Goal: Task Accomplishment & Management: Use online tool/utility

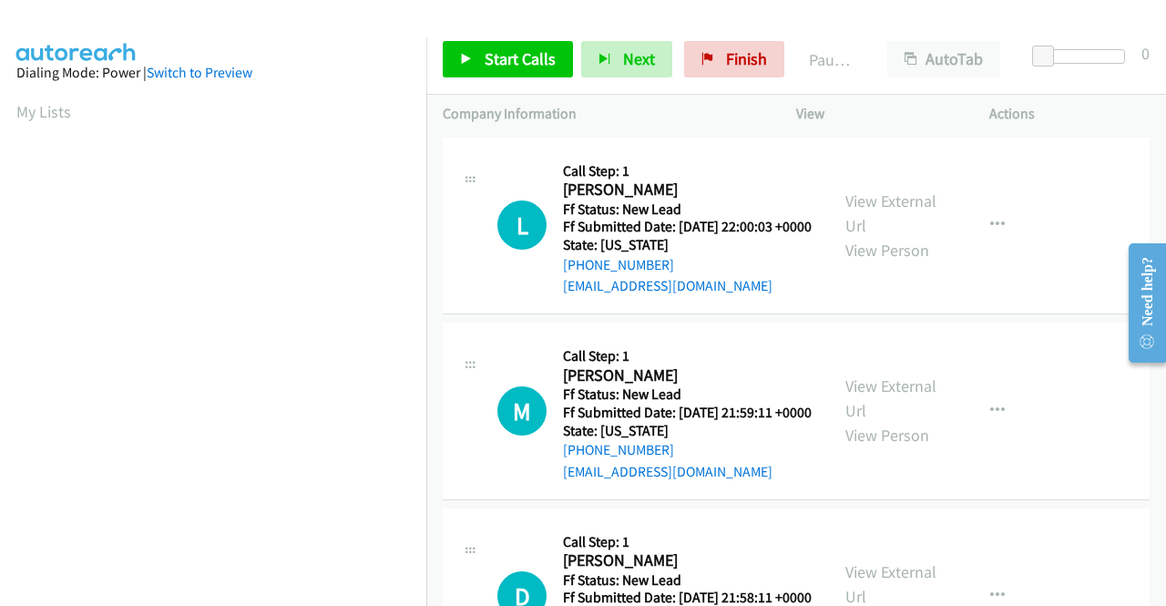
click at [727, 163] on h5 "Call Step: 1" at bounding box center [687, 171] width 249 height 18
click at [490, 61] on span "Start Calls" at bounding box center [519, 58] width 71 height 21
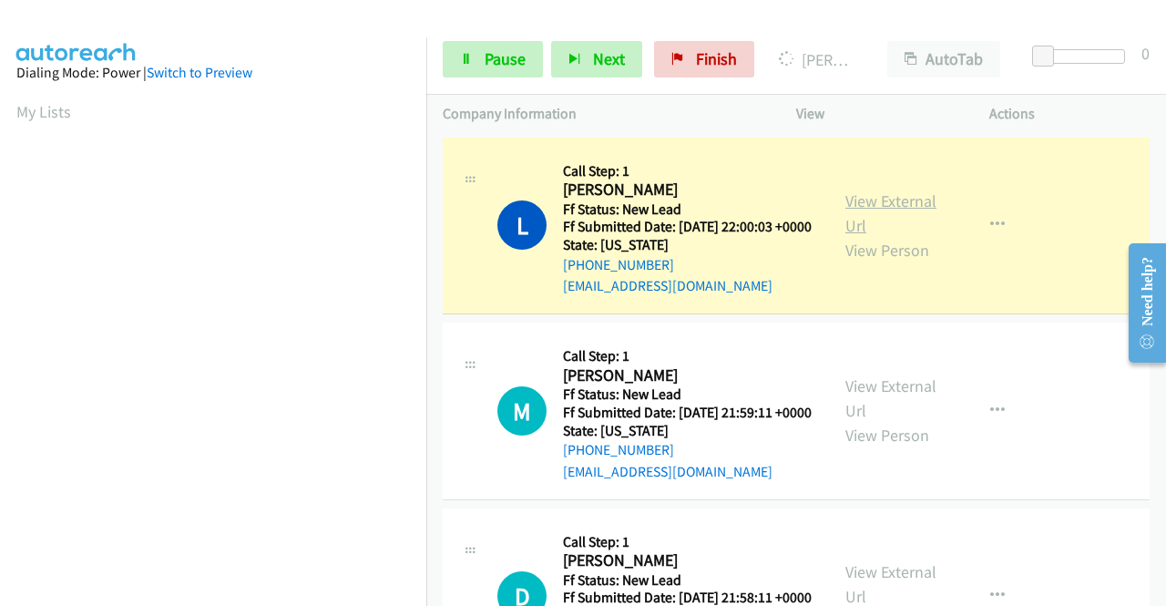
click at [865, 201] on link "View External Url" at bounding box center [890, 213] width 91 height 46
click at [0, 223] on aside "Dialing Mode: Power | Switch to Preview My Lists" at bounding box center [213, 139] width 426 height 1008
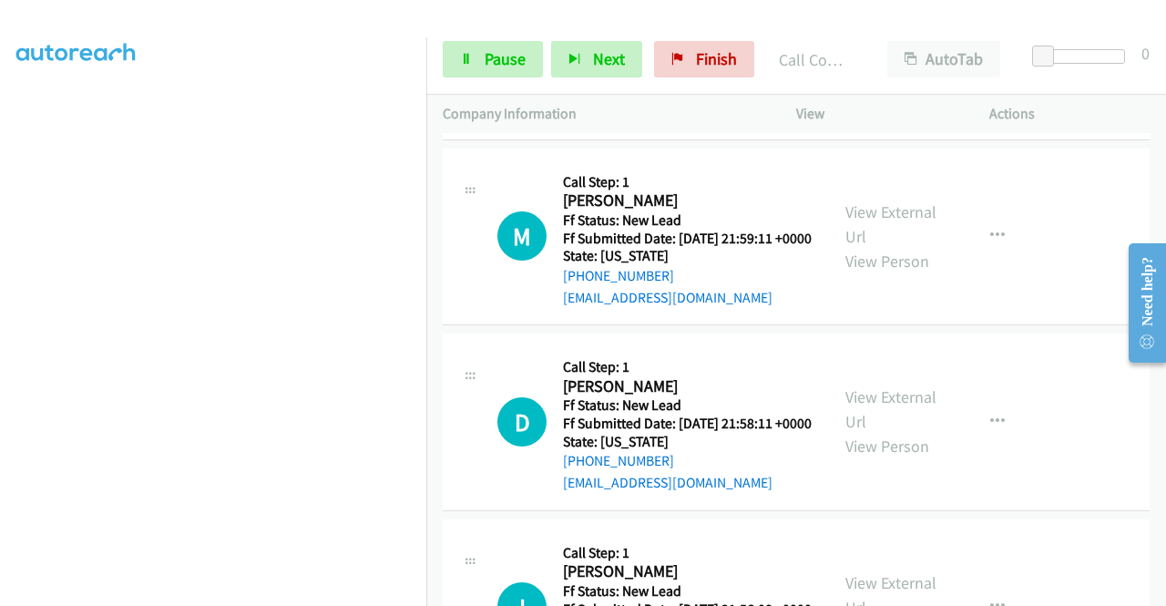
scroll to position [219, 0]
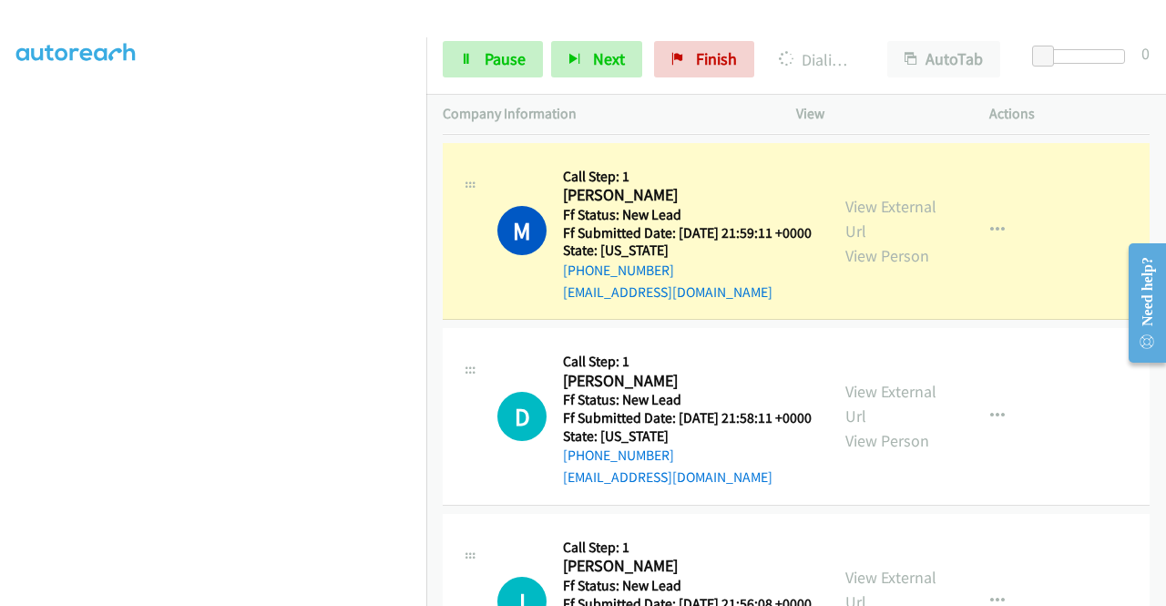
click at [892, 252] on div "View External Url View Person" at bounding box center [892, 231] width 95 height 74
click at [889, 248] on div "View External Url View Person" at bounding box center [892, 231] width 95 height 74
click at [872, 238] on link "View External Url" at bounding box center [890, 219] width 91 height 46
click at [466, 66] on link "Pause" at bounding box center [493, 59] width 100 height 36
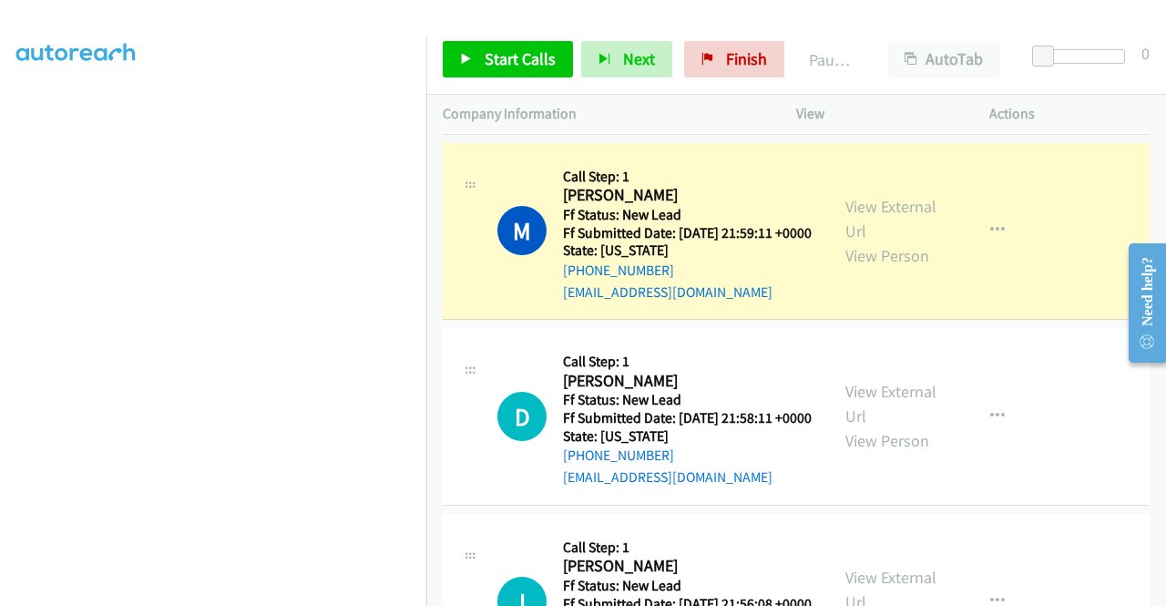
scroll to position [297, 0]
click at [0, 229] on aside "Dialing Mode: Power | Switch to Preview My Lists" at bounding box center [213, 244] width 426 height 1008
click at [0, 210] on aside "Dialing Mode: Power | Switch to Preview My Lists" at bounding box center [213, 139] width 426 height 1008
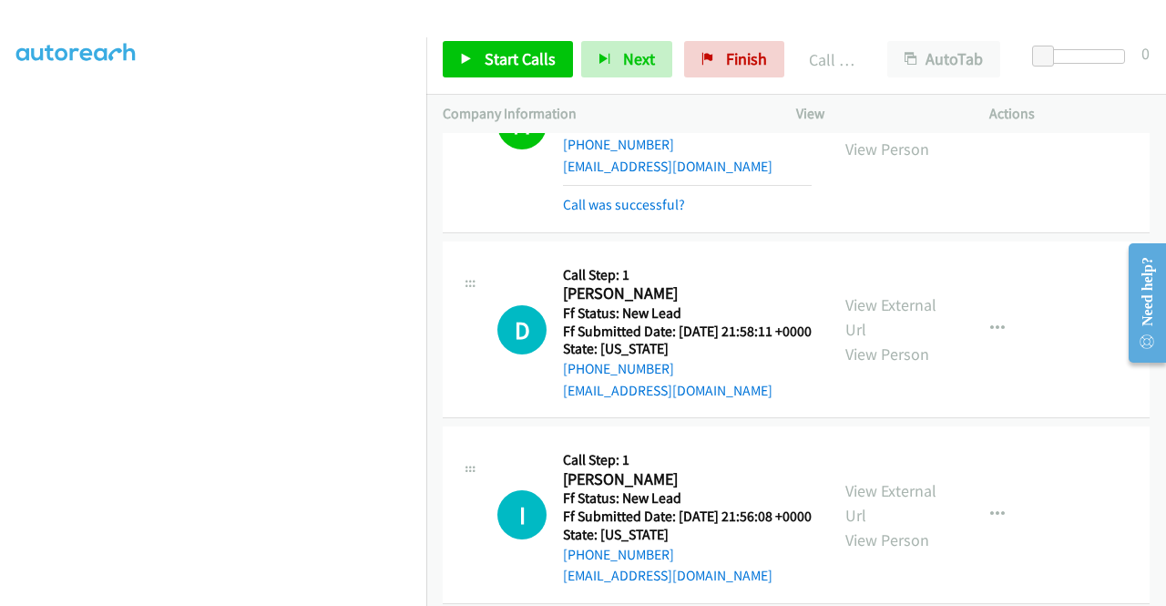
scroll to position [364, 0]
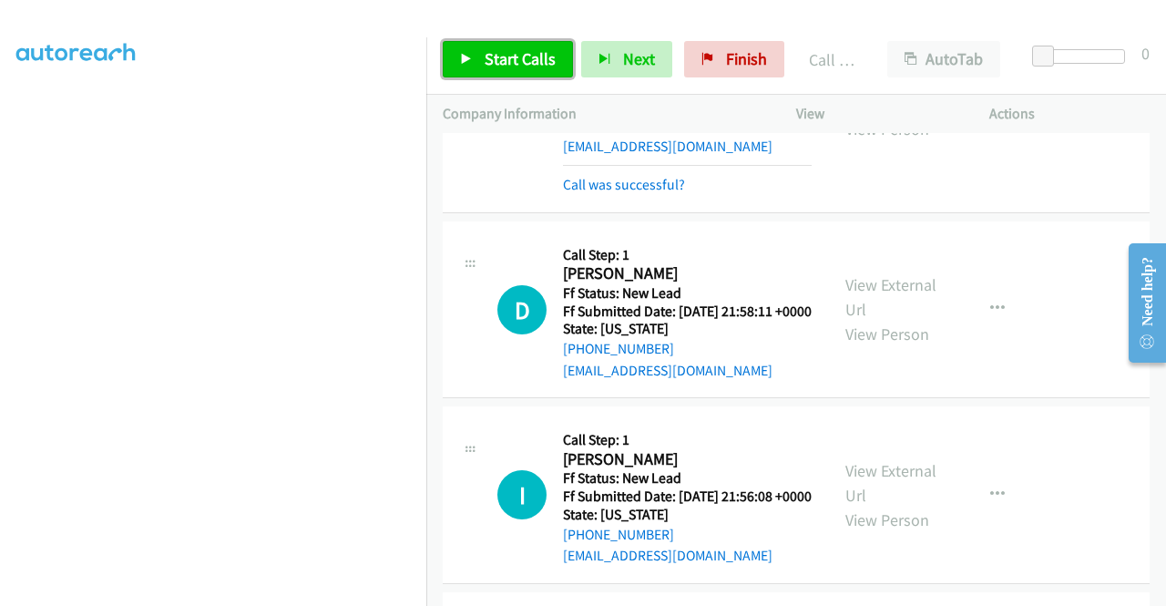
click at [532, 57] on span "Start Calls" at bounding box center [519, 58] width 71 height 21
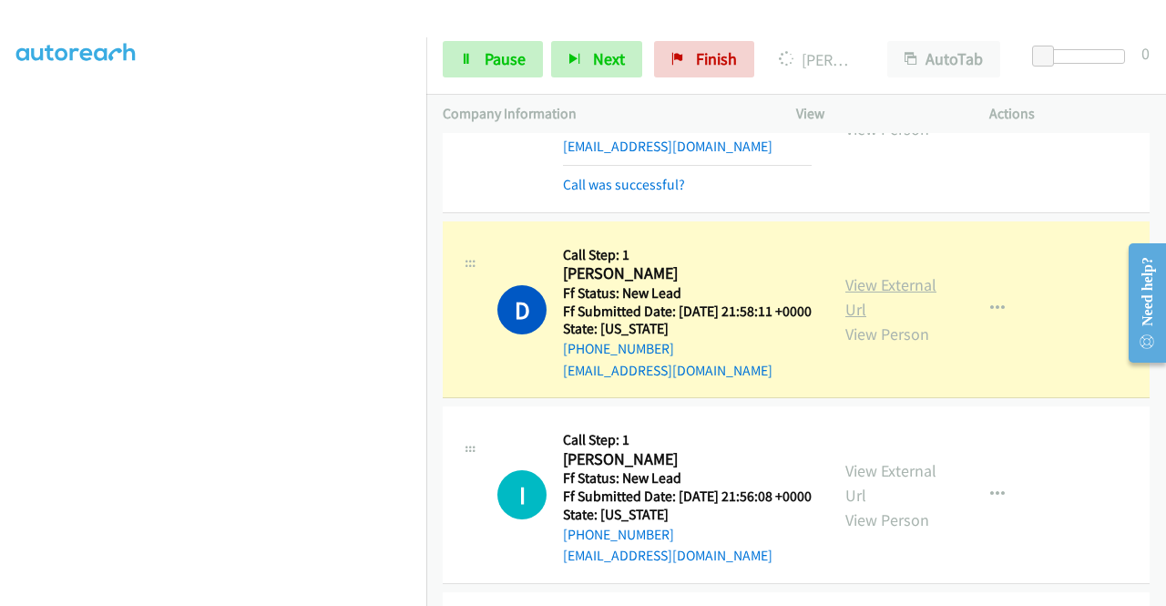
click at [879, 320] on link "View External Url" at bounding box center [890, 297] width 91 height 46
click at [0, 201] on aside "Dialing Mode: Power | Switch to Preview My Lists" at bounding box center [213, 139] width 426 height 1008
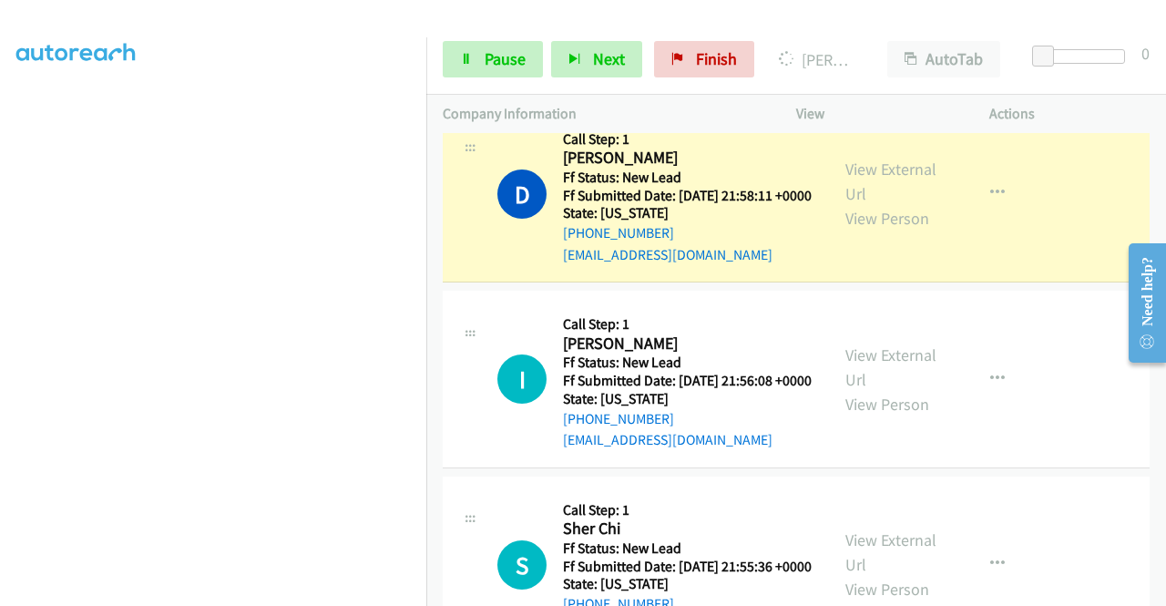
scroll to position [485, 0]
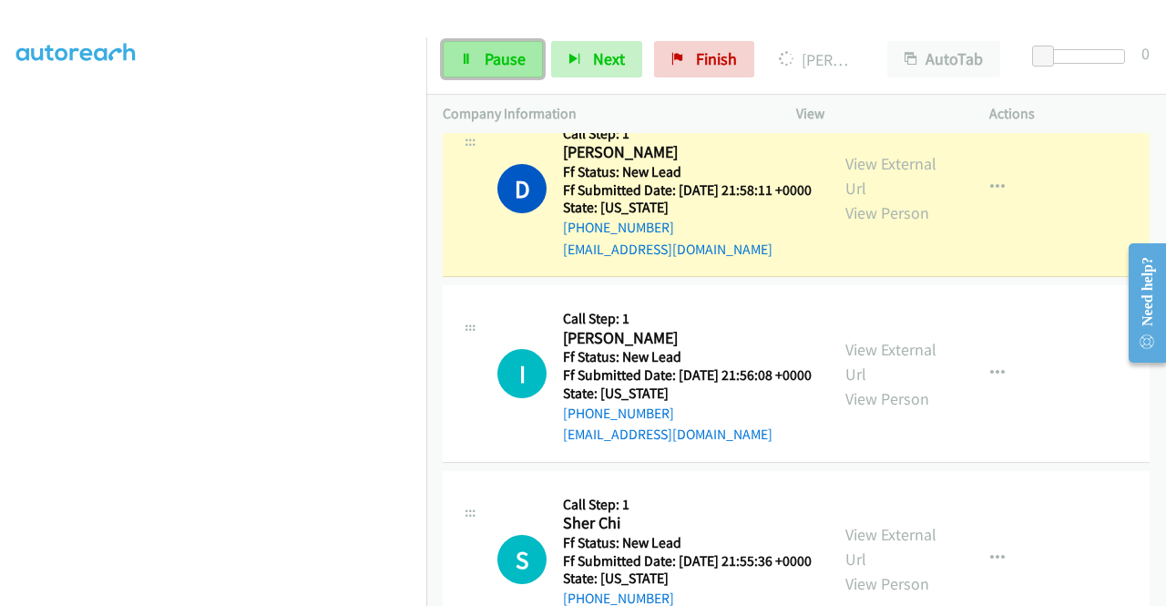
click at [492, 74] on link "Pause" at bounding box center [493, 59] width 100 height 36
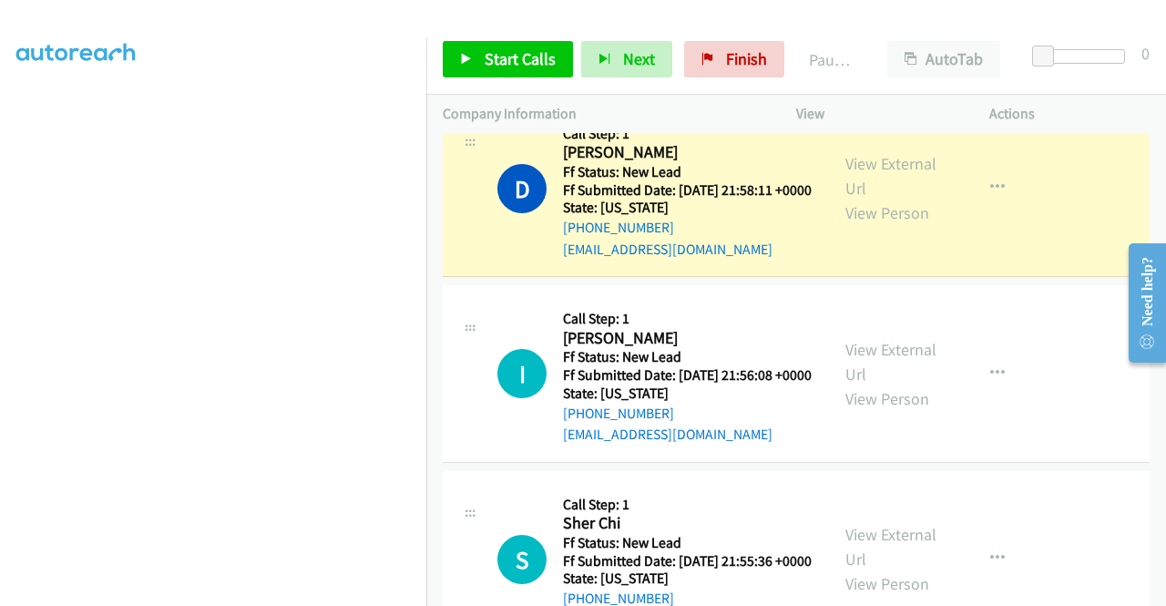
scroll to position [415, 0]
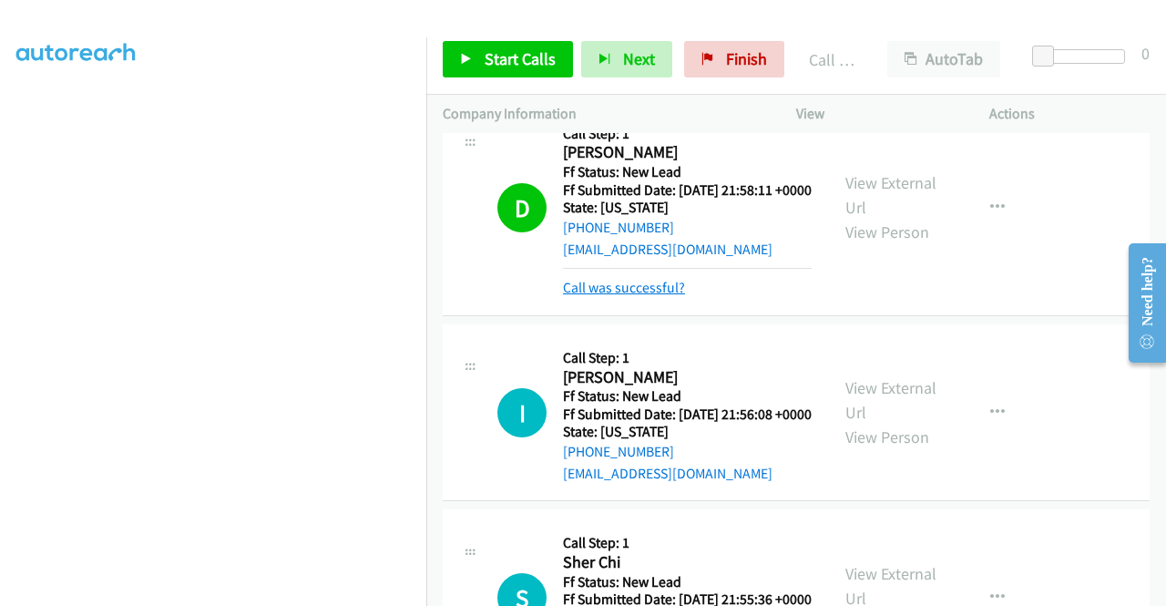
click at [640, 296] on link "Call was successful?" at bounding box center [624, 287] width 122 height 17
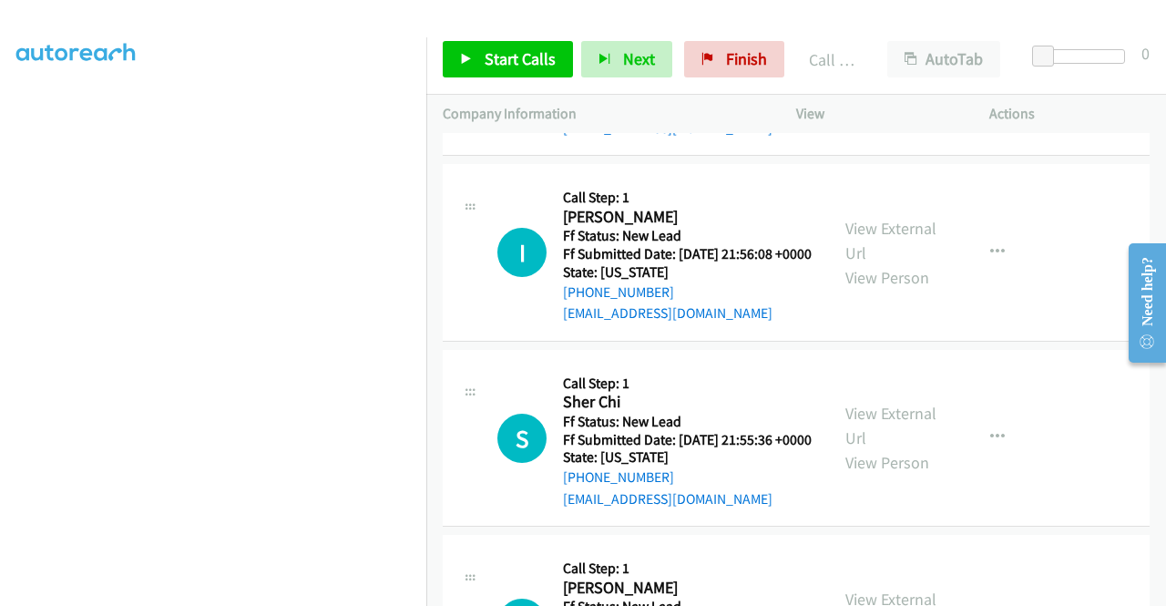
scroll to position [631, 0]
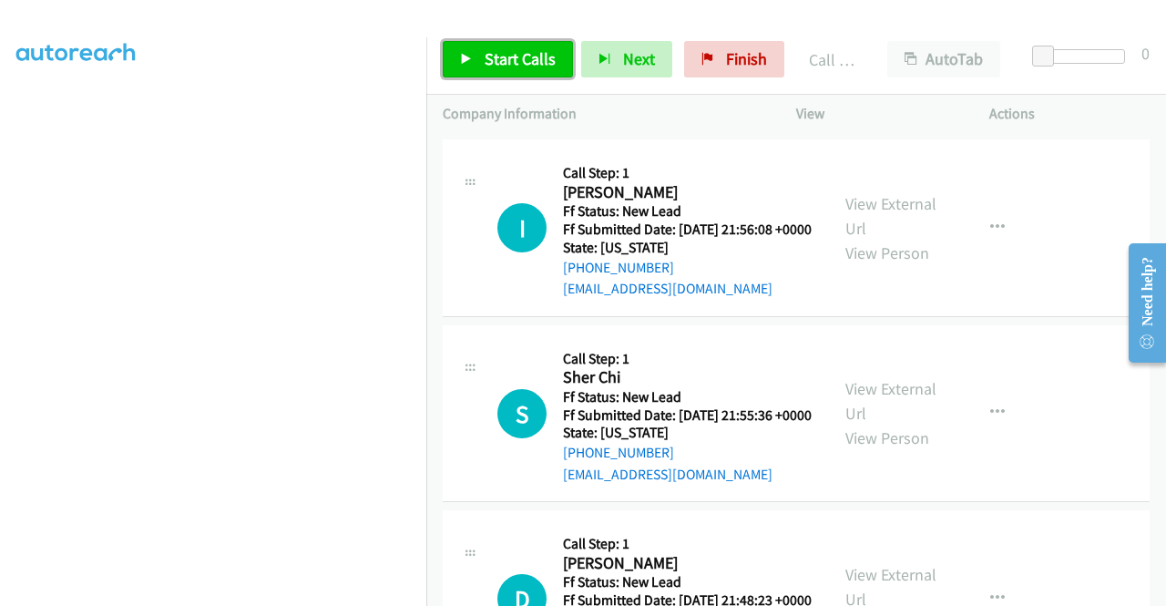
click at [497, 52] on span "Start Calls" at bounding box center [519, 58] width 71 height 21
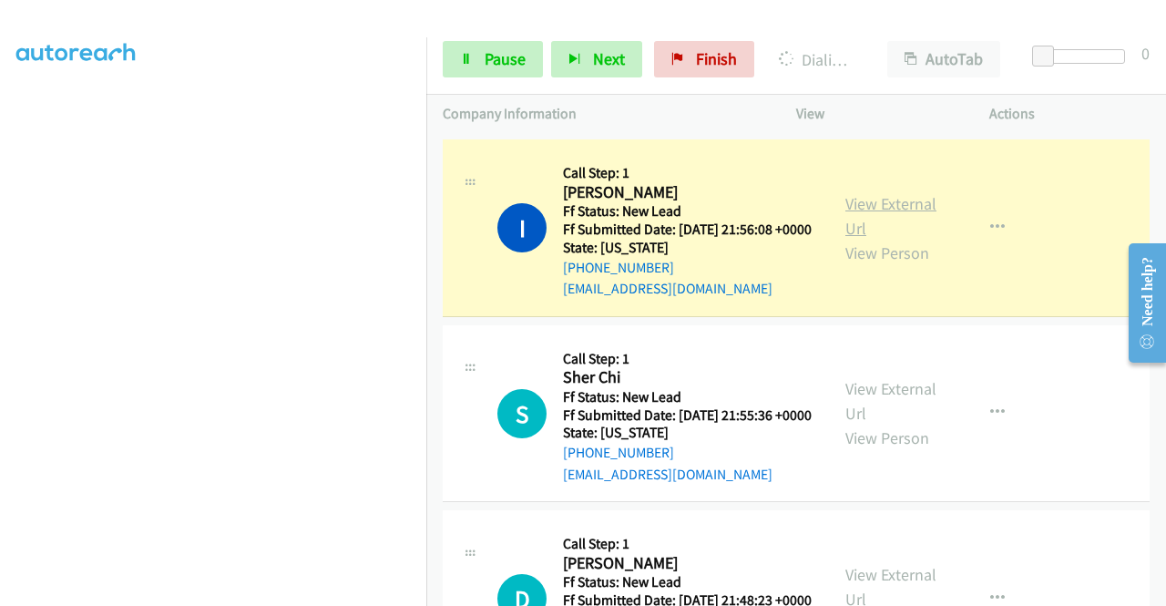
click at [889, 239] on link "View External Url" at bounding box center [890, 216] width 91 height 46
click at [0, 290] on aside "Dialing Mode: Power | Switch to Preview My Lists" at bounding box center [213, 139] width 426 height 1008
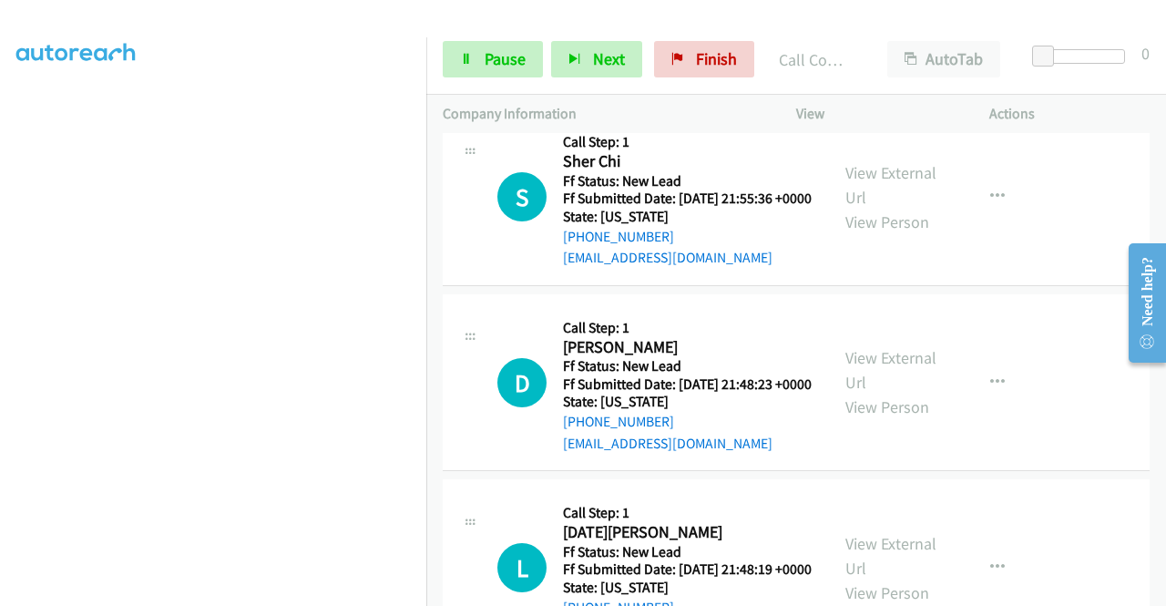
scroll to position [922, 0]
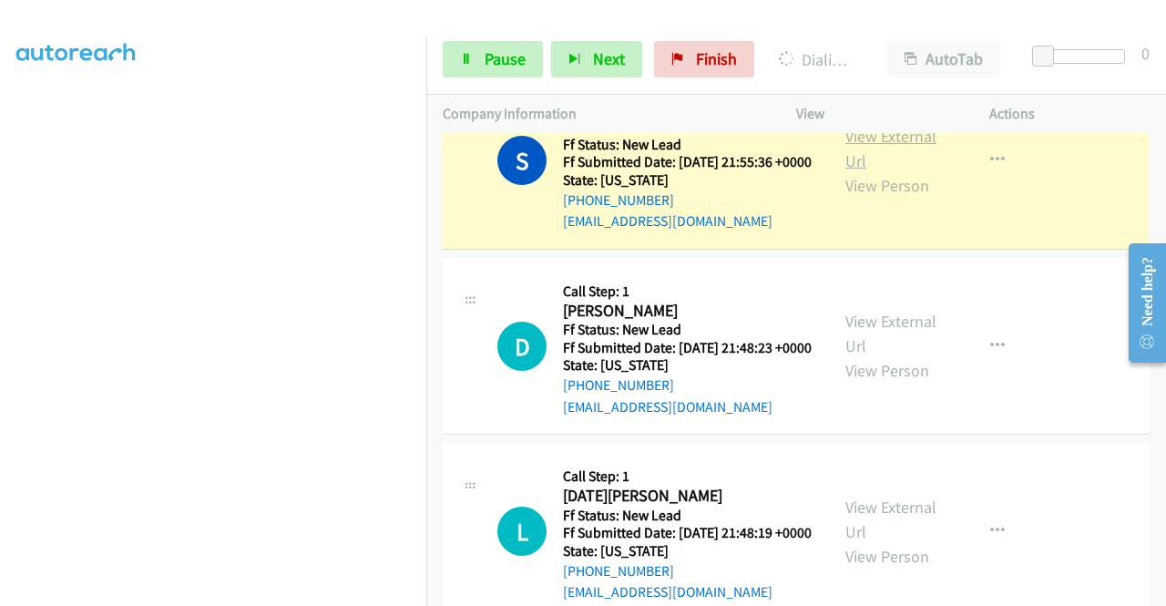
click at [860, 171] on link "View External Url" at bounding box center [890, 149] width 91 height 46
click at [489, 59] on span "Pause" at bounding box center [504, 58] width 41 height 21
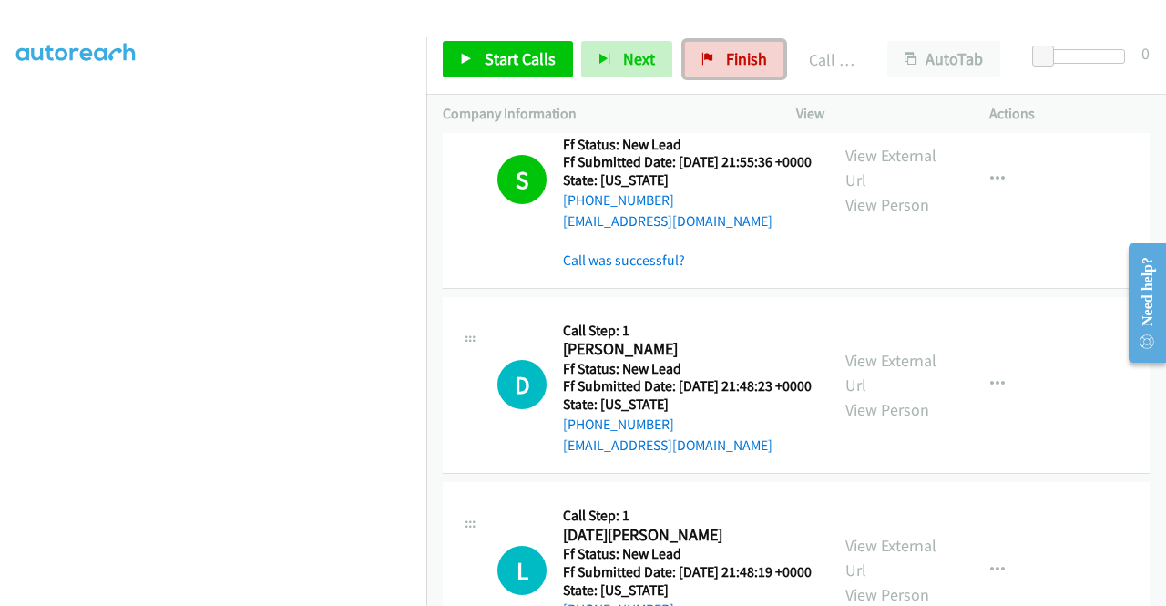
drag, startPoint x: 701, startPoint y: 50, endPoint x: 656, endPoint y: 93, distance: 62.5
click at [701, 50] on link "Finish" at bounding box center [734, 59] width 100 height 36
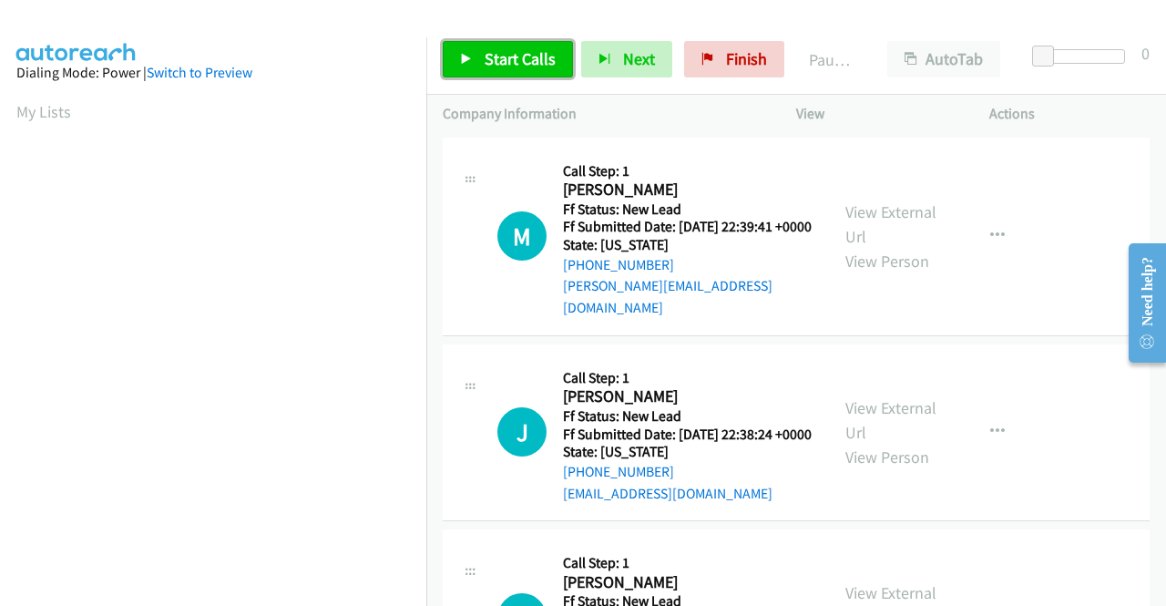
click at [506, 46] on link "Start Calls" at bounding box center [508, 59] width 130 height 36
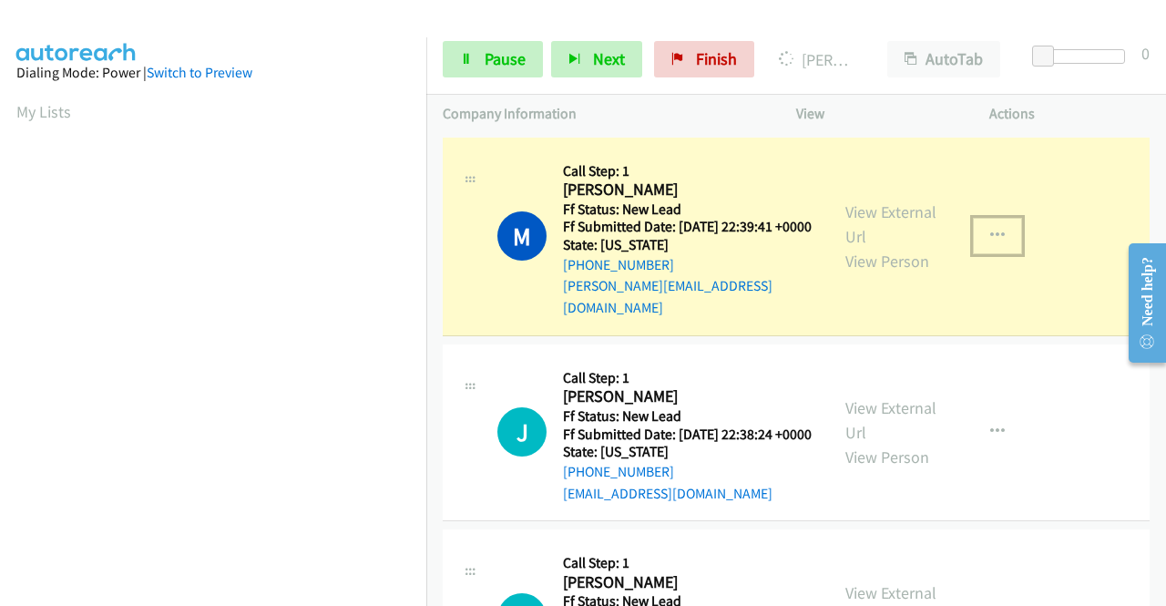
click at [981, 223] on button "button" at bounding box center [996, 236] width 49 height 36
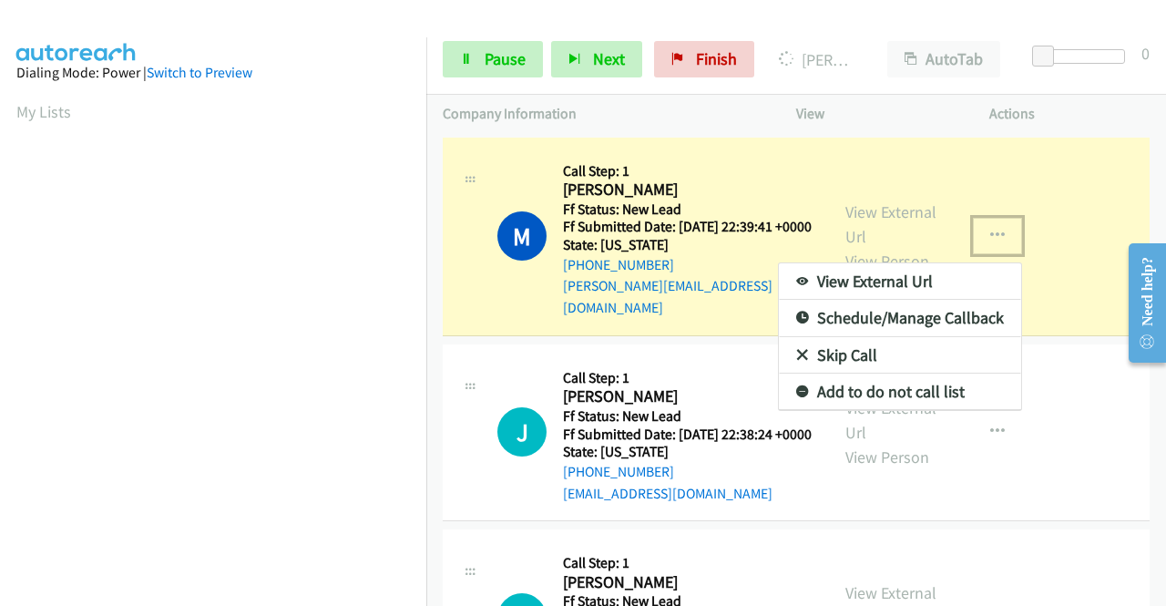
click at [895, 208] on div at bounding box center [583, 303] width 1166 height 606
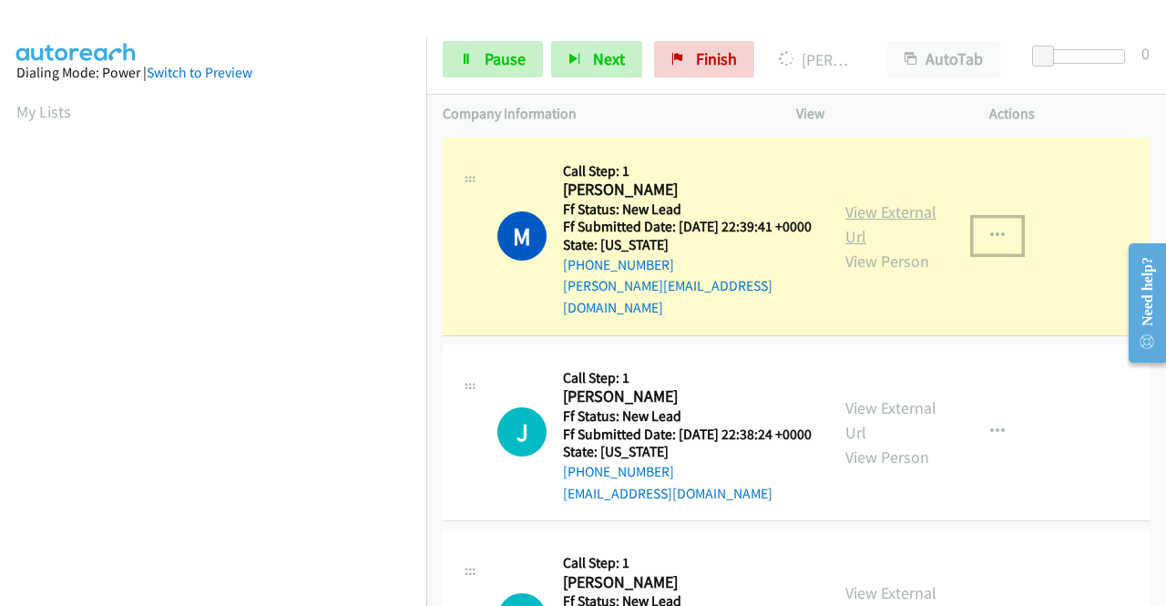
click at [861, 210] on link "View External Url" at bounding box center [890, 224] width 91 height 46
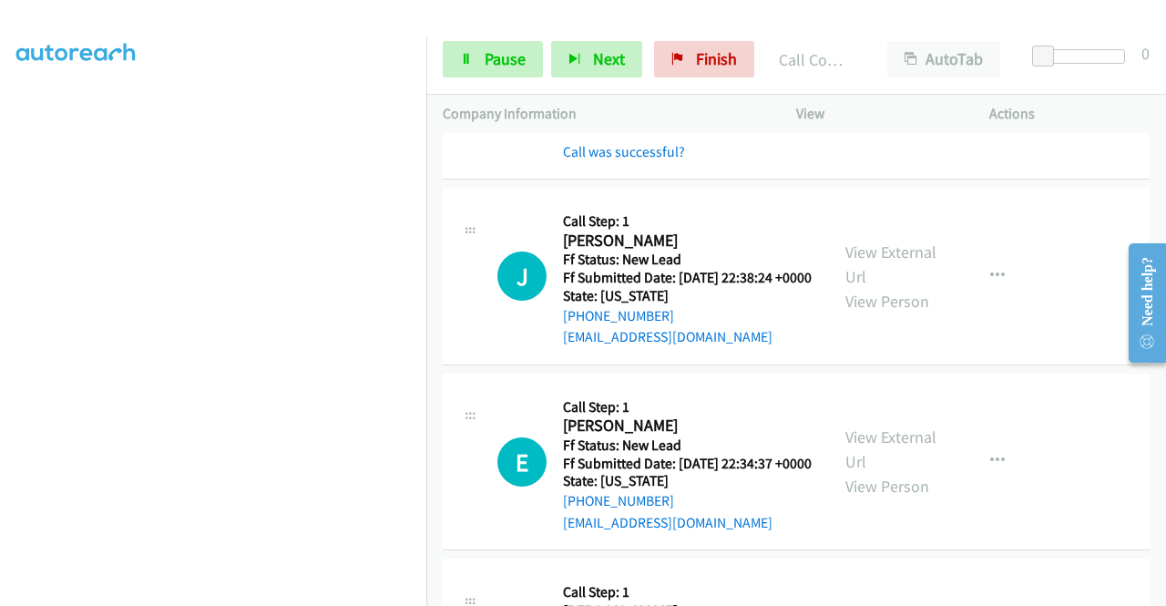
scroll to position [230, 0]
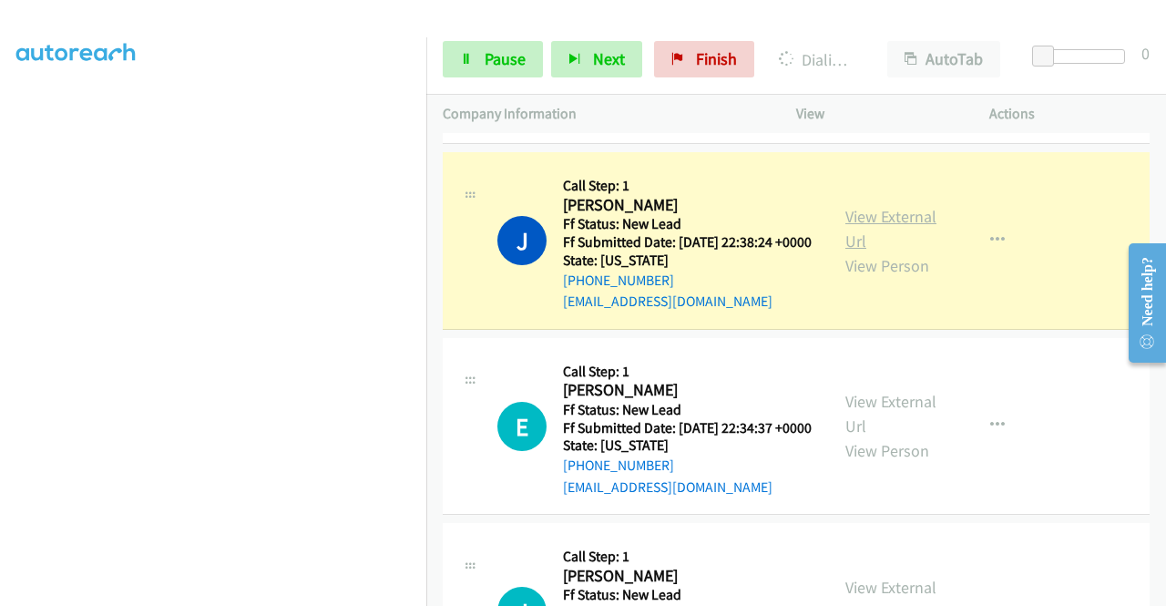
click at [882, 219] on link "View External Url" at bounding box center [890, 229] width 91 height 46
click at [535, 52] on link "Pause" at bounding box center [493, 59] width 100 height 36
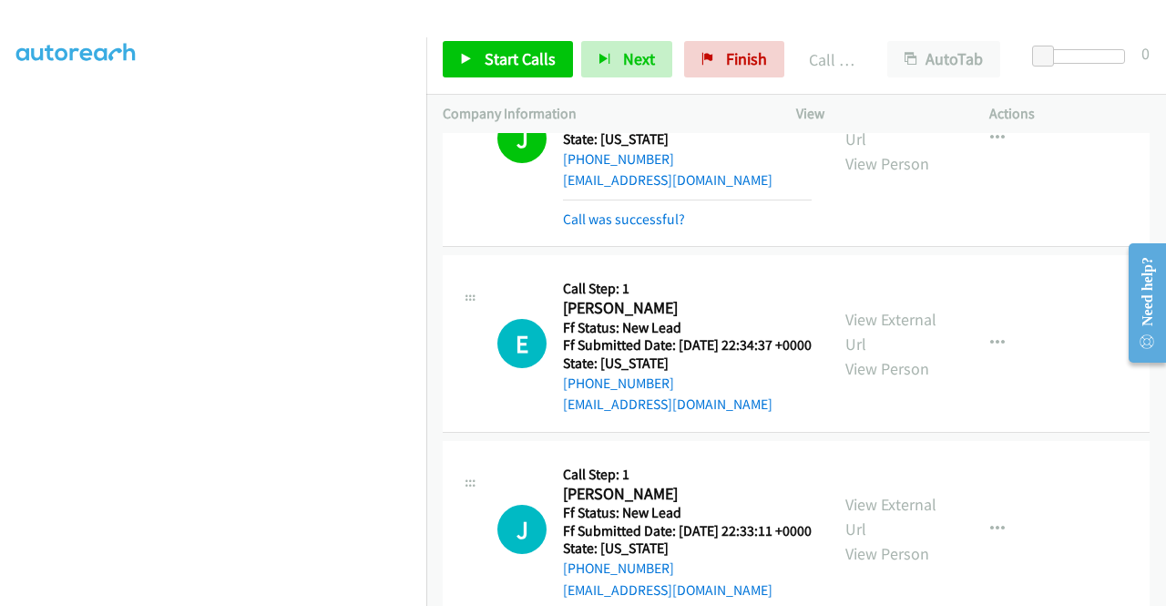
scroll to position [461, 0]
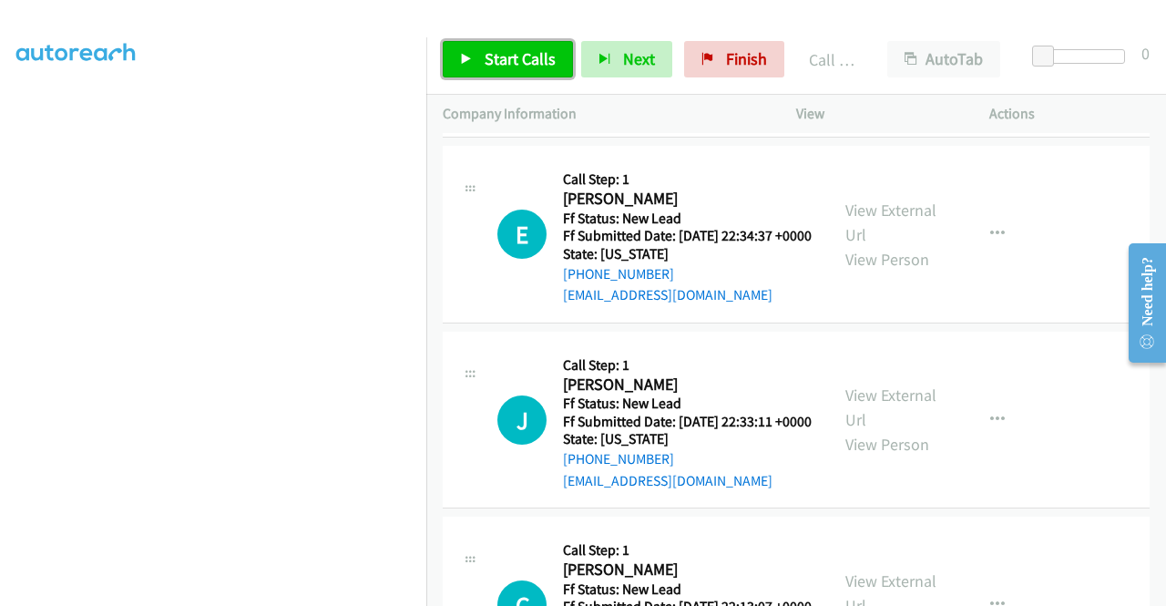
click at [529, 74] on link "Start Calls" at bounding box center [508, 59] width 130 height 36
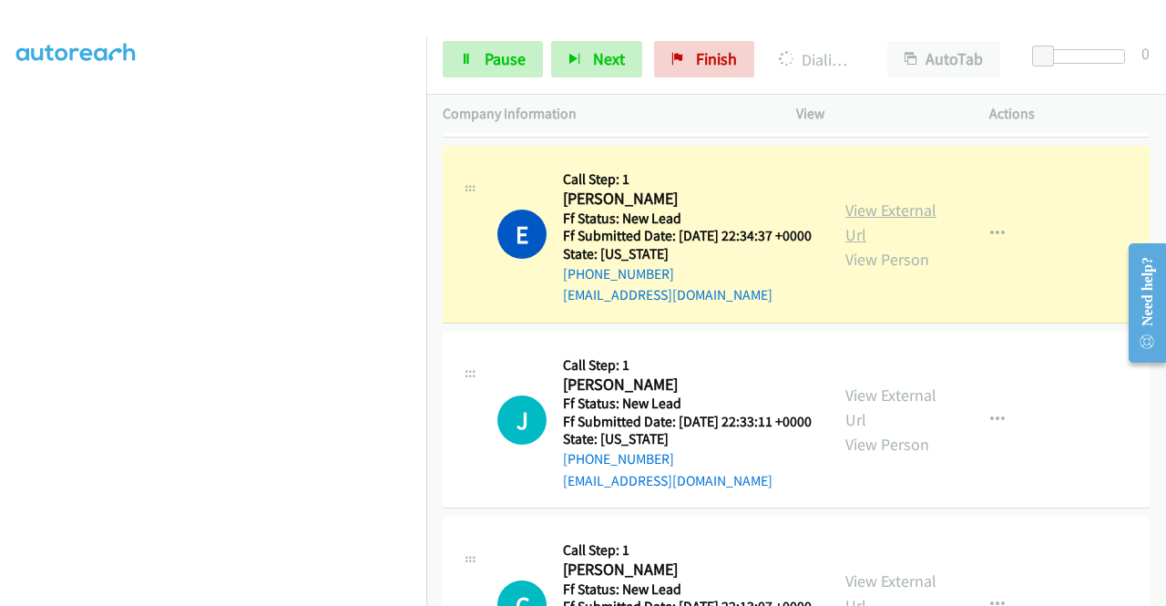
click at [858, 237] on link "View External Url" at bounding box center [890, 222] width 91 height 46
click at [0, 230] on aside "Dialing Mode: Power | Switch to Preview My Lists" at bounding box center [213, 139] width 426 height 1008
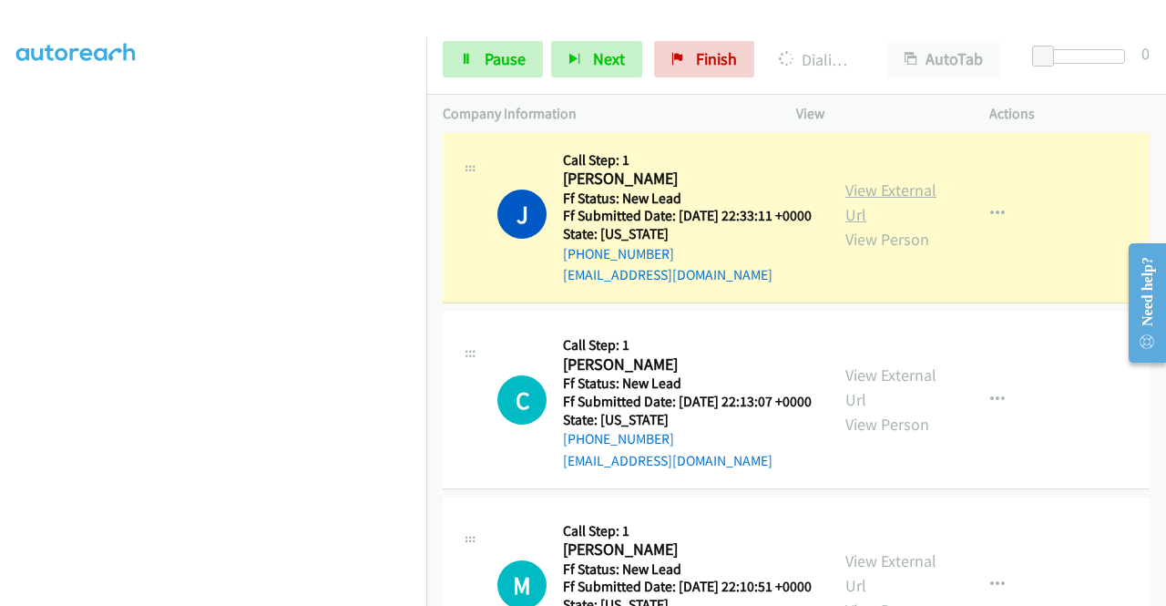
click at [867, 225] on link "View External Url" at bounding box center [890, 202] width 91 height 46
click at [182, 591] on section at bounding box center [212, 173] width 393 height 871
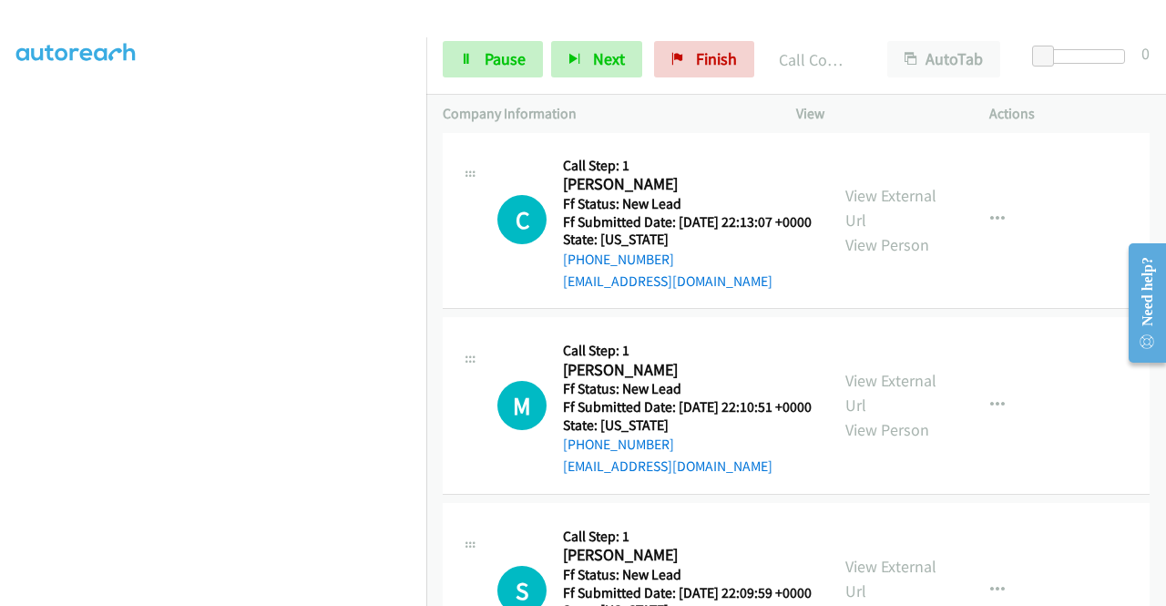
scroll to position [936, 0]
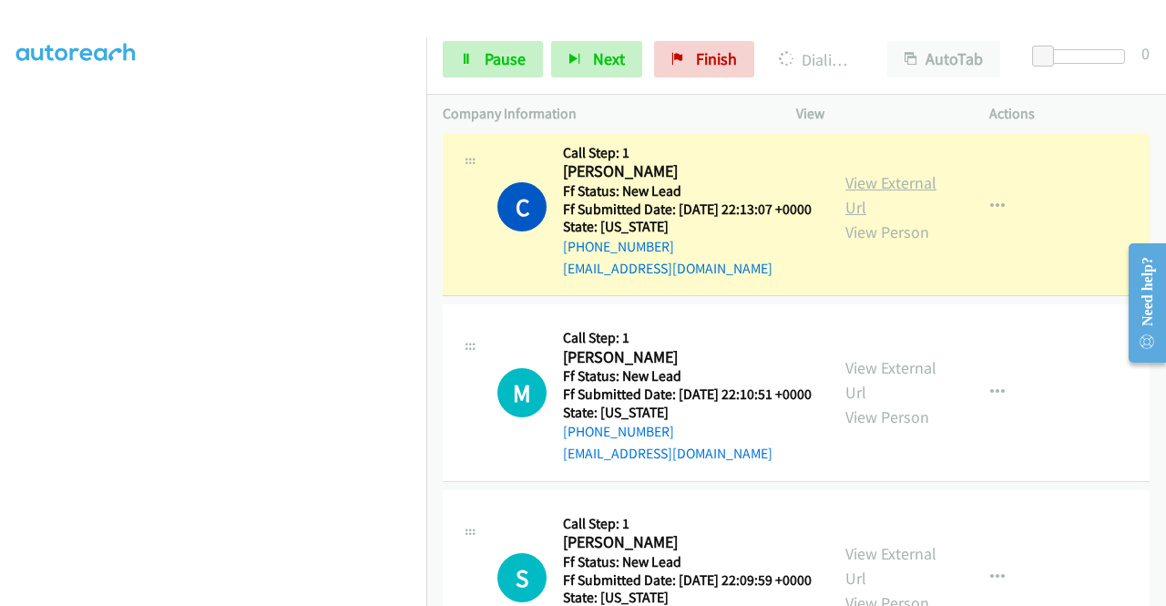
click at [857, 218] on link "View External Url" at bounding box center [890, 195] width 91 height 46
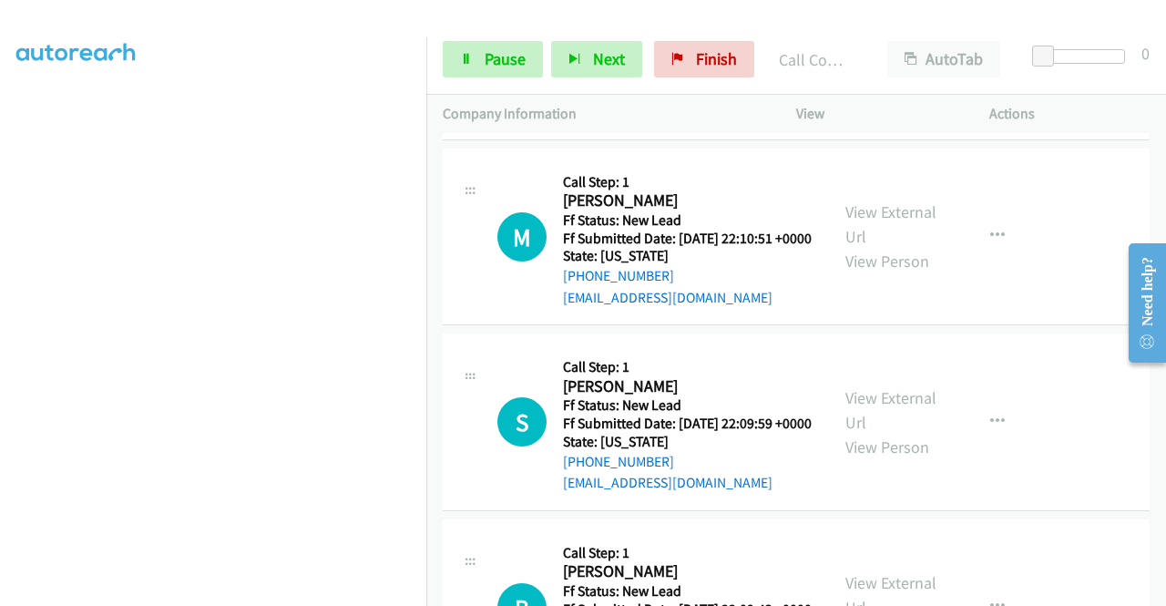
scroll to position [1142, 0]
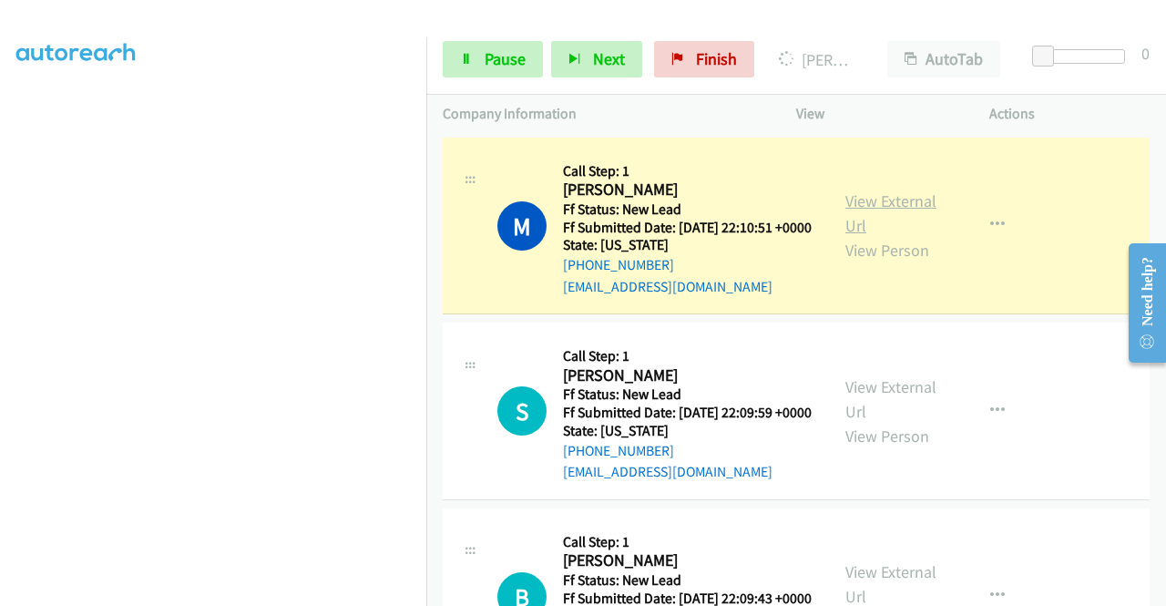
click at [912, 236] on link "View External Url" at bounding box center [890, 213] width 91 height 46
click at [428, 257] on td "M Callback Scheduled Call Step: 1 Maha Ali America/Chicago Ff Status: New Lead …" at bounding box center [795, 226] width 739 height 186
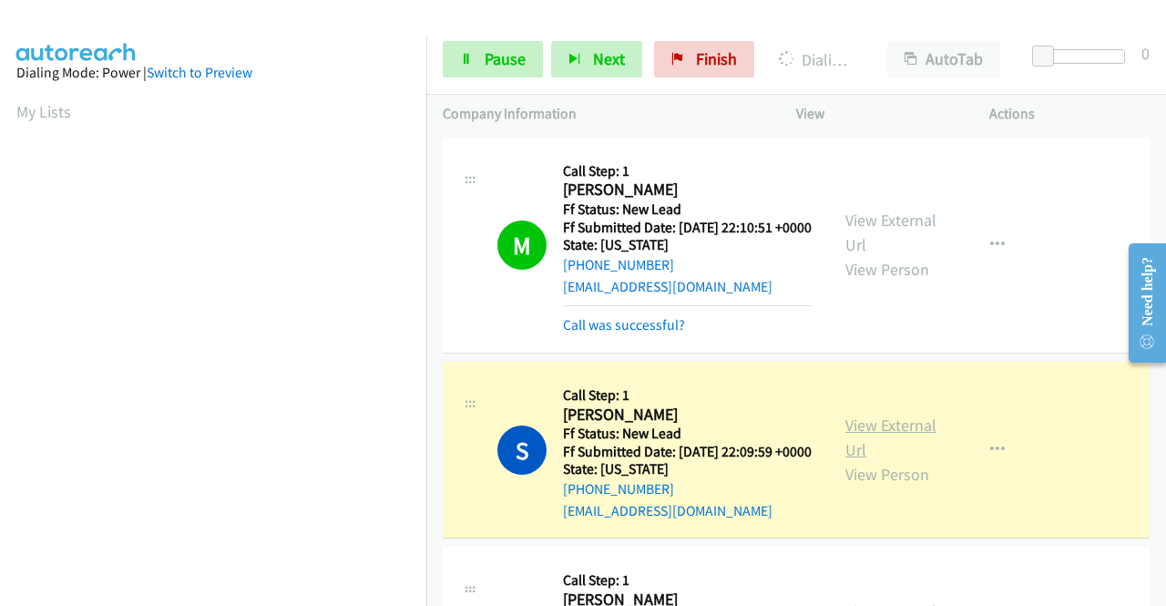
click at [892, 460] on link "View External Url" at bounding box center [890, 437] width 91 height 46
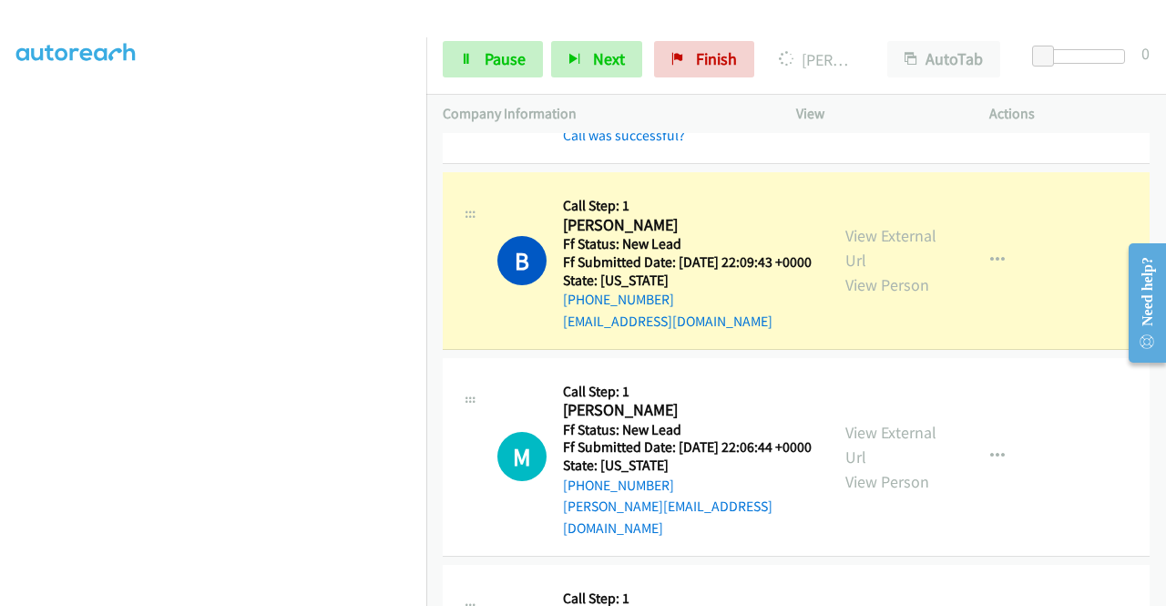
scroll to position [351, 0]
click at [867, 270] on link "View External Url" at bounding box center [890, 248] width 91 height 46
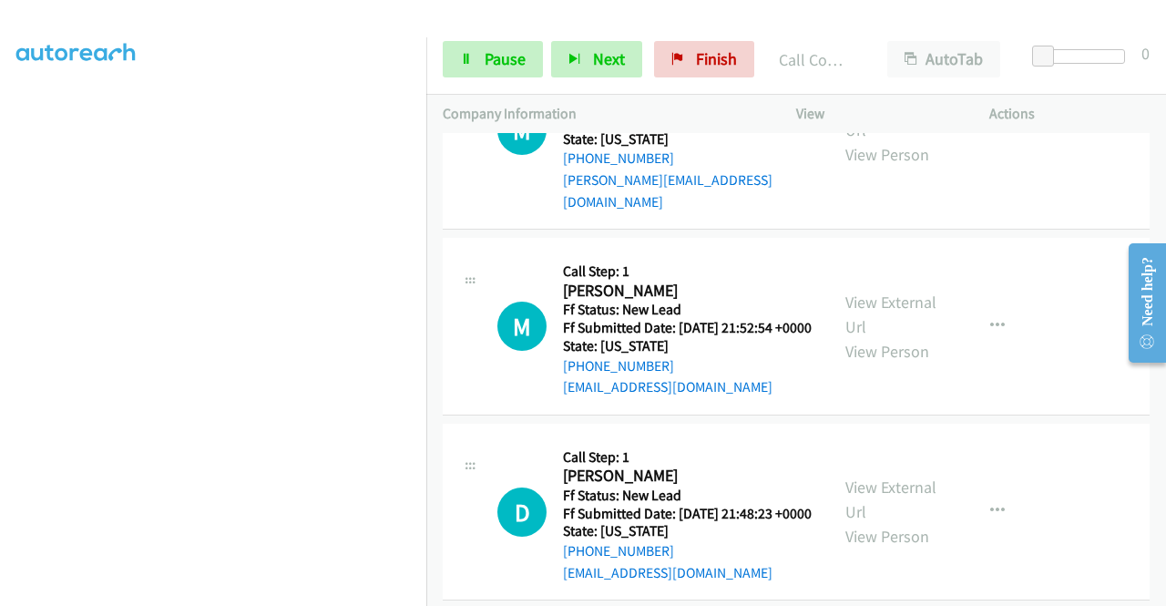
scroll to position [1931, 0]
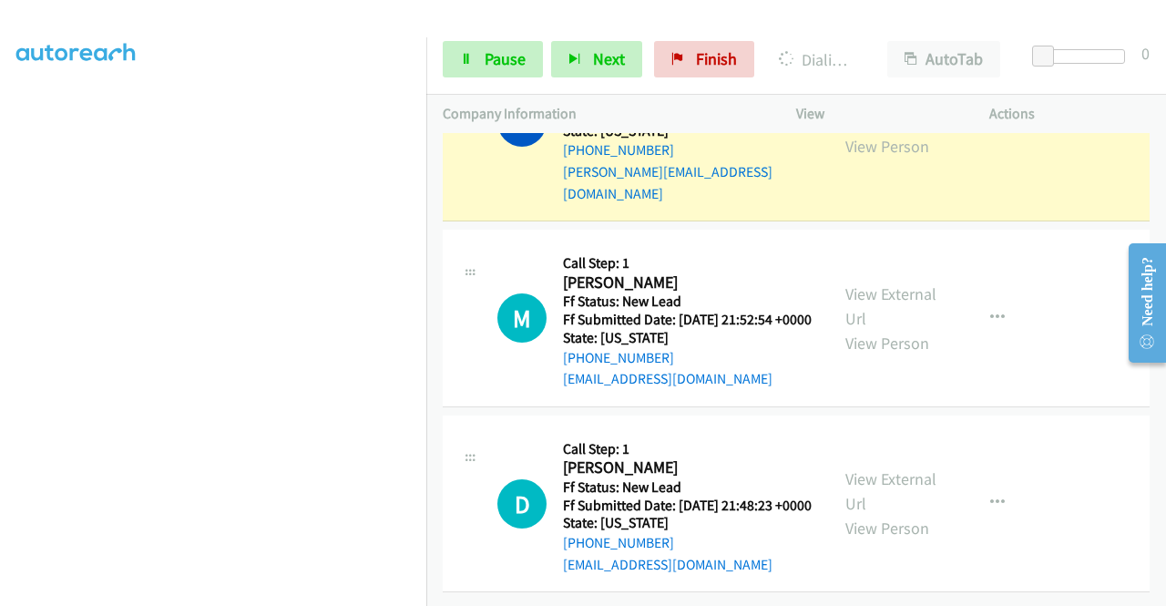
click at [870, 132] on link "View External Url" at bounding box center [890, 110] width 91 height 46
click at [476, 54] on link "Pause" at bounding box center [493, 59] width 100 height 36
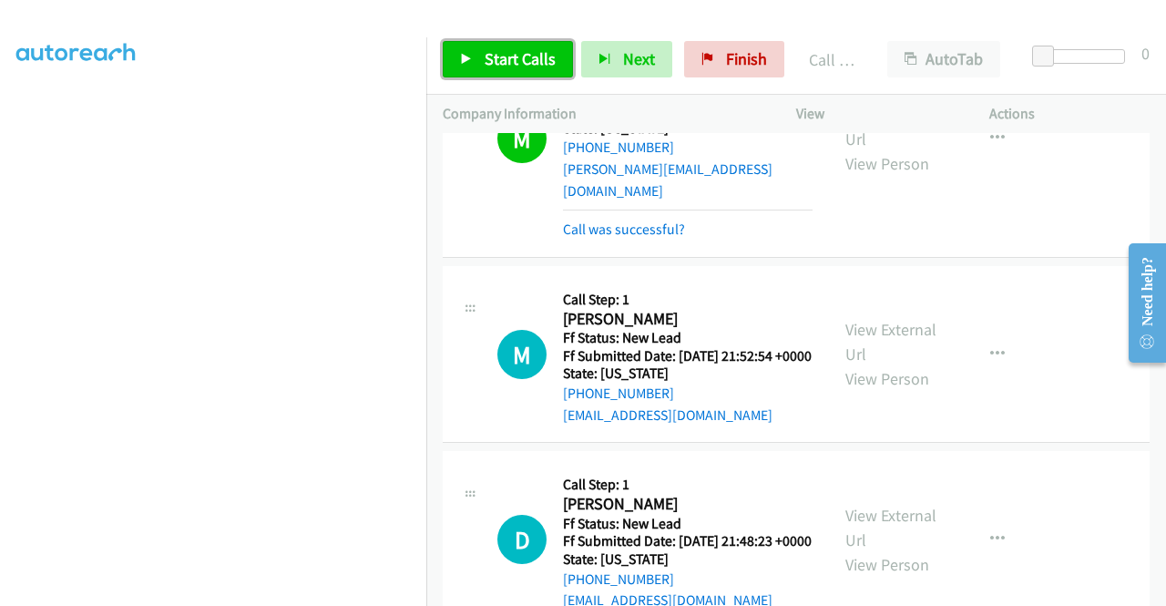
click at [478, 44] on link "Start Calls" at bounding box center [508, 59] width 130 height 36
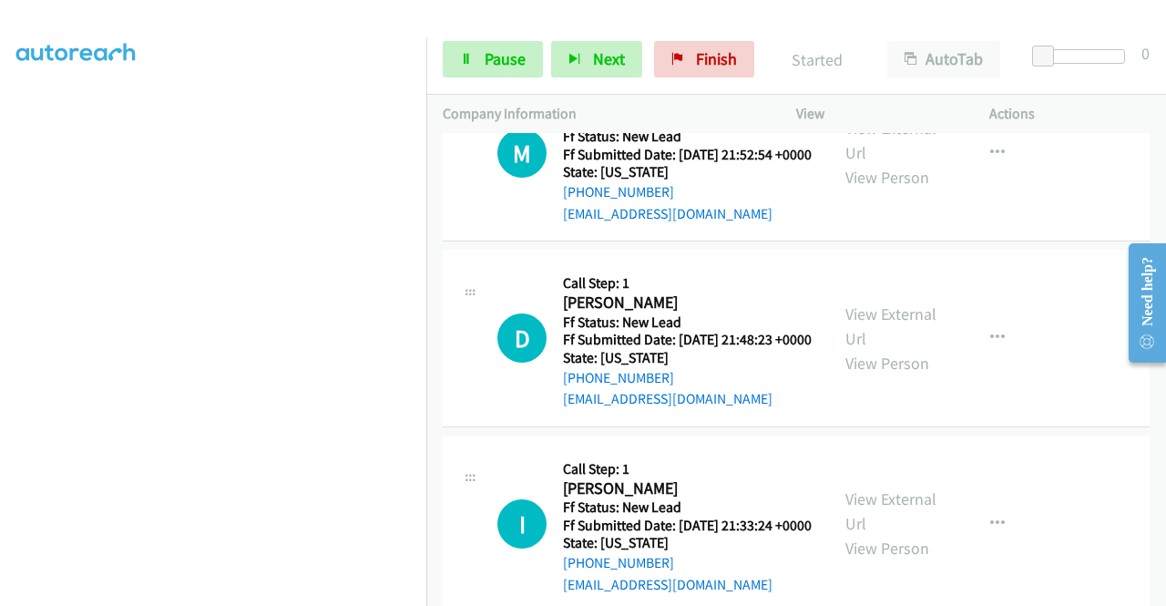
scroll to position [2150, 0]
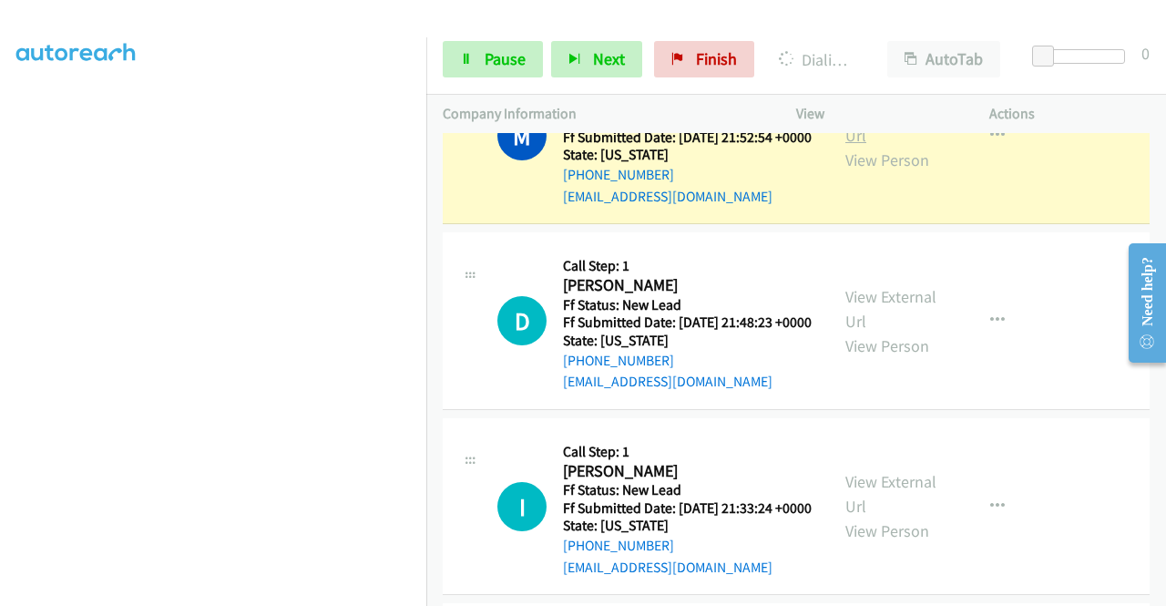
click at [852, 146] on link "View External Url" at bounding box center [890, 123] width 91 height 46
click at [0, 248] on aside "Dialing Mode: Power | Switch to Preview My Lists" at bounding box center [213, 139] width 426 height 1008
click at [488, 45] on link "Pause" at bounding box center [493, 59] width 100 height 36
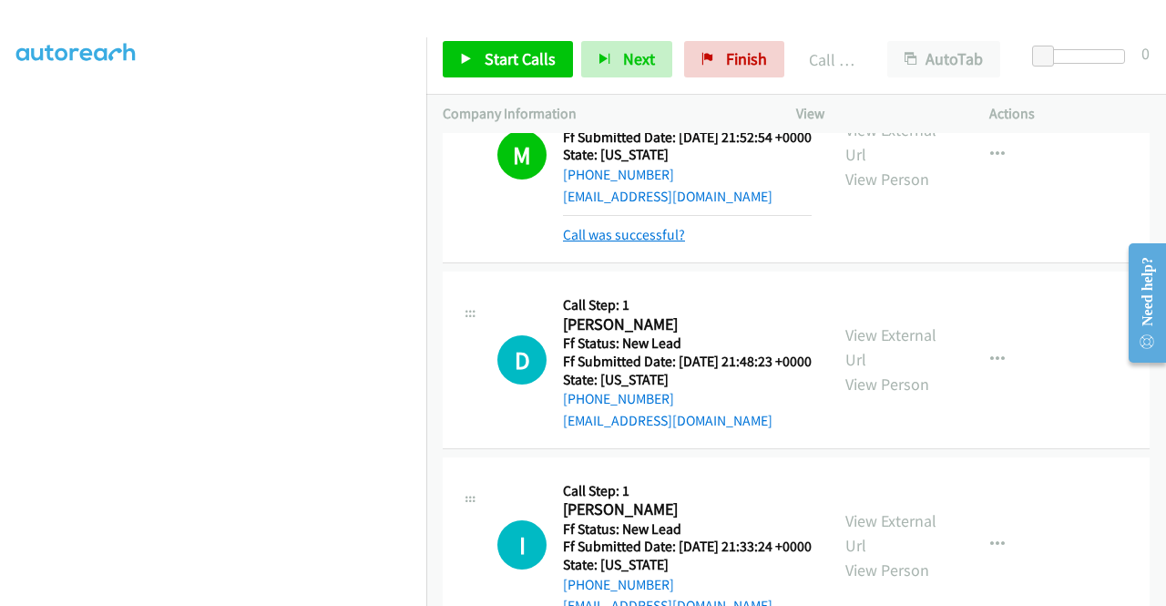
click at [641, 243] on link "Call was successful?" at bounding box center [624, 234] width 122 height 17
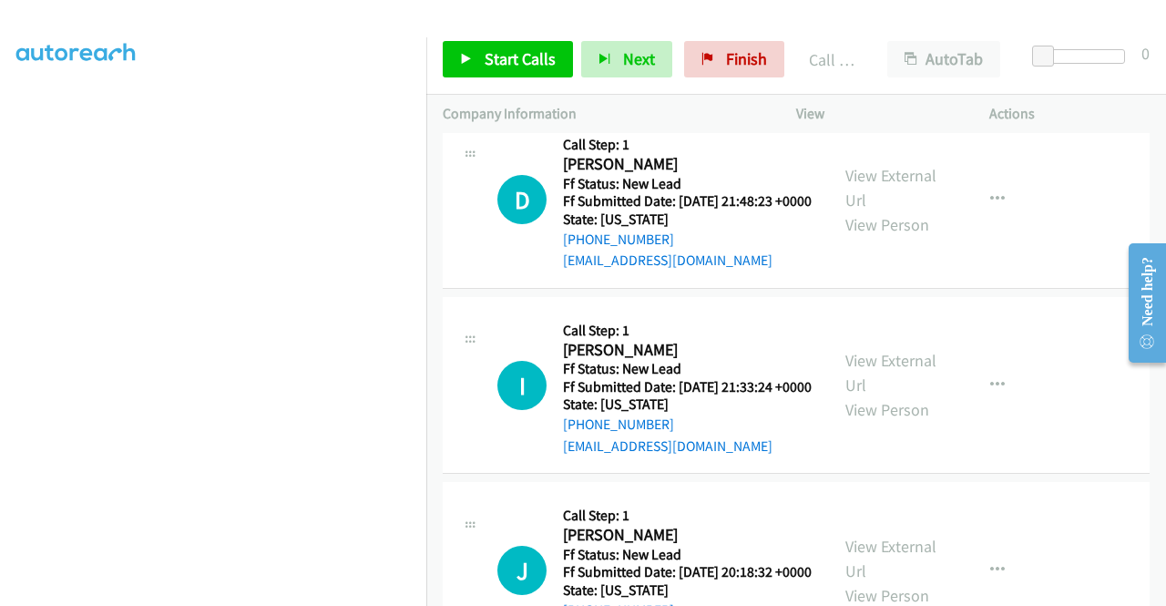
click at [1158, 591] on div "+1 415-964-1034 Call failed - Please reload the list and try again The Callbar …" at bounding box center [795, 369] width 739 height 473
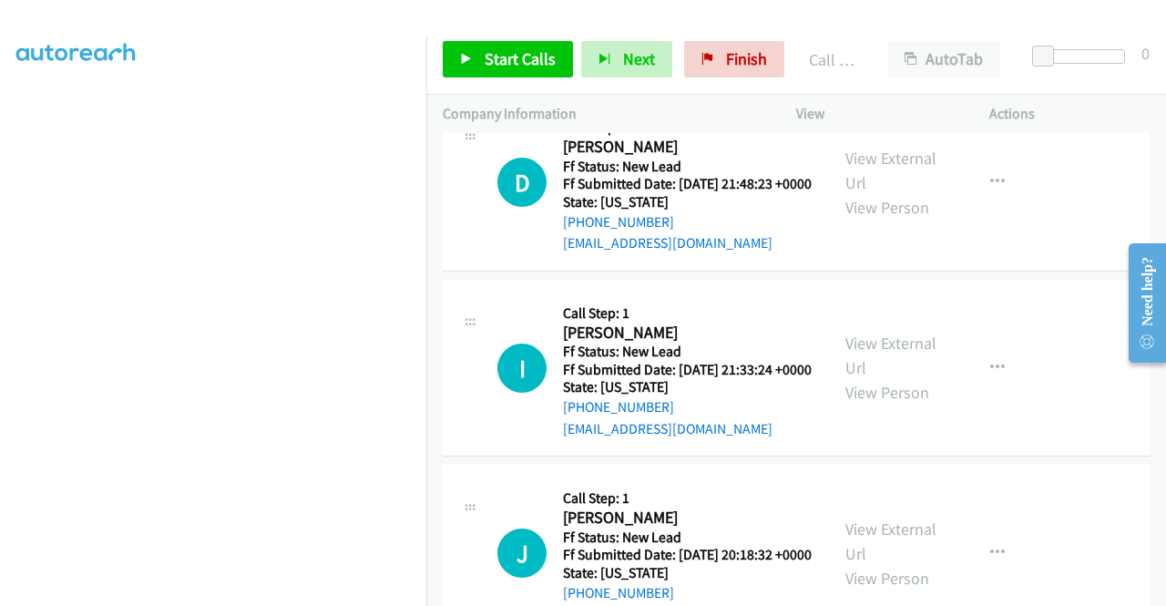
click at [1158, 591] on div "+1 415-964-1034 Call failed - Please reload the list and try again The Callbar …" at bounding box center [795, 369] width 739 height 473
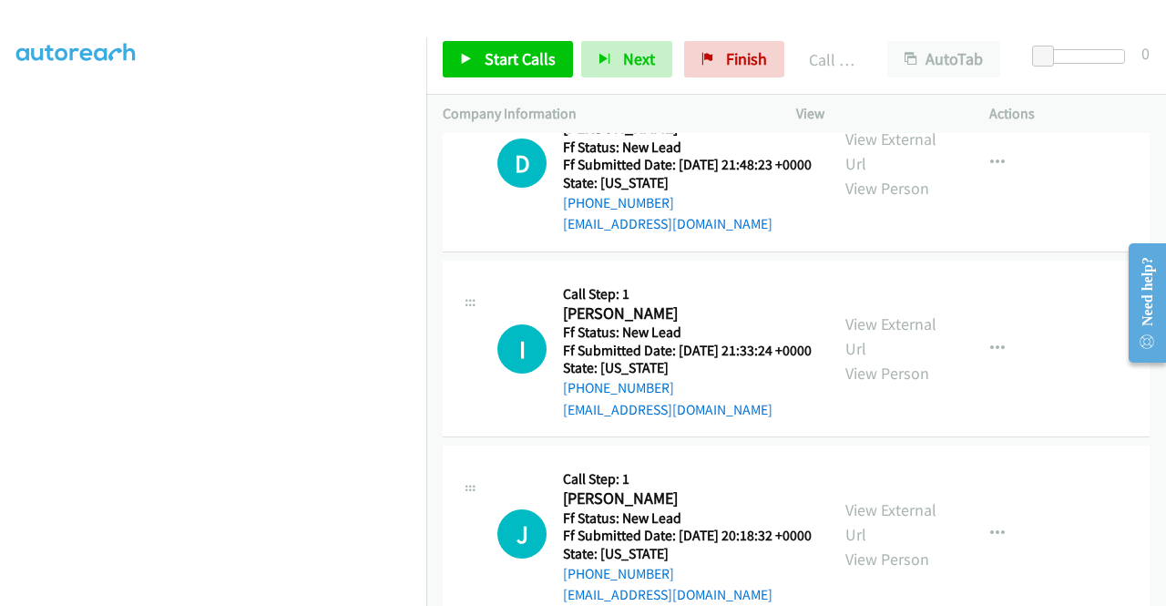
click at [1158, 591] on div "+1 415-964-1034 Call failed - Please reload the list and try again The Callbar …" at bounding box center [795, 369] width 739 height 473
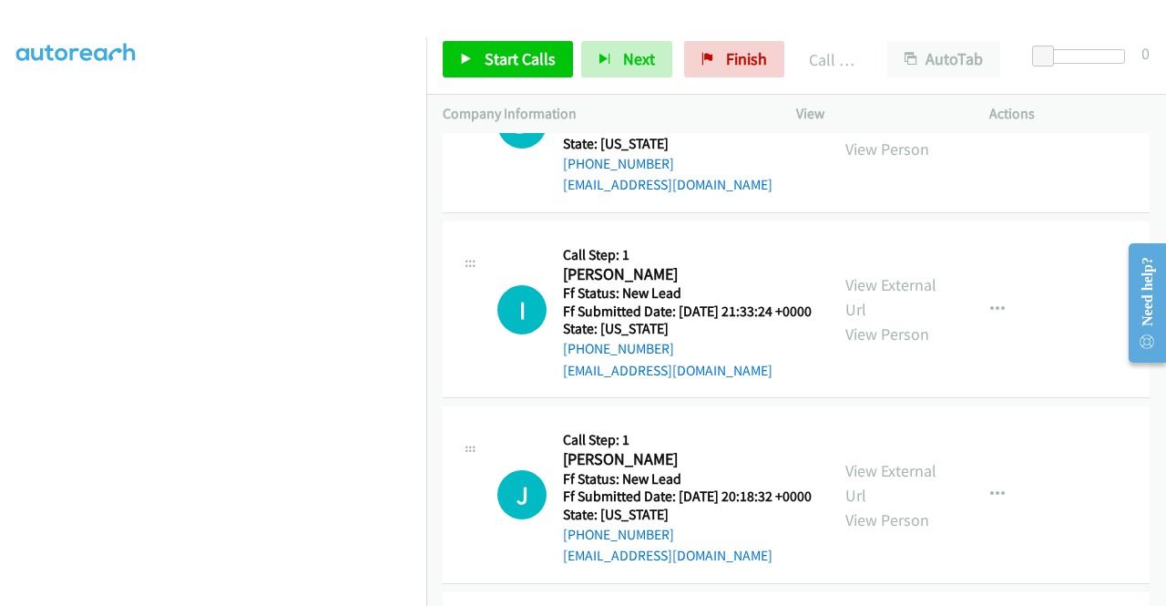
click at [1158, 591] on div "+1 415-964-1034 Call failed - Please reload the list and try again The Callbar …" at bounding box center [795, 369] width 739 height 473
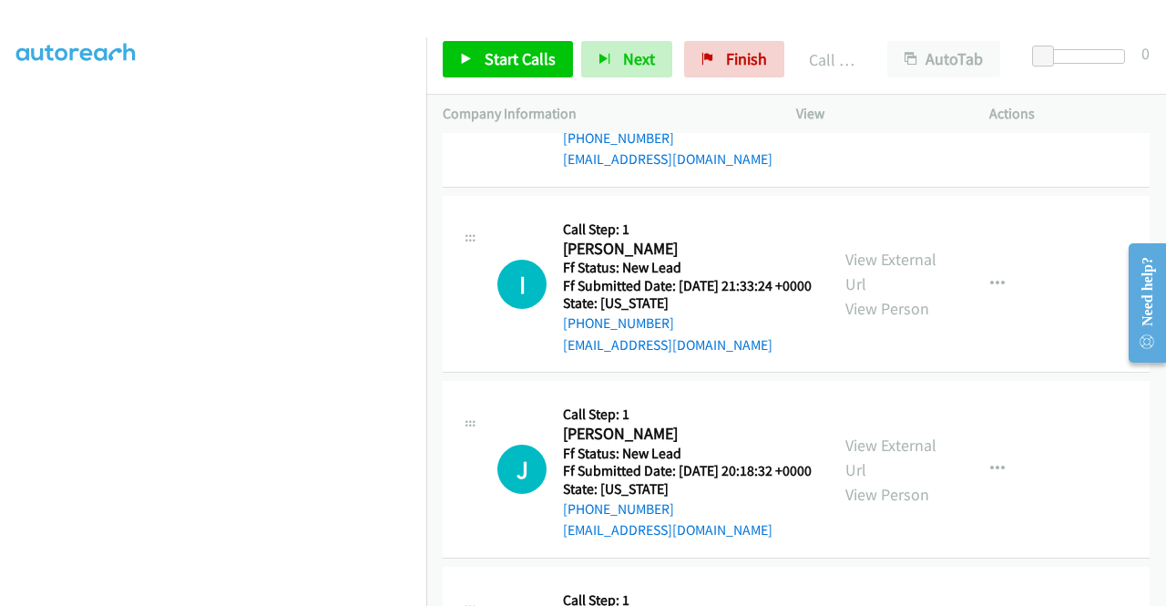
scroll to position [2380, 0]
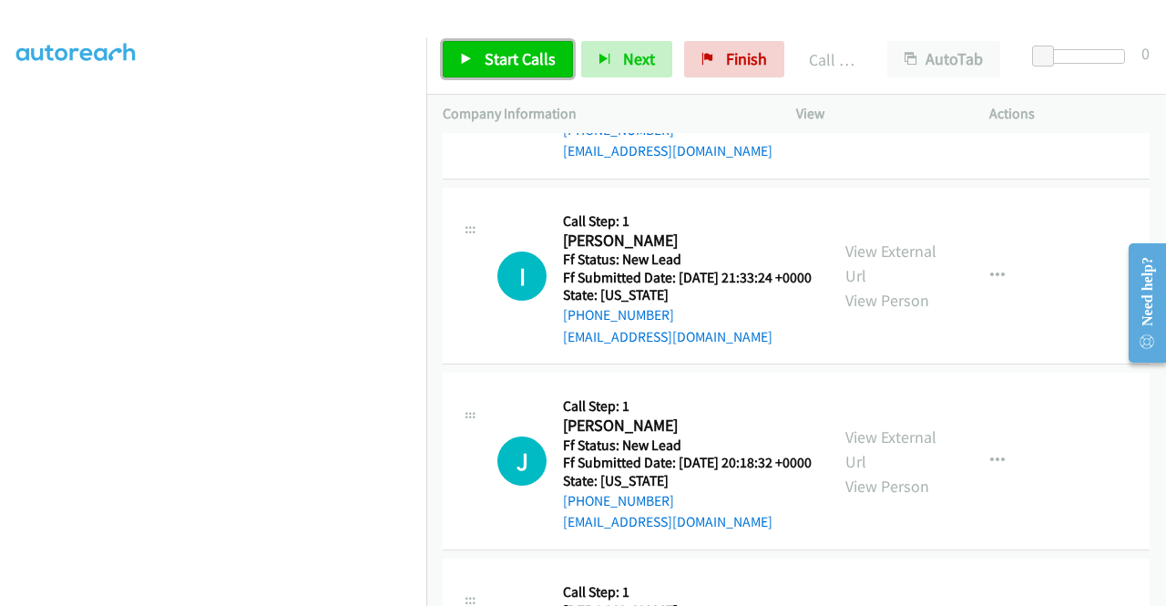
click at [508, 65] on span "Start Calls" at bounding box center [519, 58] width 71 height 21
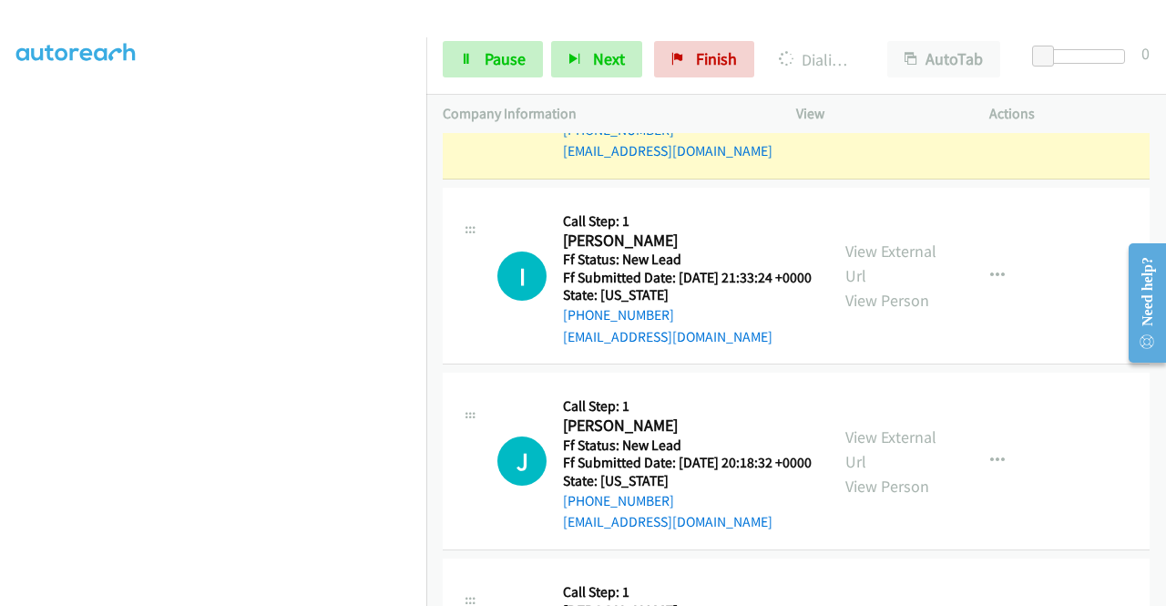
click at [901, 127] on div "View External Url View Person" at bounding box center [892, 91] width 95 height 74
click at [880, 101] on link "View External Url" at bounding box center [890, 79] width 91 height 46
click at [508, 69] on link "Pause" at bounding box center [493, 59] width 100 height 36
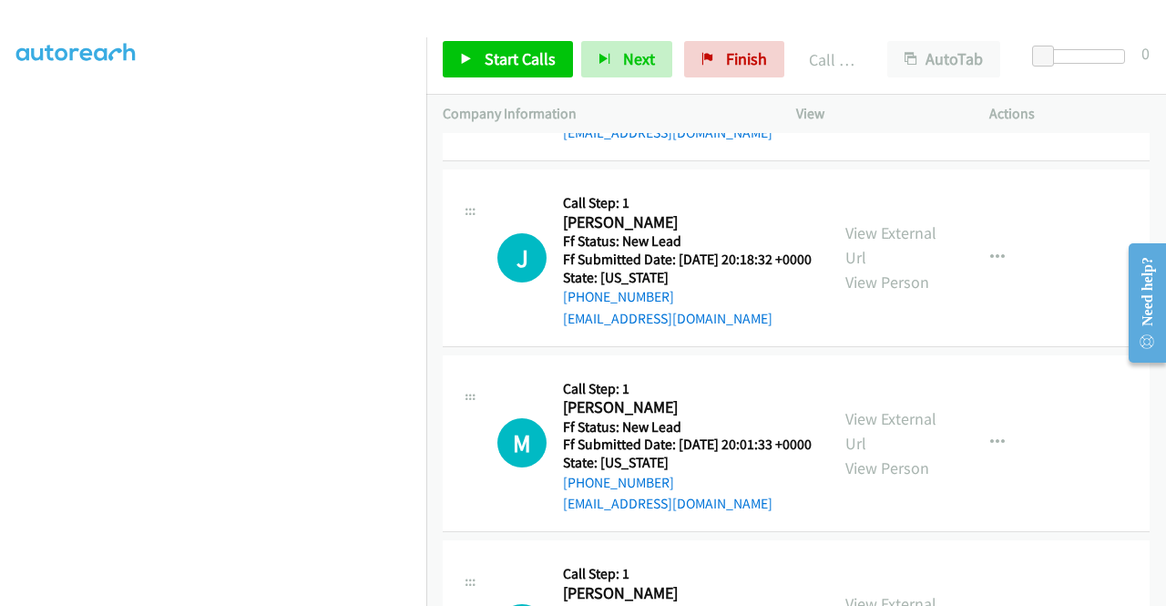
scroll to position [2633, 0]
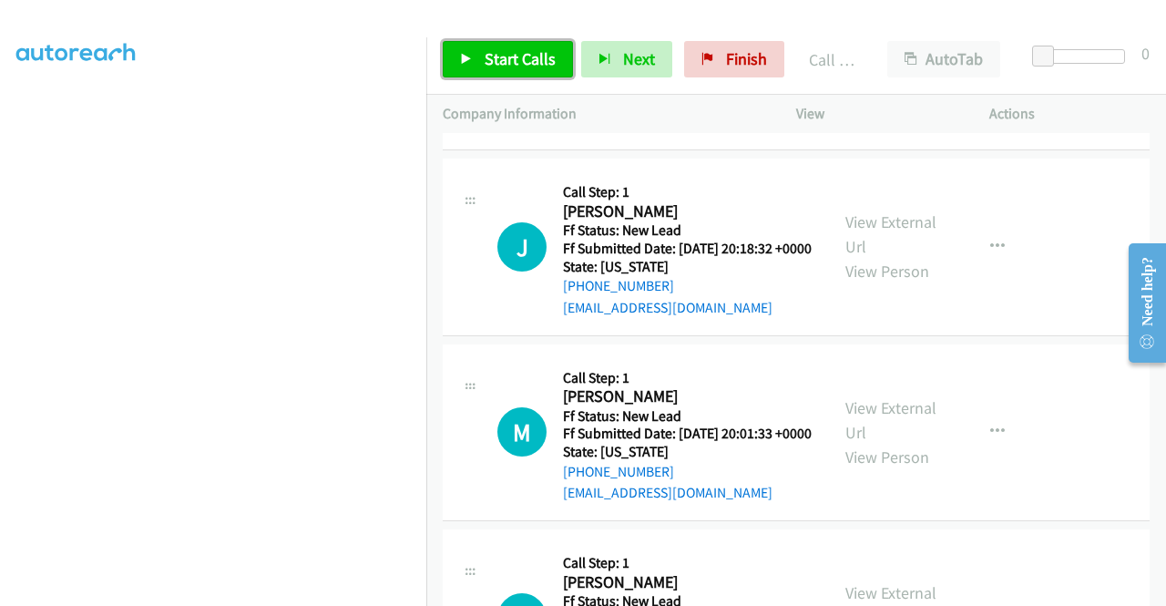
click at [481, 55] on link "Start Calls" at bounding box center [508, 59] width 130 height 36
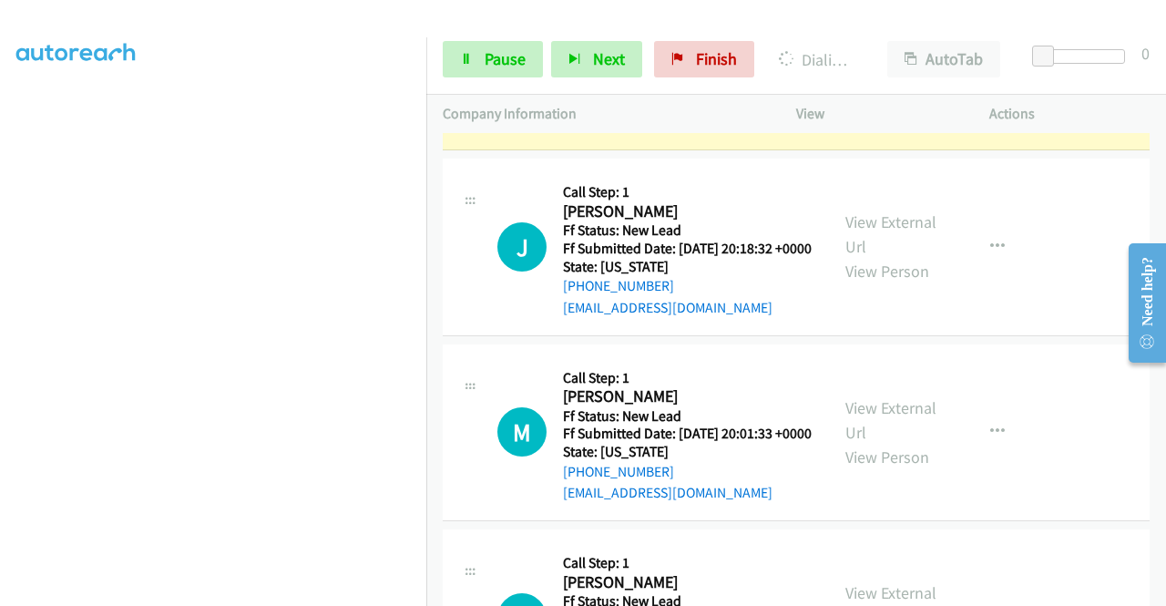
click at [911, 72] on link "View External Url" at bounding box center [890, 49] width 91 height 46
click at [426, 248] on nav "Dialing Mode: Power | Switch to Preview My Lists" at bounding box center [213, 340] width 427 height 606
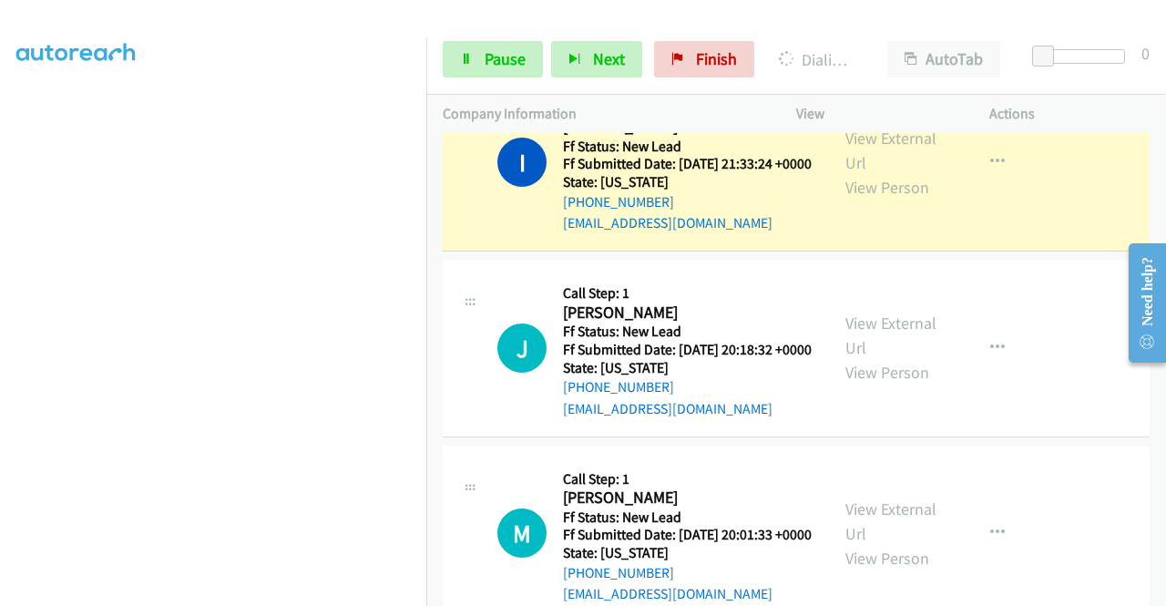
scroll to position [2464, 0]
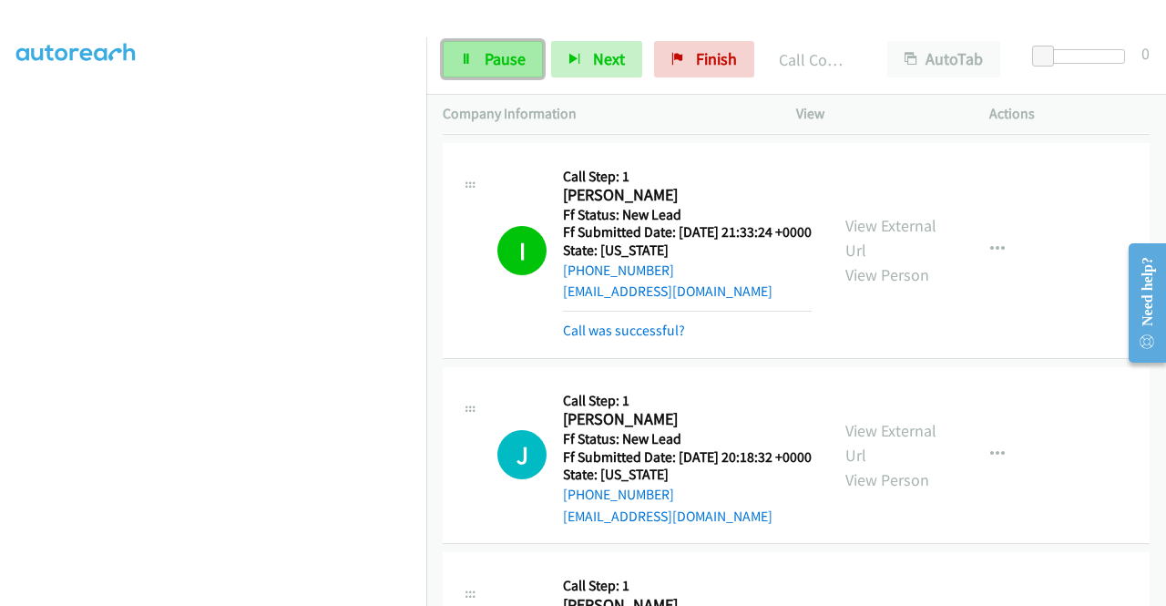
click at [470, 61] on icon at bounding box center [466, 60] width 13 height 13
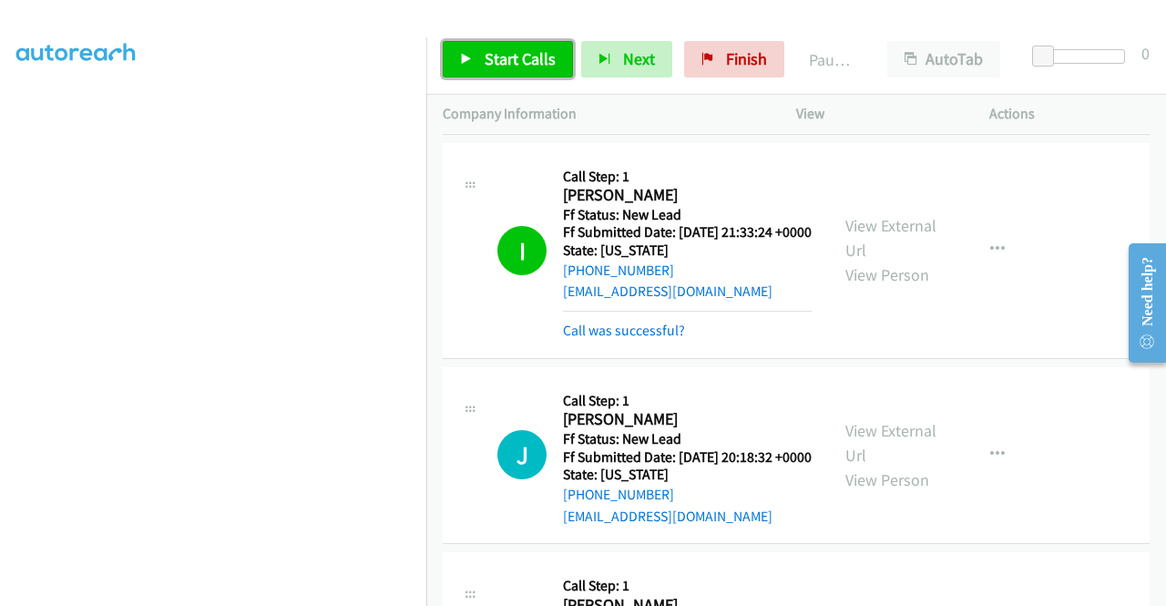
click at [486, 43] on link "Start Calls" at bounding box center [508, 59] width 130 height 36
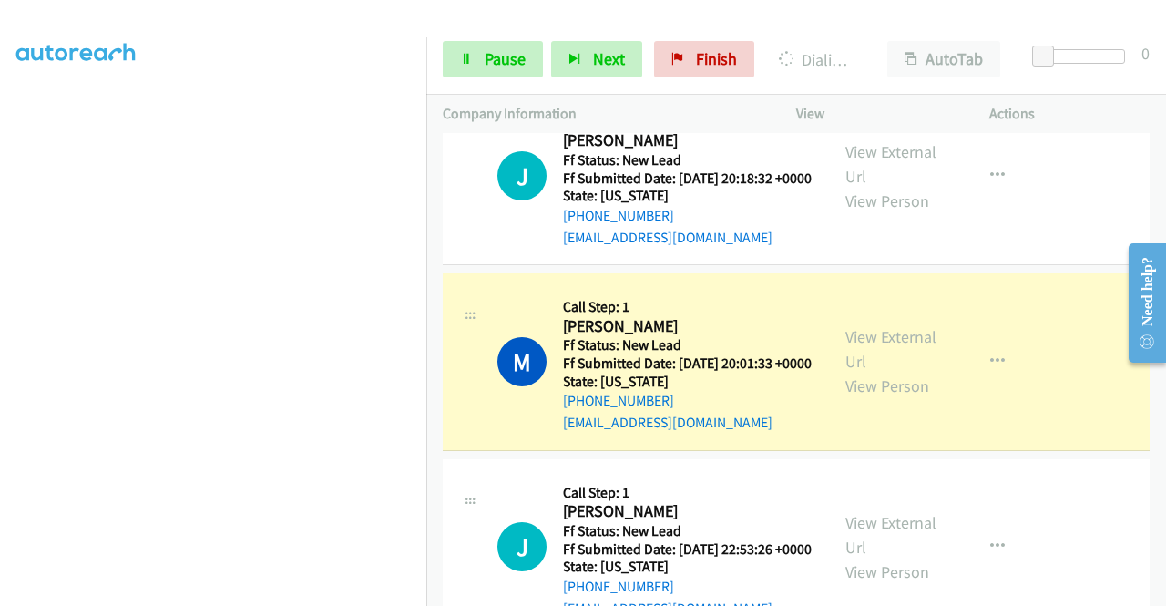
scroll to position [3018, 0]
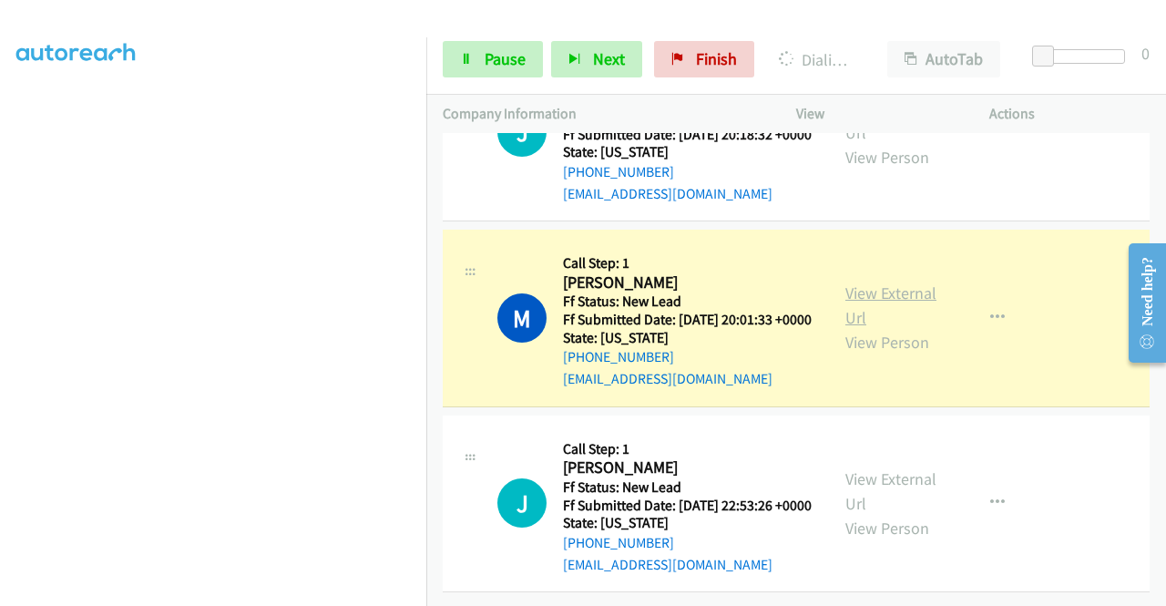
click at [911, 282] on link "View External Url" at bounding box center [890, 305] width 91 height 46
click at [0, 263] on aside "Dialing Mode: Power | Switch to Preview My Lists" at bounding box center [213, 139] width 426 height 1008
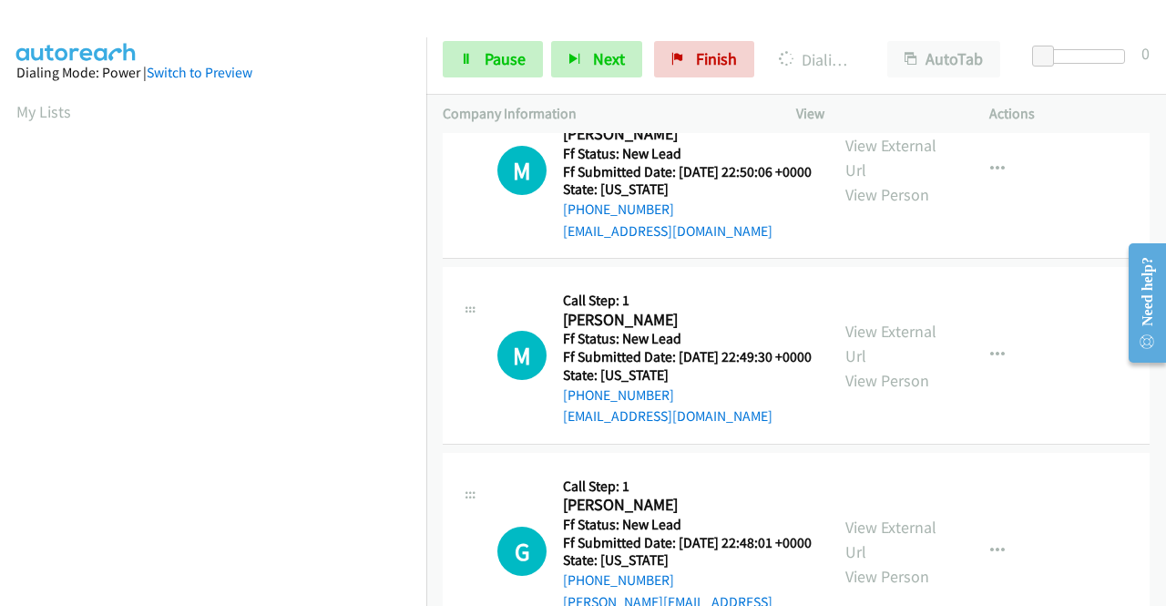
scroll to position [3291, 0]
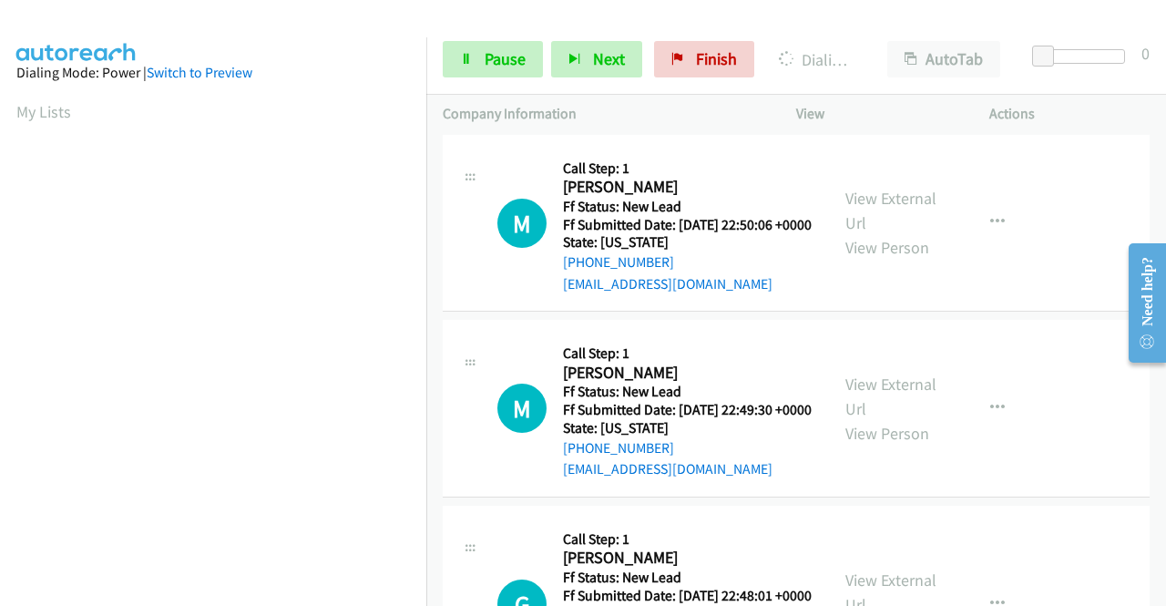
click at [847, 48] on link "View External Url" at bounding box center [890, 26] width 91 height 46
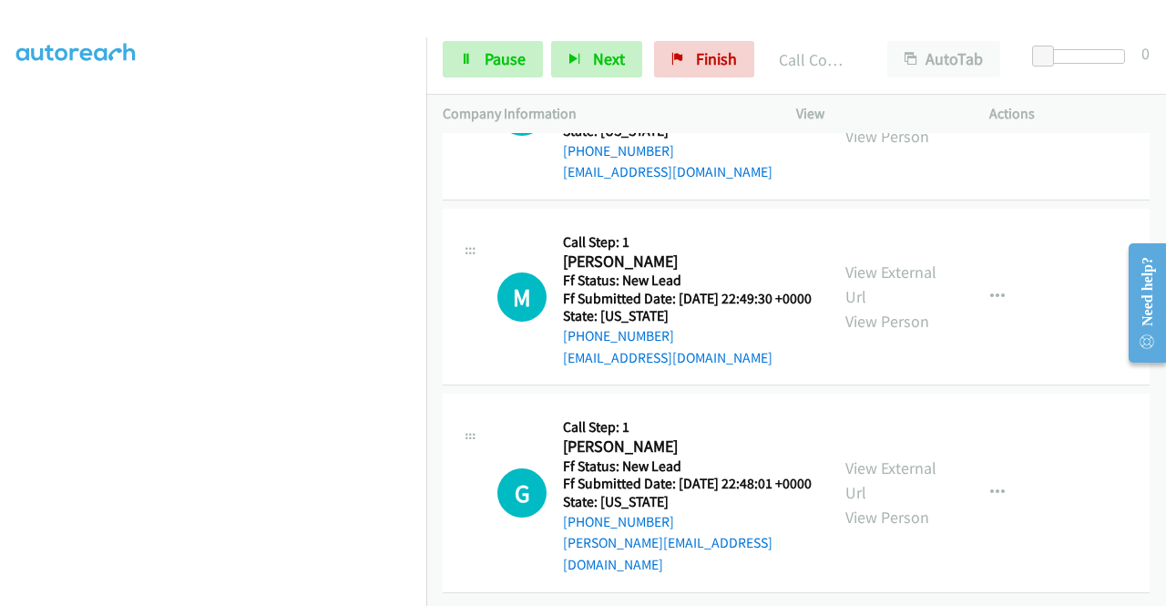
scroll to position [3535, 0]
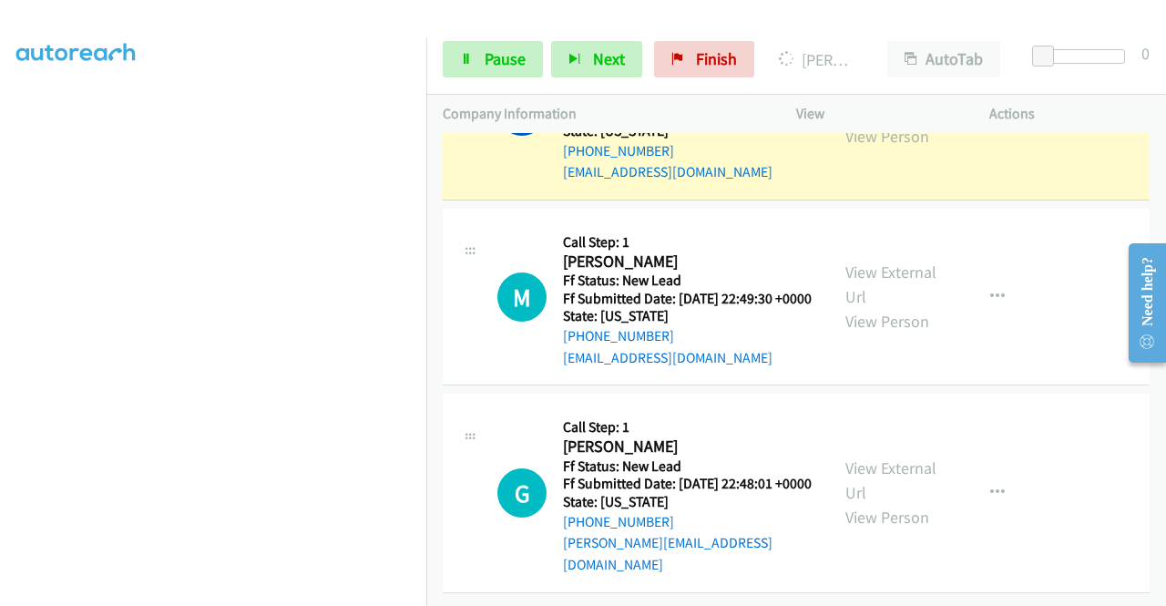
click at [866, 122] on link "View External Url" at bounding box center [890, 99] width 91 height 46
click at [499, 63] on span "Pause" at bounding box center [504, 58] width 41 height 21
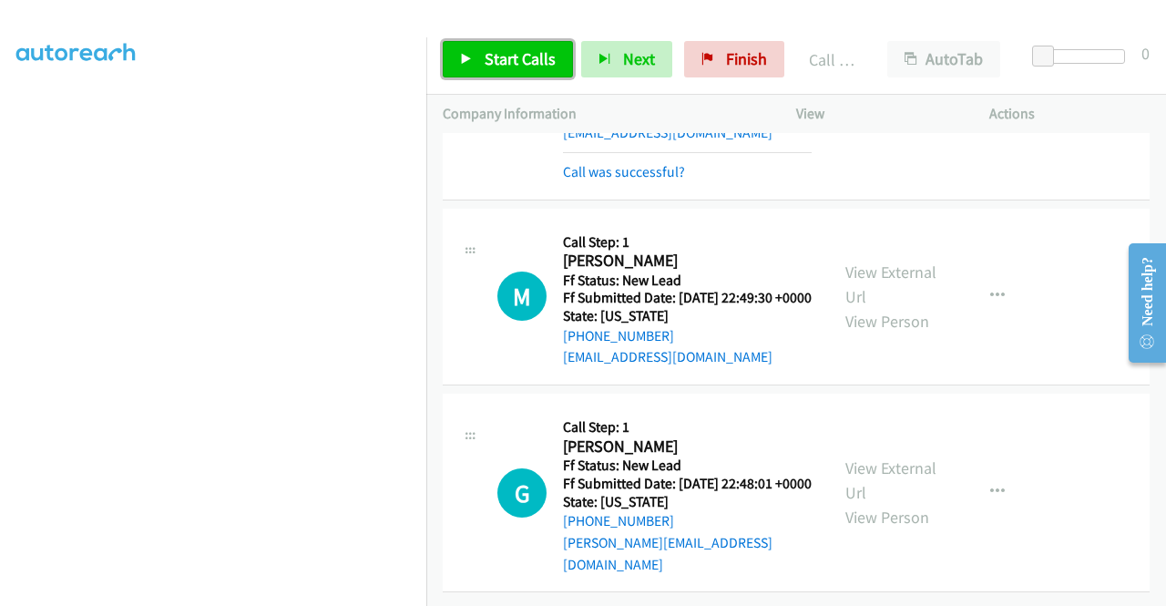
click at [512, 60] on span "Start Calls" at bounding box center [519, 58] width 71 height 21
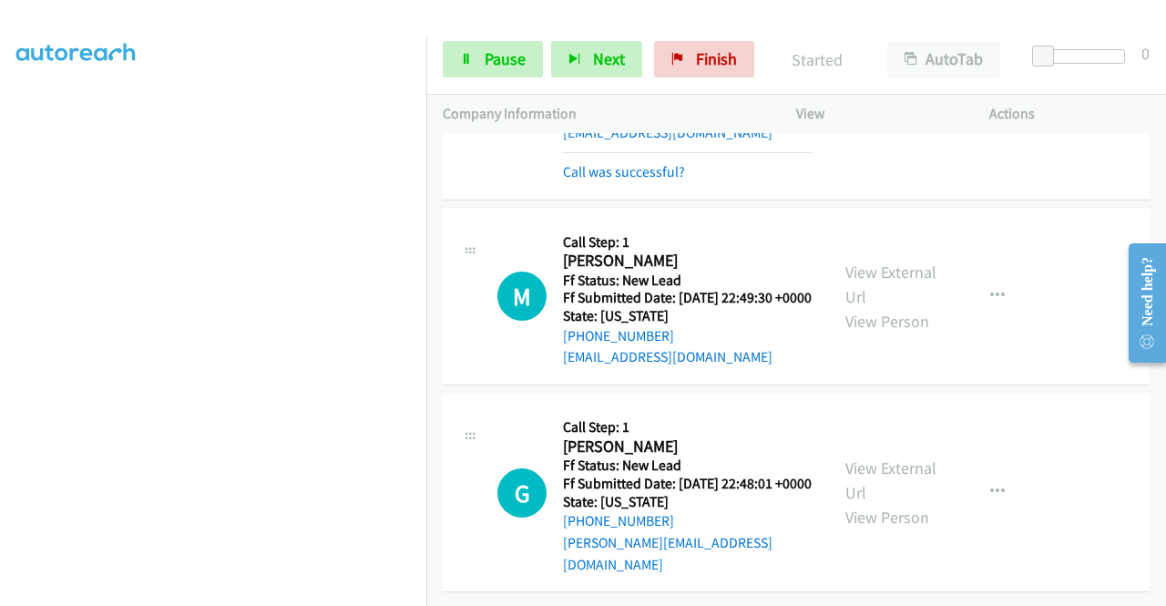
scroll to position [3742, 0]
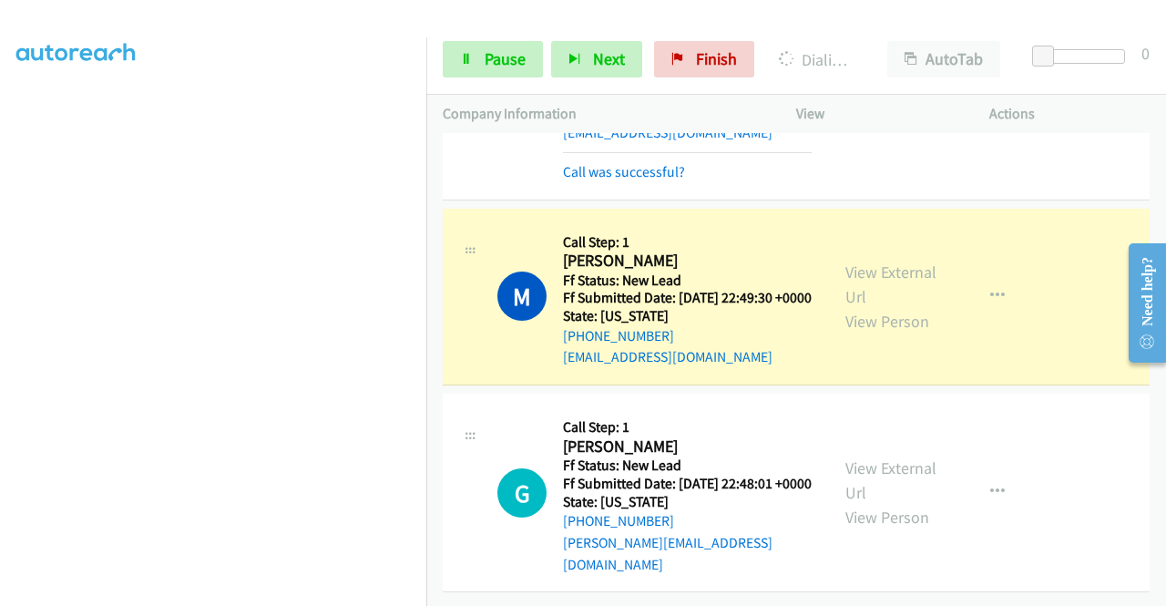
click at [878, 265] on div "View External Url View Person" at bounding box center [892, 297] width 95 height 74
click at [871, 261] on link "View External Url" at bounding box center [890, 284] width 91 height 46
click at [0, 225] on aside "Dialing Mode: Power | Switch to Preview My Lists" at bounding box center [213, 139] width 426 height 1008
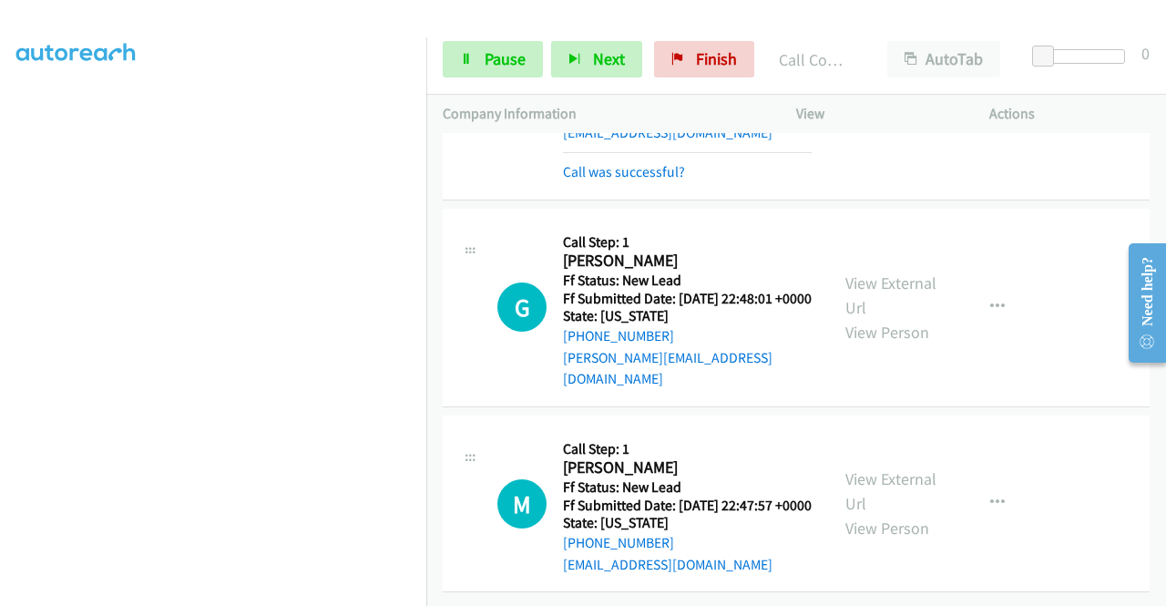
scroll to position [3983, 0]
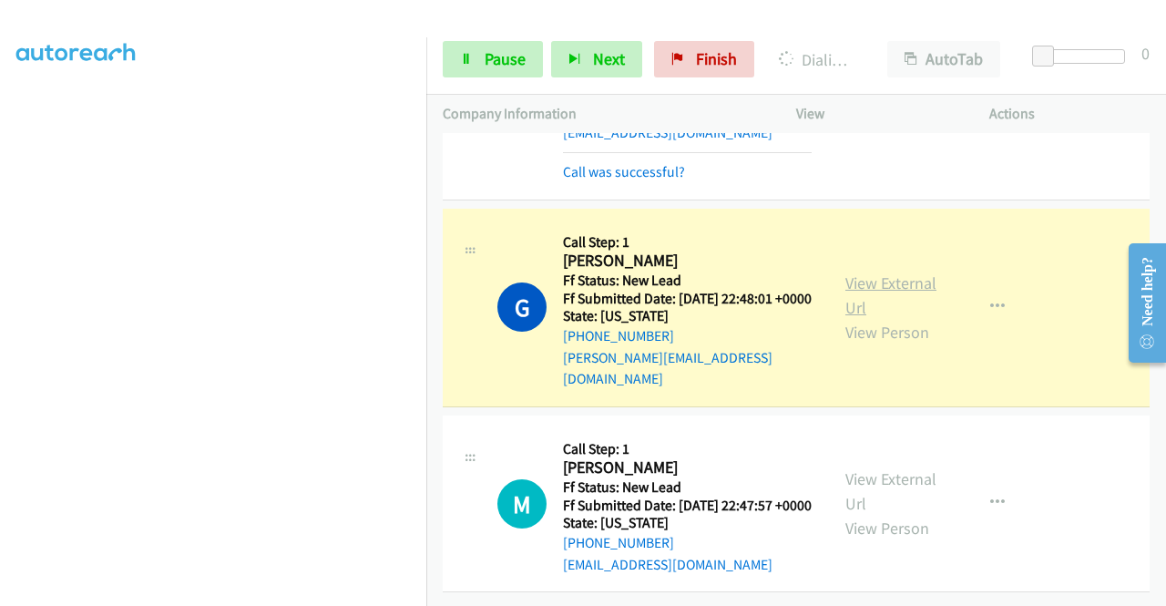
click at [858, 272] on link "View External Url" at bounding box center [890, 295] width 91 height 46
click at [779, 325] on div "+1 862-432-7362" at bounding box center [687, 336] width 249 height 22
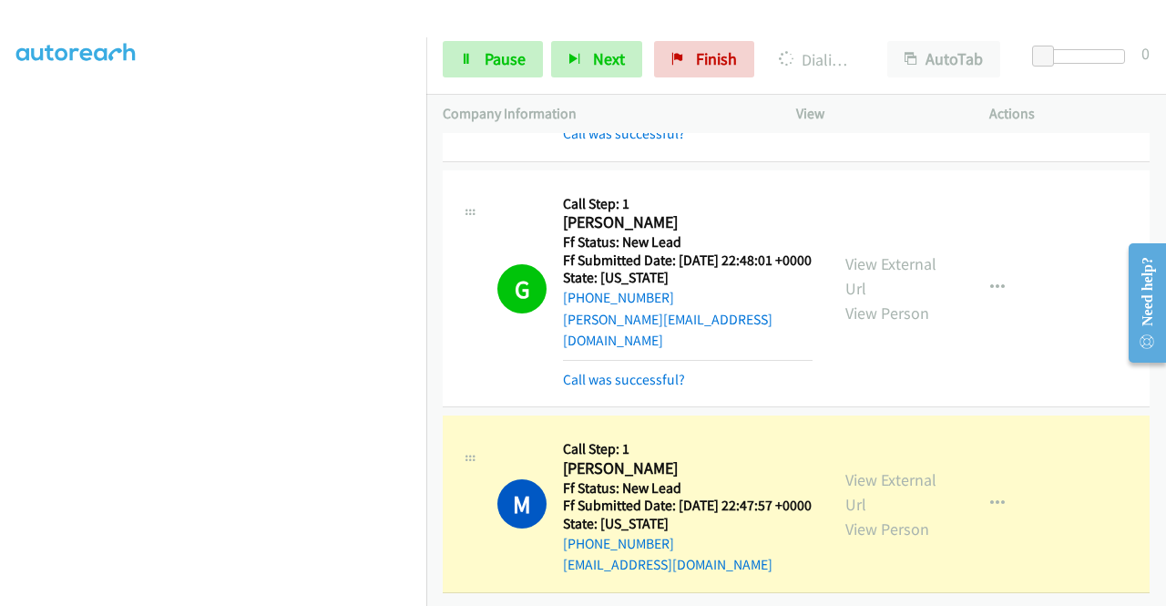
scroll to position [4021, 0]
click at [903, 469] on link "View External Url" at bounding box center [890, 492] width 91 height 46
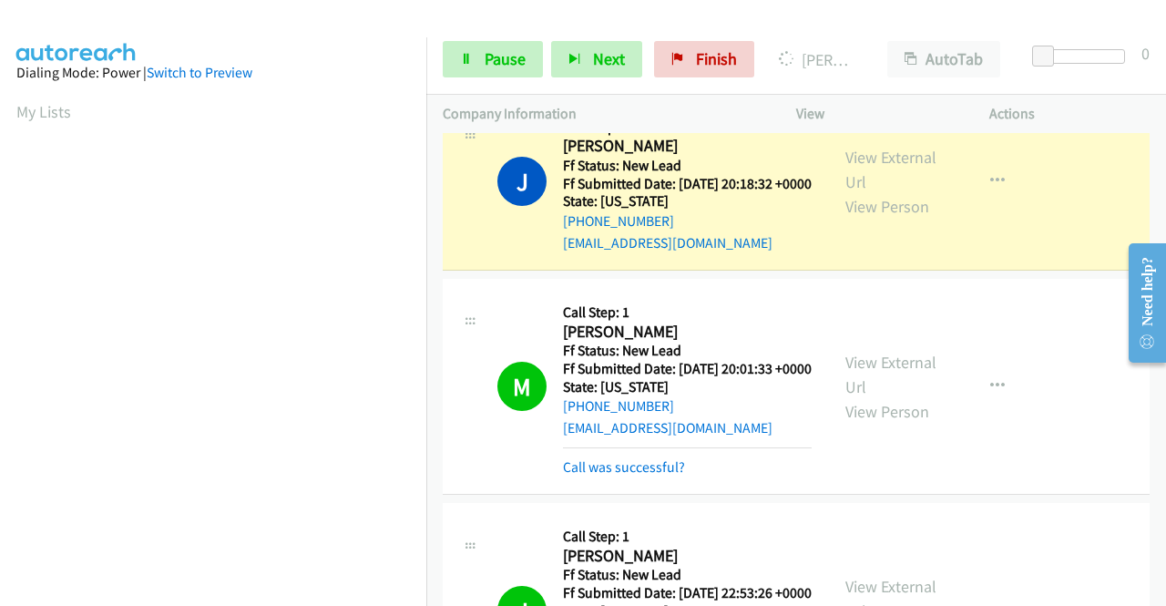
scroll to position [2776, 0]
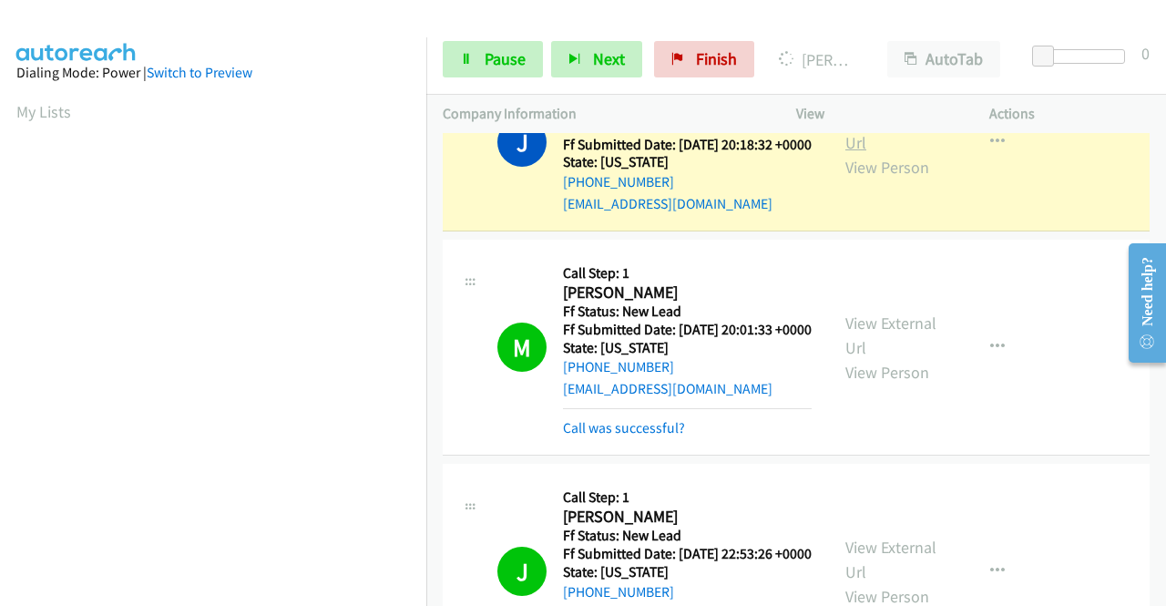
click at [889, 153] on link "View External Url" at bounding box center [890, 130] width 91 height 46
click at [337, 591] on section at bounding box center [212, 173] width 393 height 871
click at [473, 74] on link "Pause" at bounding box center [493, 59] width 100 height 36
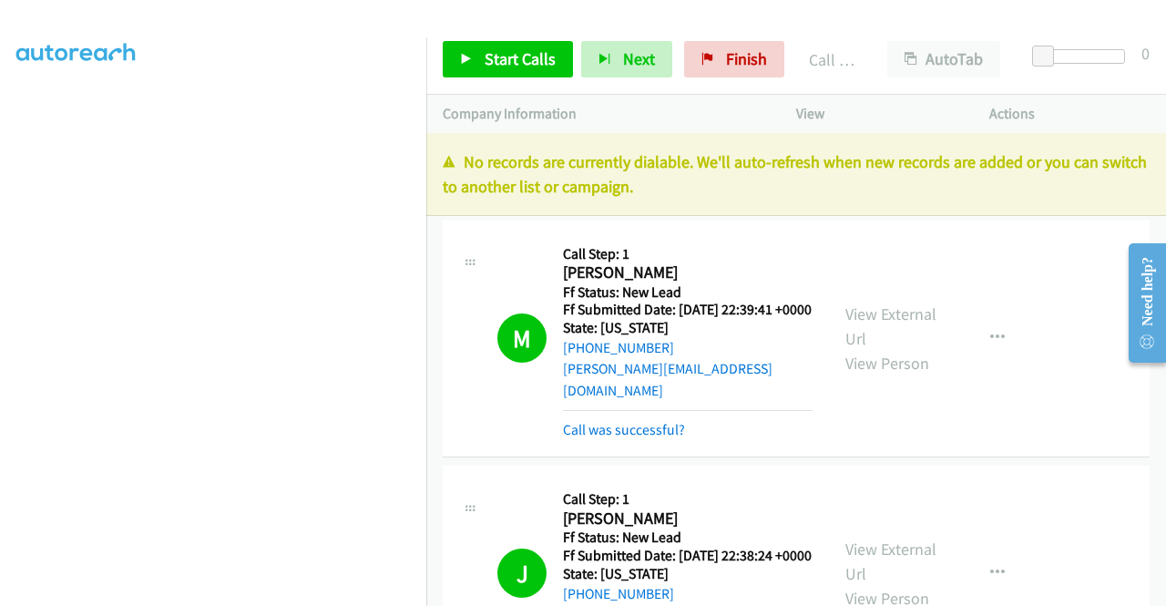
click at [1027, 178] on p "No records are currently dialable. We'll auto-refresh when new records are adde…" at bounding box center [796, 173] width 707 height 49
drag, startPoint x: 750, startPoint y: 70, endPoint x: 679, endPoint y: 96, distance: 75.5
click at [750, 70] on link "Finish" at bounding box center [734, 59] width 100 height 36
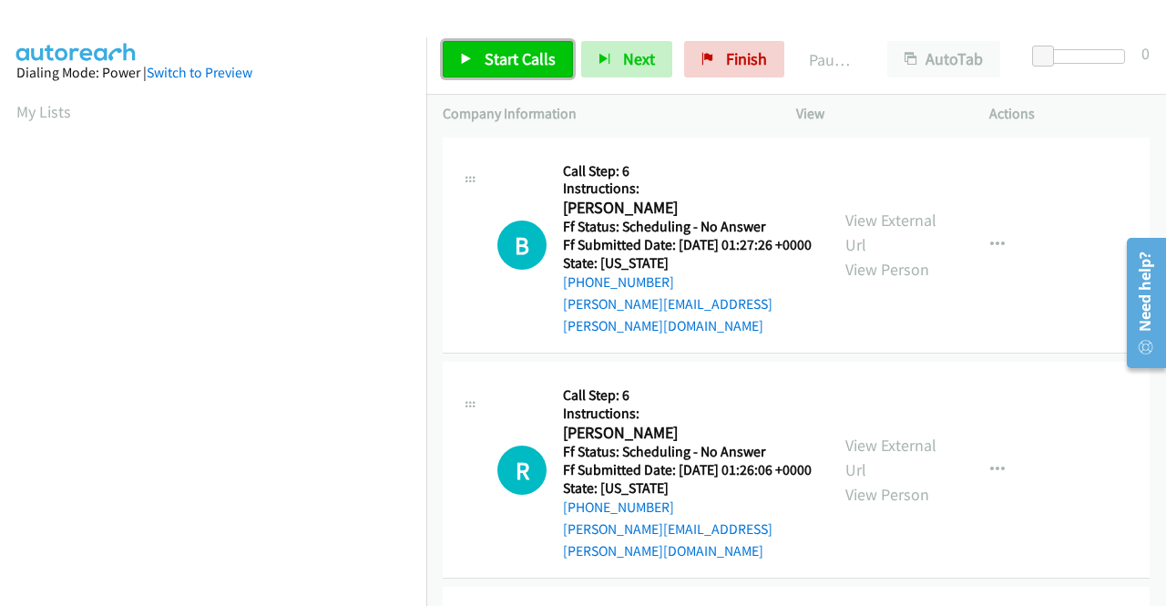
click at [468, 54] on icon at bounding box center [466, 60] width 13 height 13
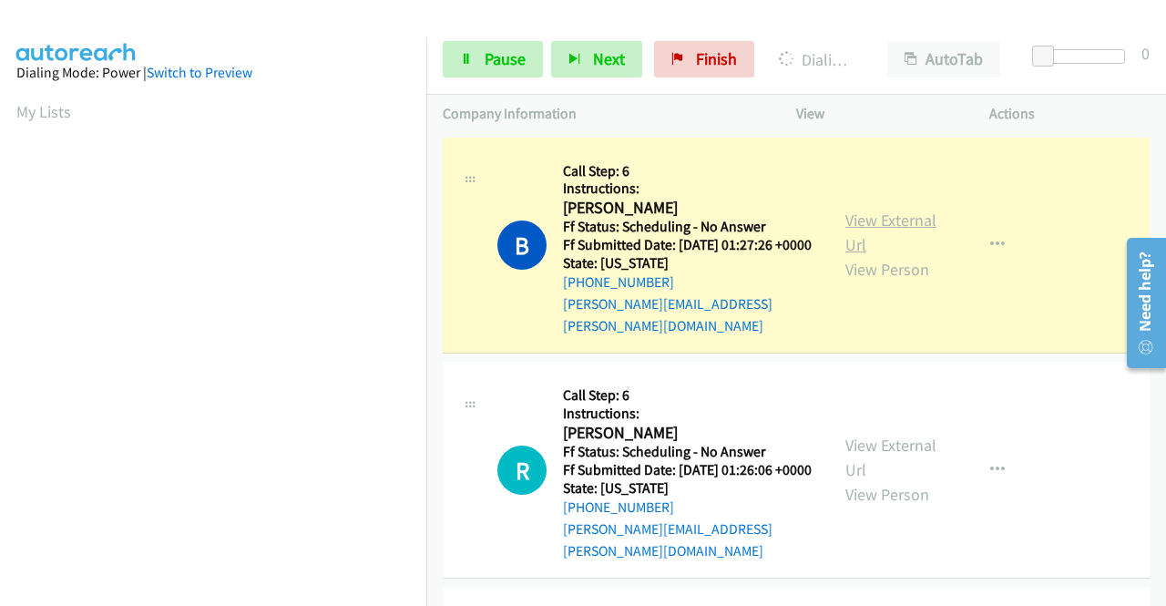
click at [852, 223] on link "View External Url" at bounding box center [890, 232] width 91 height 46
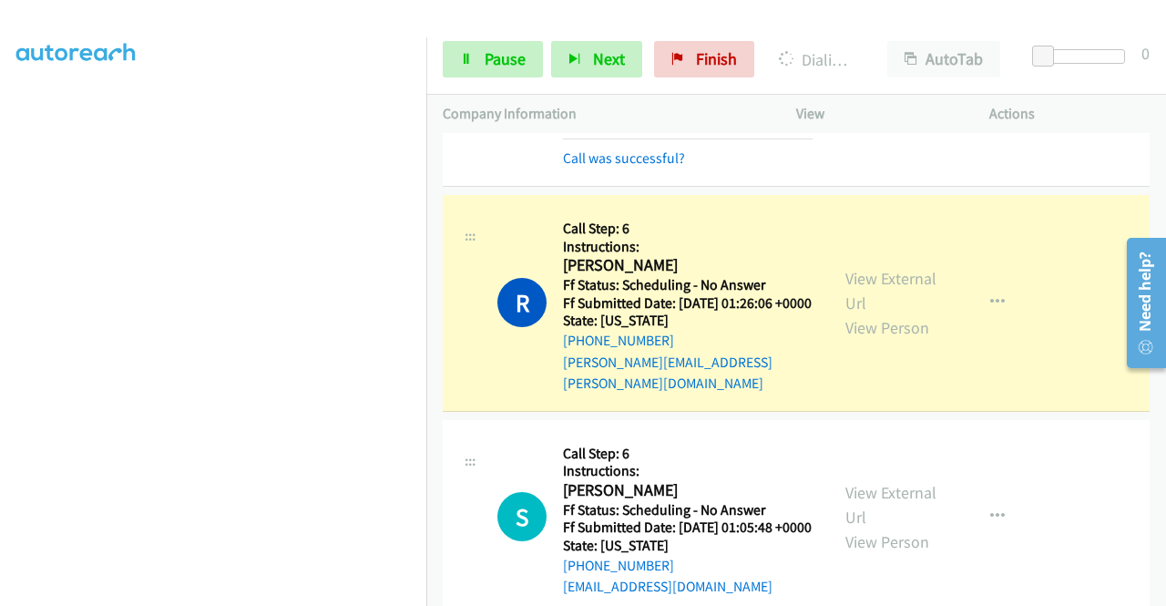
scroll to position [291, 0]
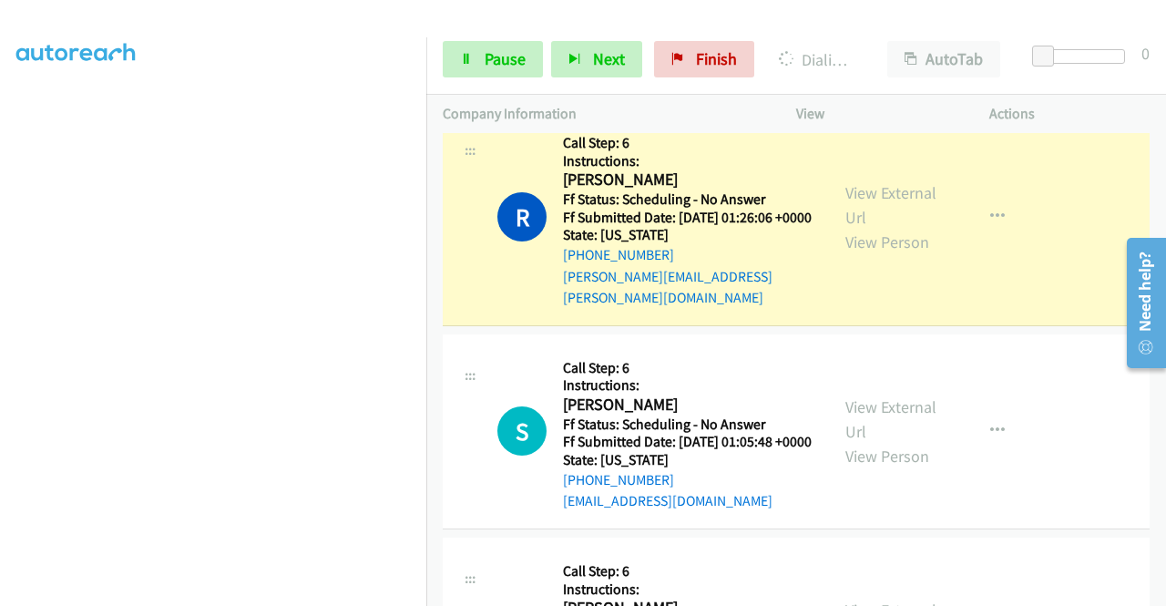
click at [888, 198] on div "View External Url View Person" at bounding box center [892, 217] width 95 height 74
click at [883, 192] on link "View External Url" at bounding box center [890, 205] width 91 height 46
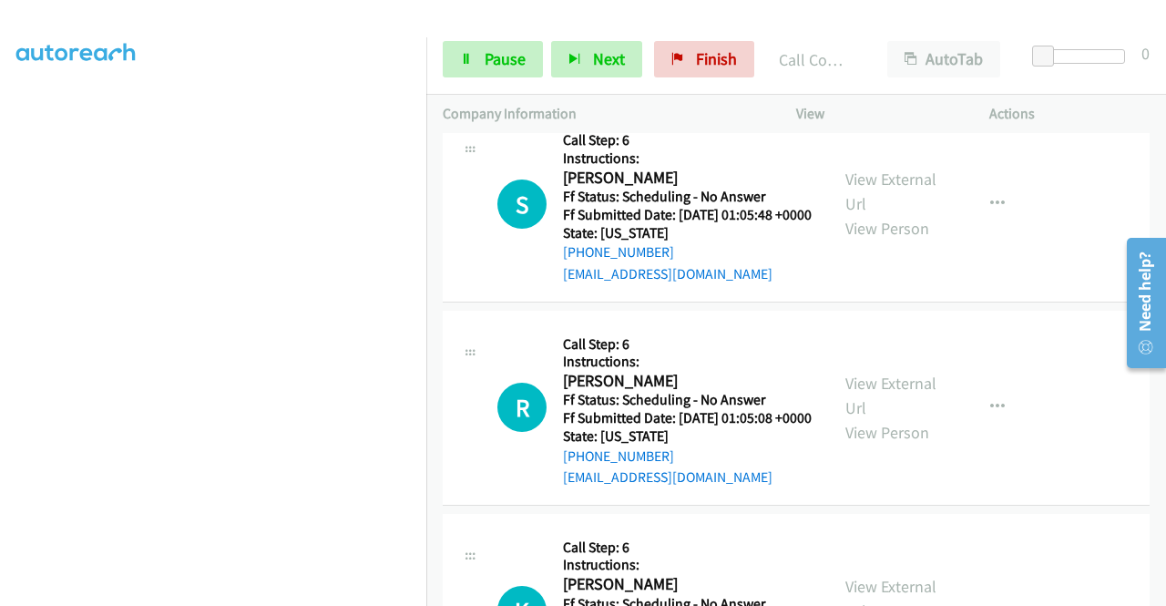
scroll to position [558, 0]
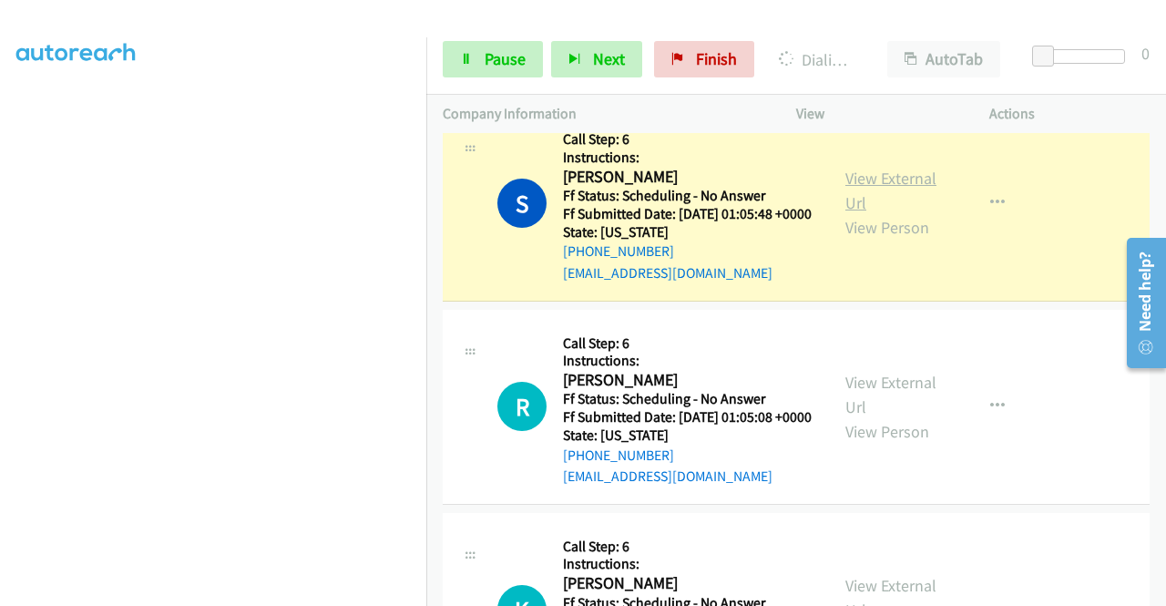
click at [893, 176] on link "View External Url" at bounding box center [890, 191] width 91 height 46
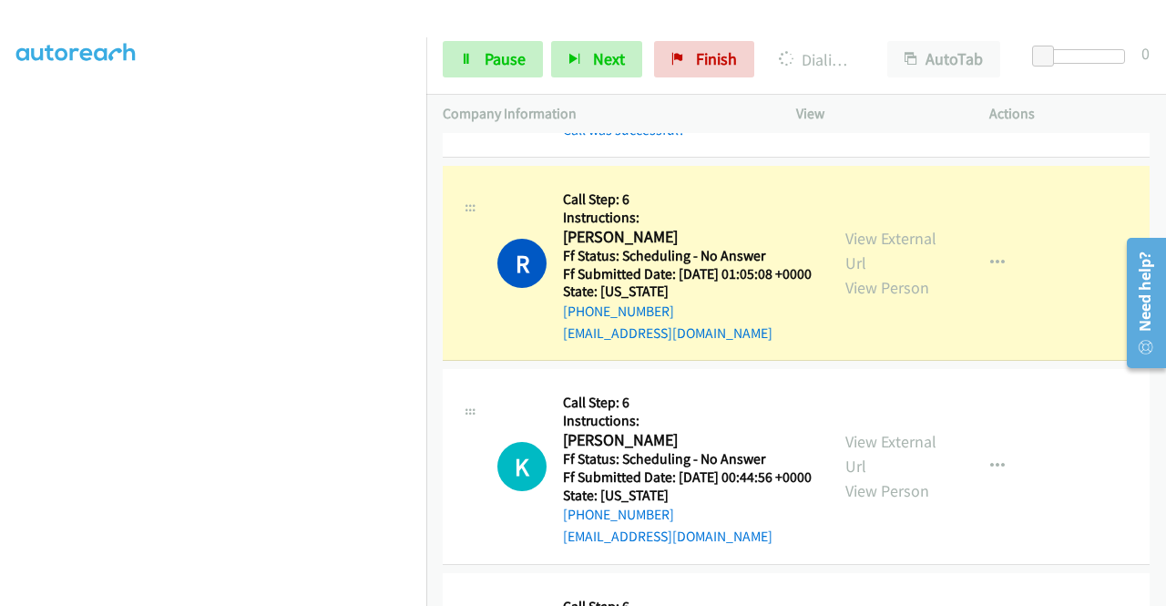
scroll to position [753, 0]
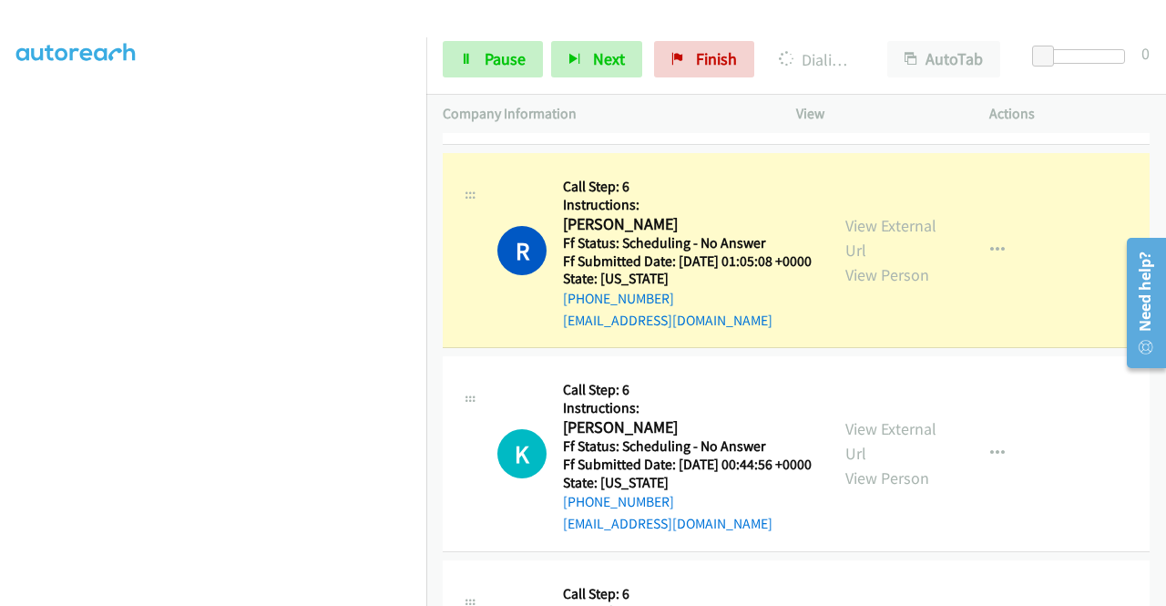
click at [893, 231] on div "View External Url View Person" at bounding box center [892, 250] width 95 height 74
click at [886, 238] on link "View External Url" at bounding box center [890, 238] width 91 height 46
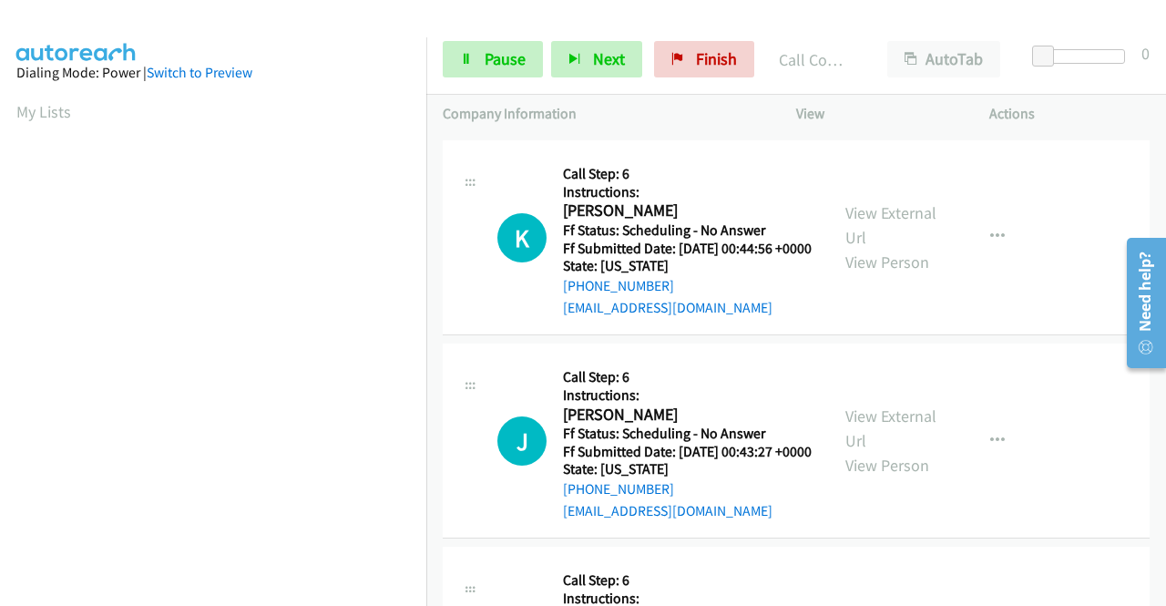
scroll to position [415, 0]
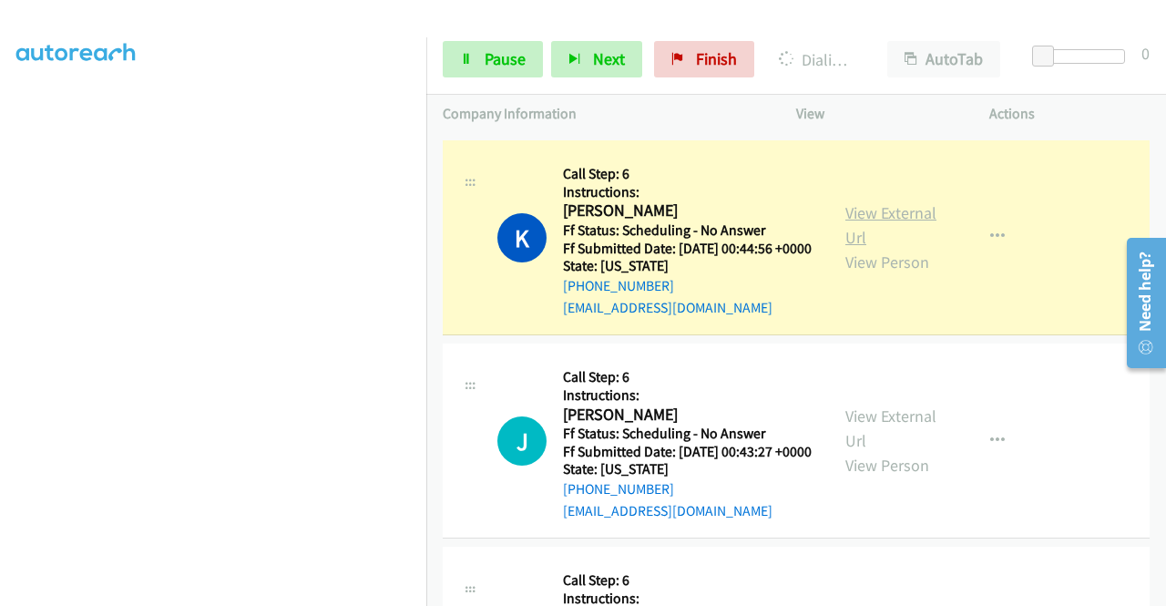
click at [898, 248] on link "View External Url" at bounding box center [890, 225] width 91 height 46
click at [493, 43] on link "Pause" at bounding box center [493, 59] width 100 height 36
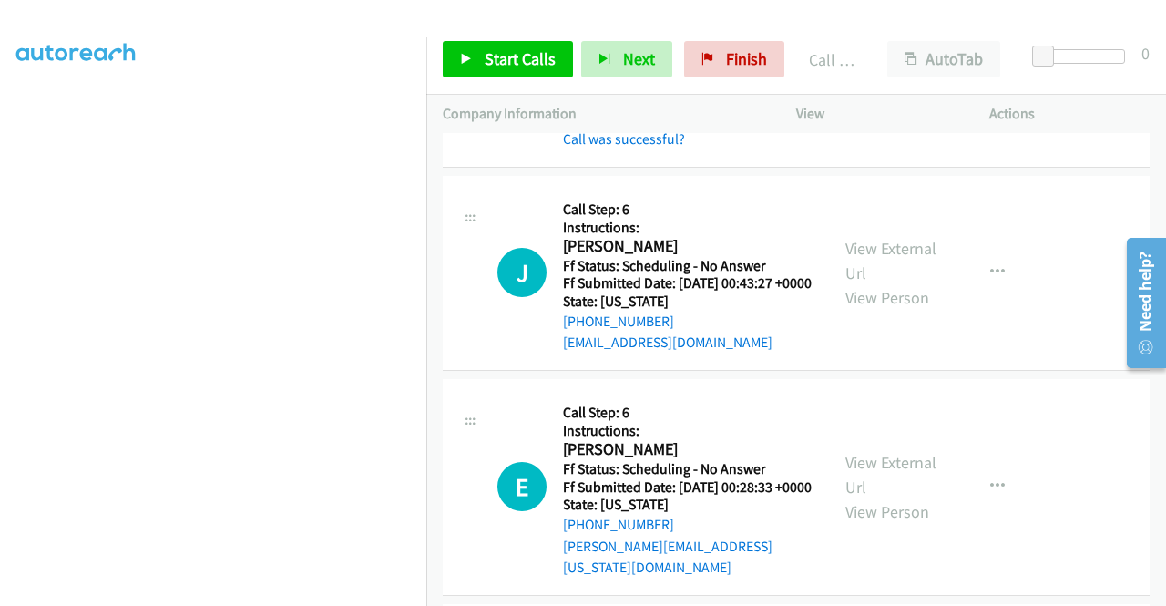
scroll to position [1288, 0]
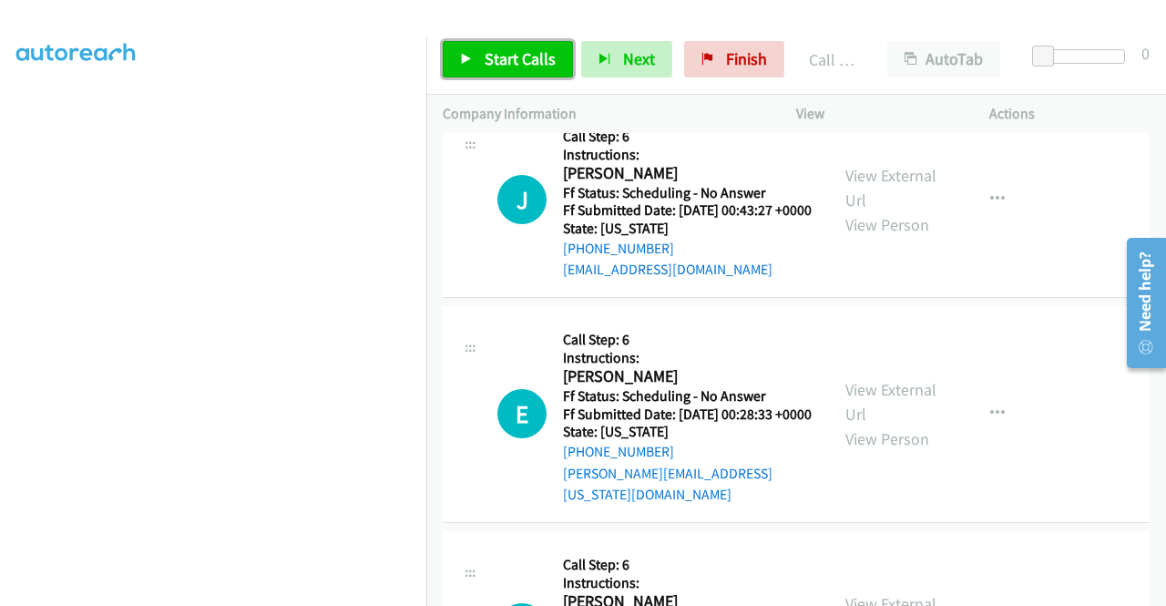
click at [506, 65] on span "Start Calls" at bounding box center [519, 58] width 71 height 21
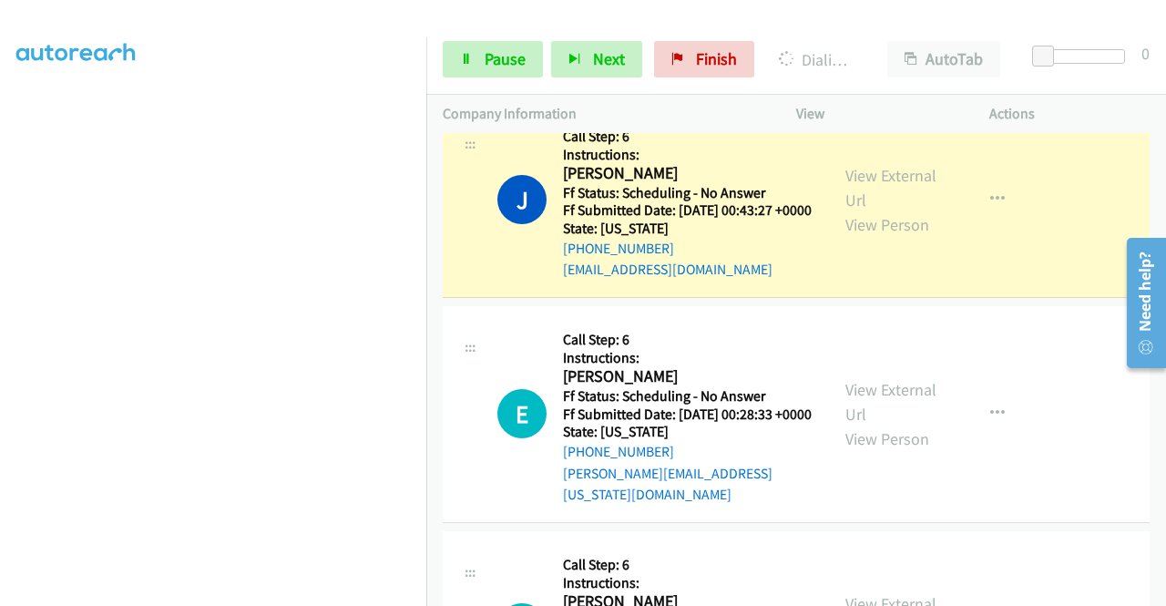
click at [883, 216] on div "View External Url View Person" at bounding box center [892, 200] width 95 height 74
click at [880, 210] on link "View External Url" at bounding box center [890, 188] width 91 height 46
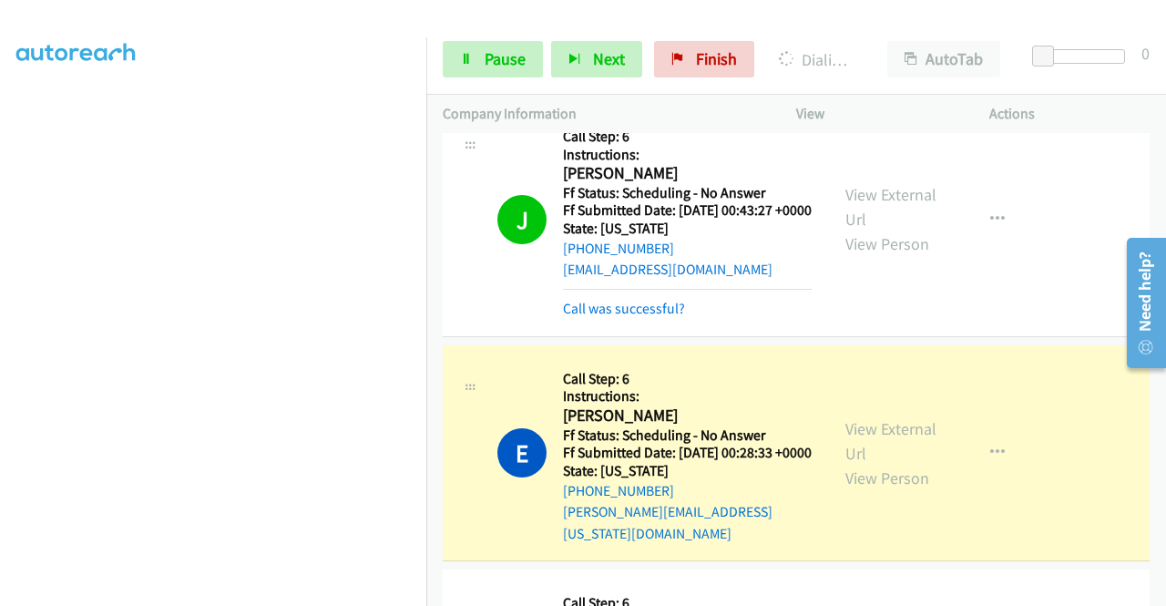
click at [880, 474] on div "View External Url View Person" at bounding box center [892, 453] width 95 height 74
click at [876, 463] on link "View External Url" at bounding box center [890, 441] width 91 height 46
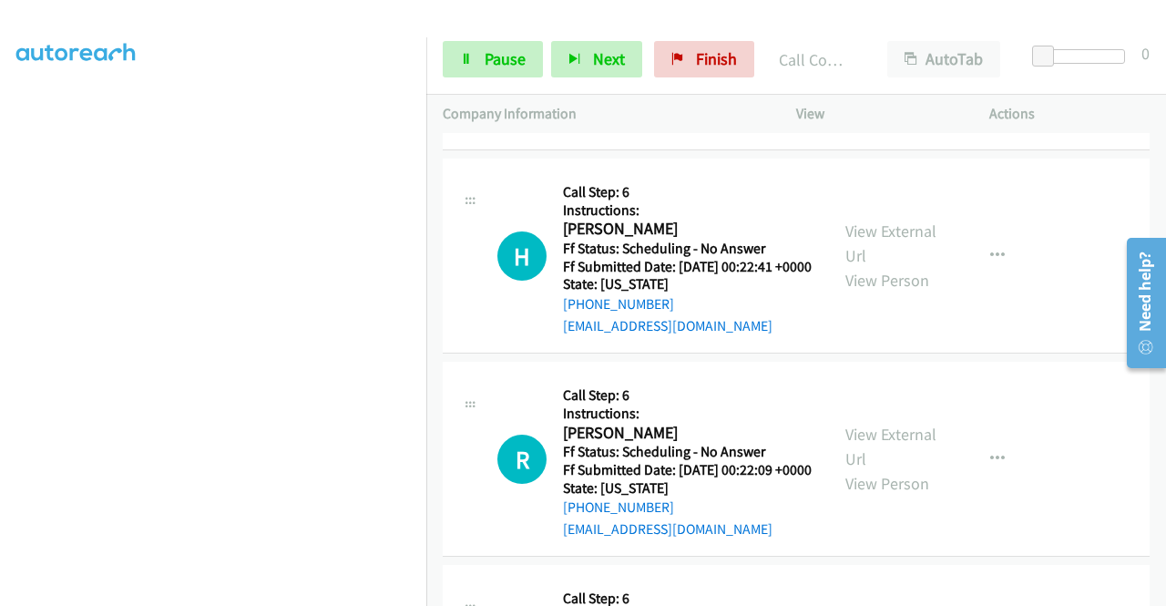
scroll to position [1773, 0]
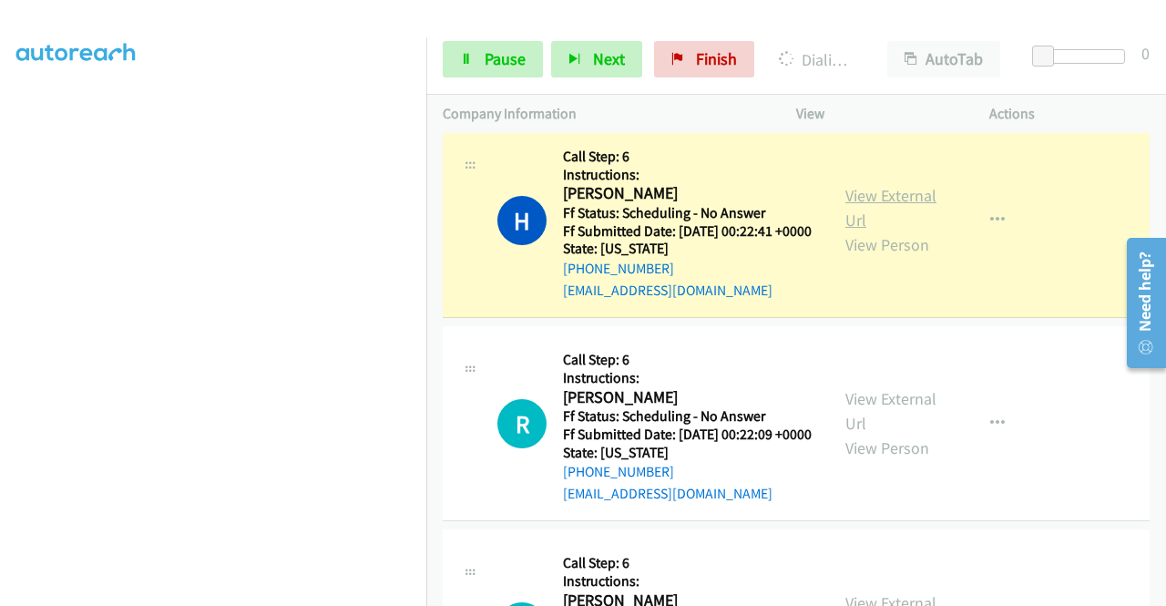
click at [874, 230] on link "View External Url" at bounding box center [890, 208] width 91 height 46
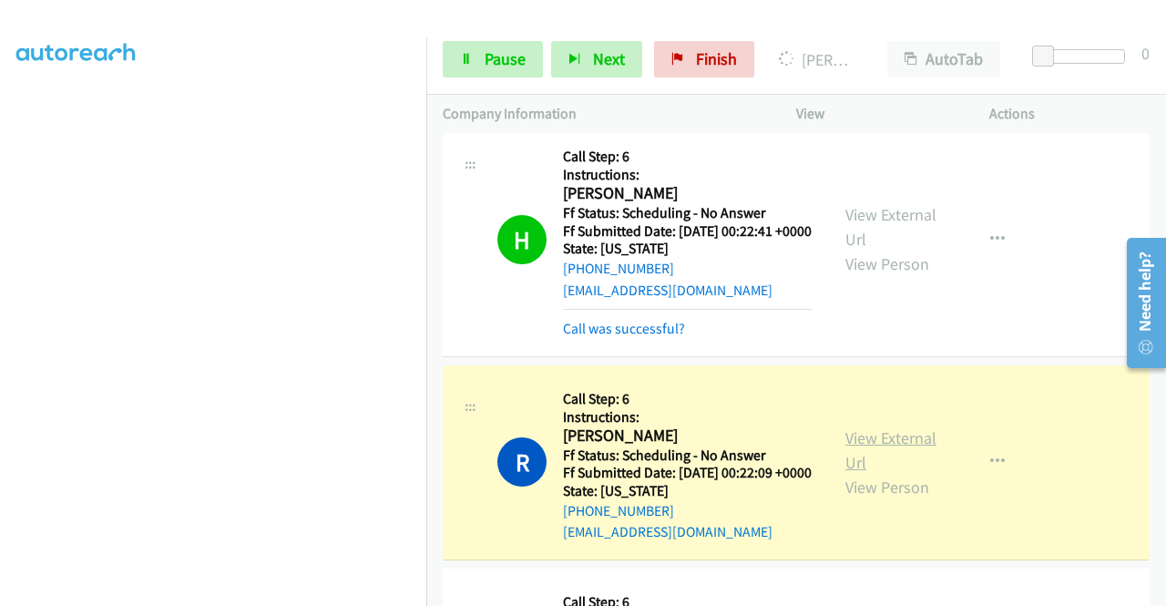
click at [881, 473] on link "View External Url" at bounding box center [890, 450] width 91 height 46
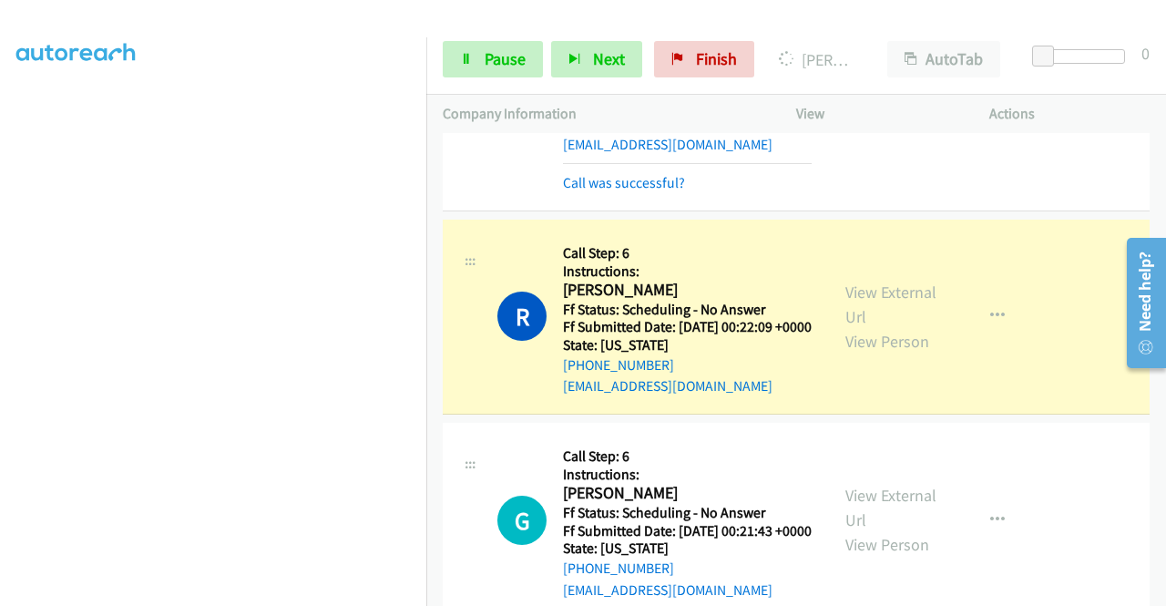
scroll to position [2089, 0]
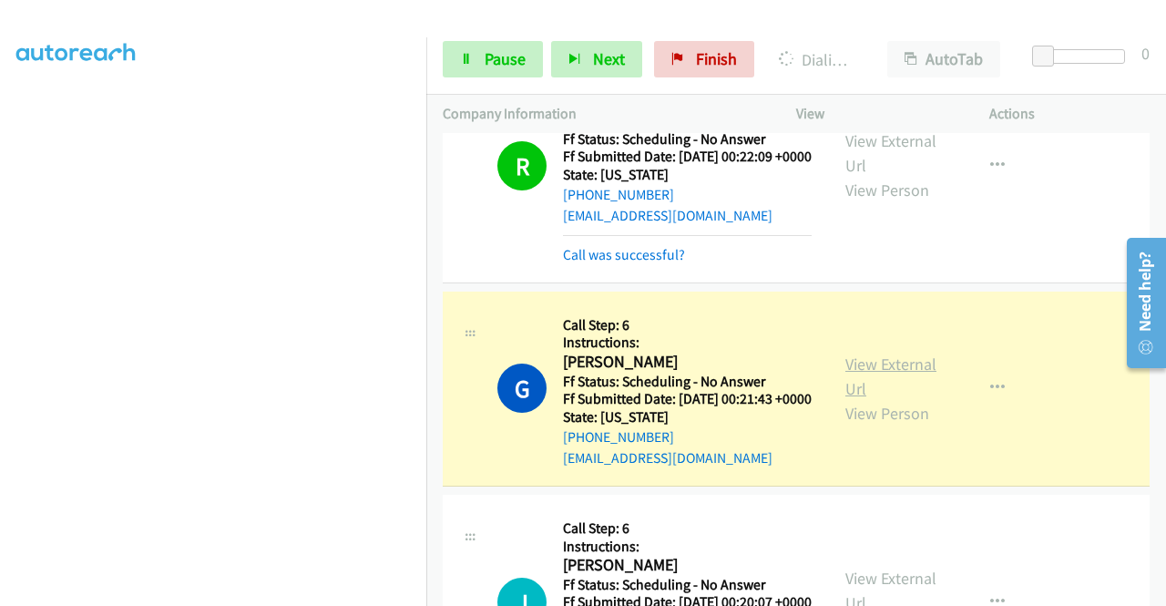
click at [858, 399] on link "View External Url" at bounding box center [890, 376] width 91 height 46
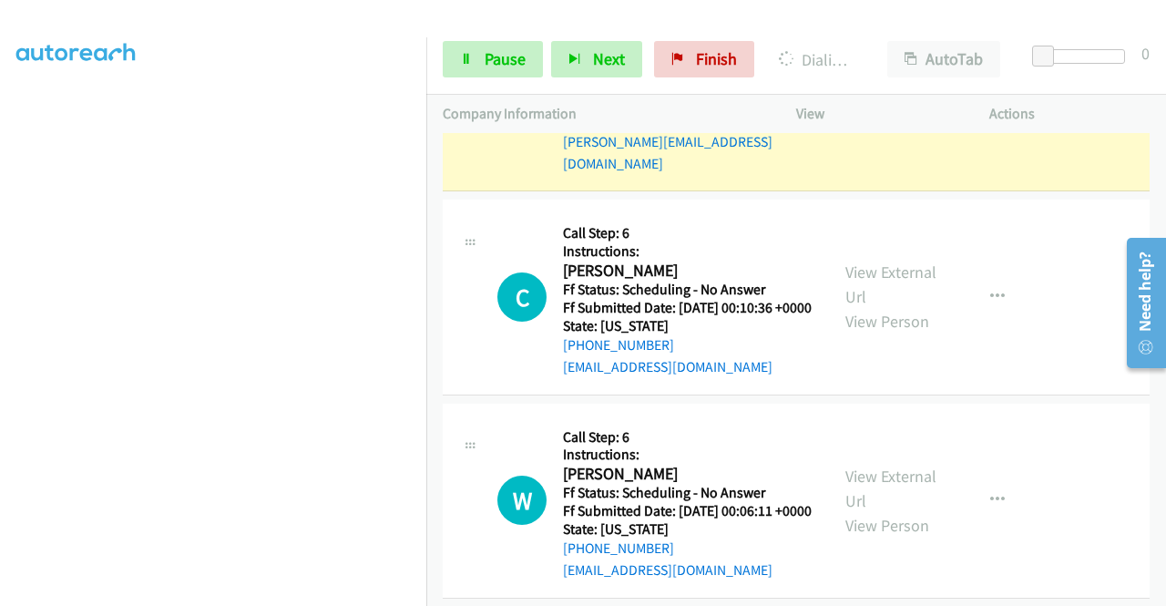
scroll to position [401, 0]
click at [866, 93] on link "View External Url" at bounding box center [890, 70] width 91 height 46
click at [541, 76] on div "Start Calls Pause Next Finish" at bounding box center [603, 59] width 320 height 36
click at [517, 68] on span "Pause" at bounding box center [504, 58] width 41 height 21
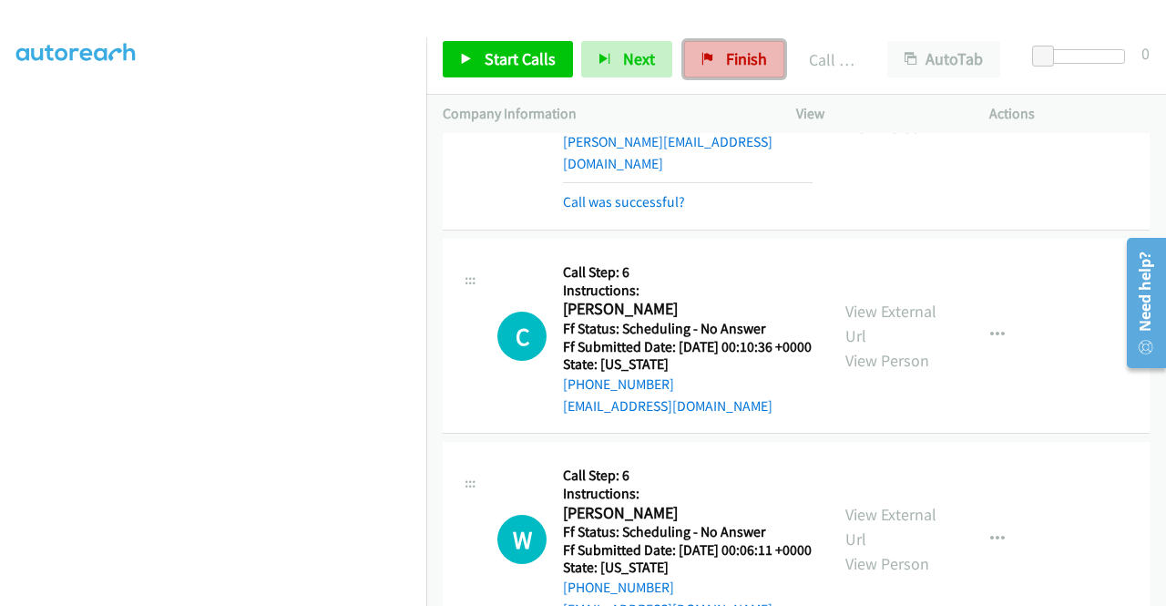
click at [714, 46] on link "Finish" at bounding box center [734, 59] width 100 height 36
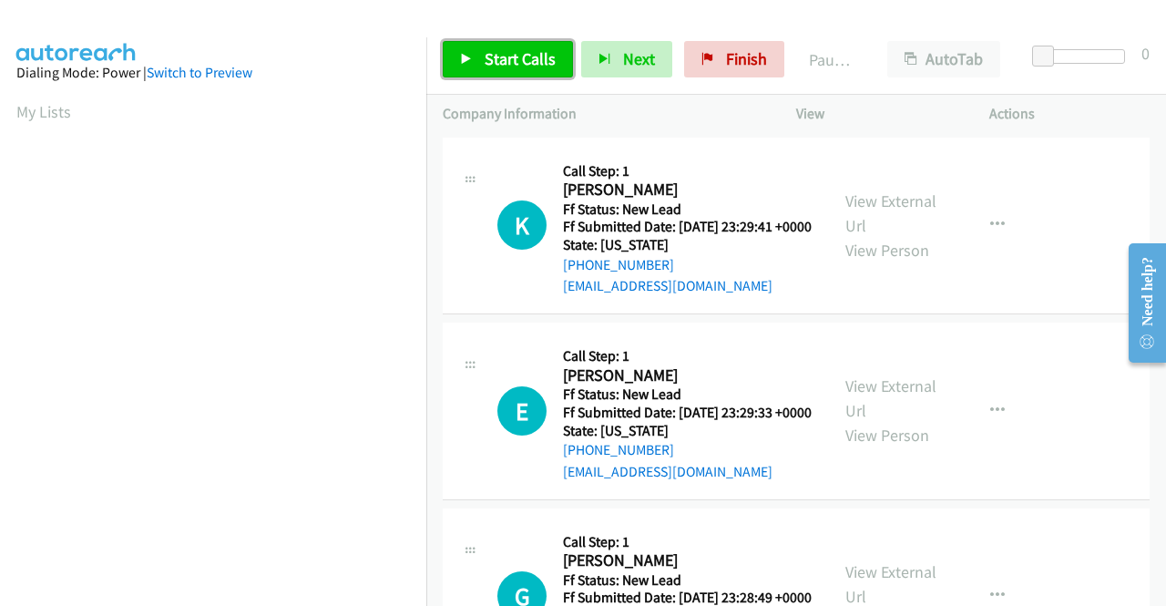
click at [557, 66] on link "Start Calls" at bounding box center [508, 59] width 130 height 36
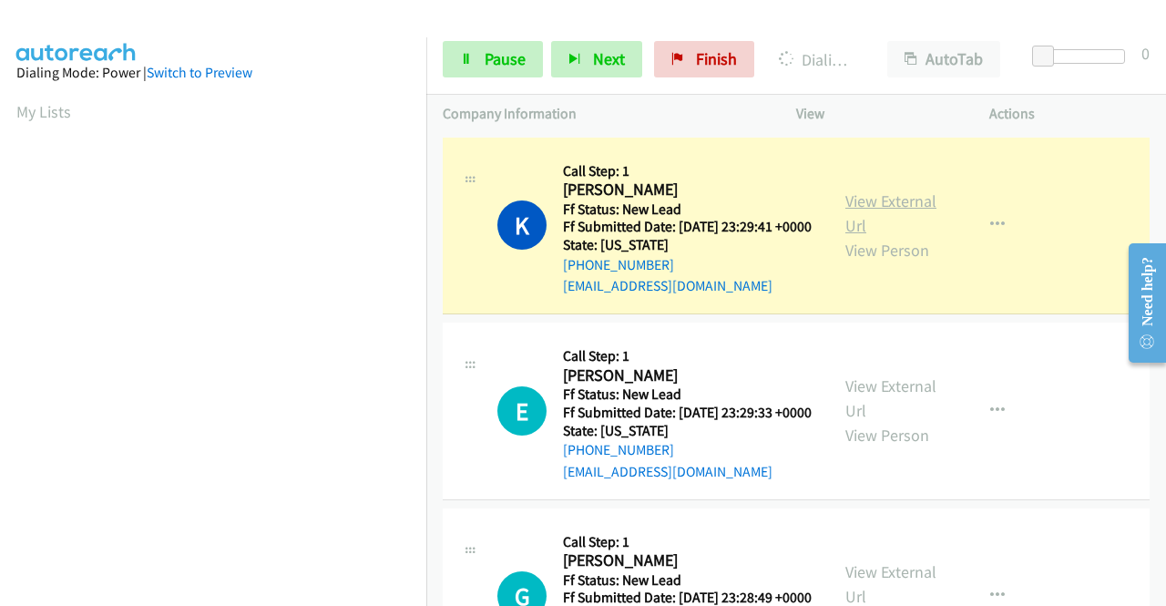
click at [869, 214] on link "View External Url" at bounding box center [890, 213] width 91 height 46
click at [0, 212] on aside "Dialing Mode: Power | Switch to Preview My Lists" at bounding box center [213, 139] width 426 height 1008
click at [483, 83] on div "Start Calls Pause Next Finish Dialing Kathleen Stewart AutoTab AutoTab 0" at bounding box center [795, 60] width 739 height 70
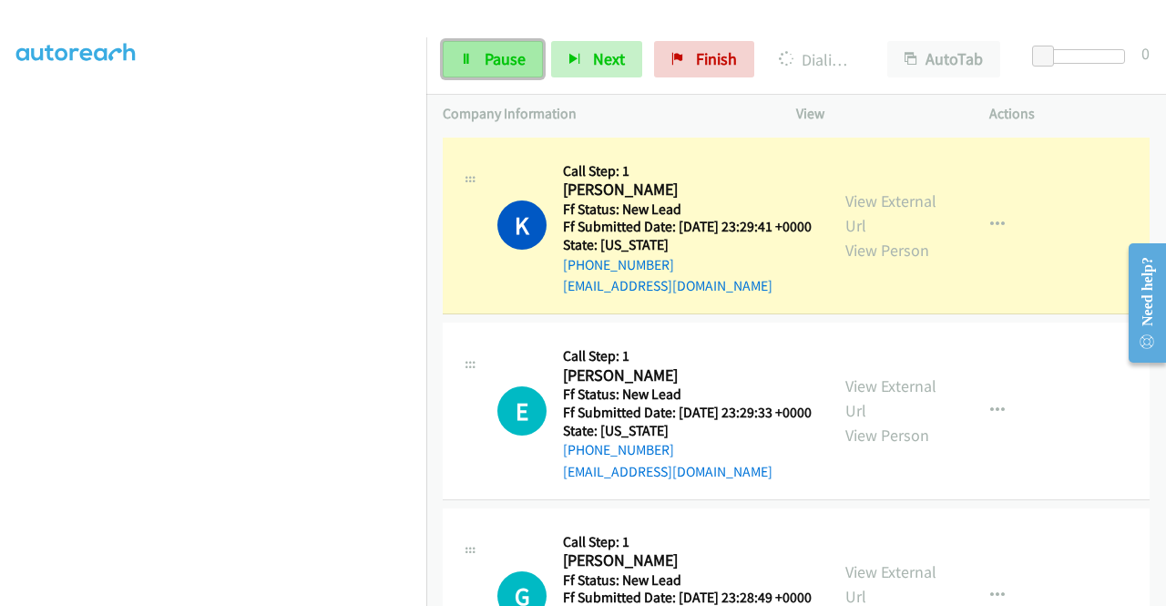
click at [477, 56] on link "Pause" at bounding box center [493, 59] width 100 height 36
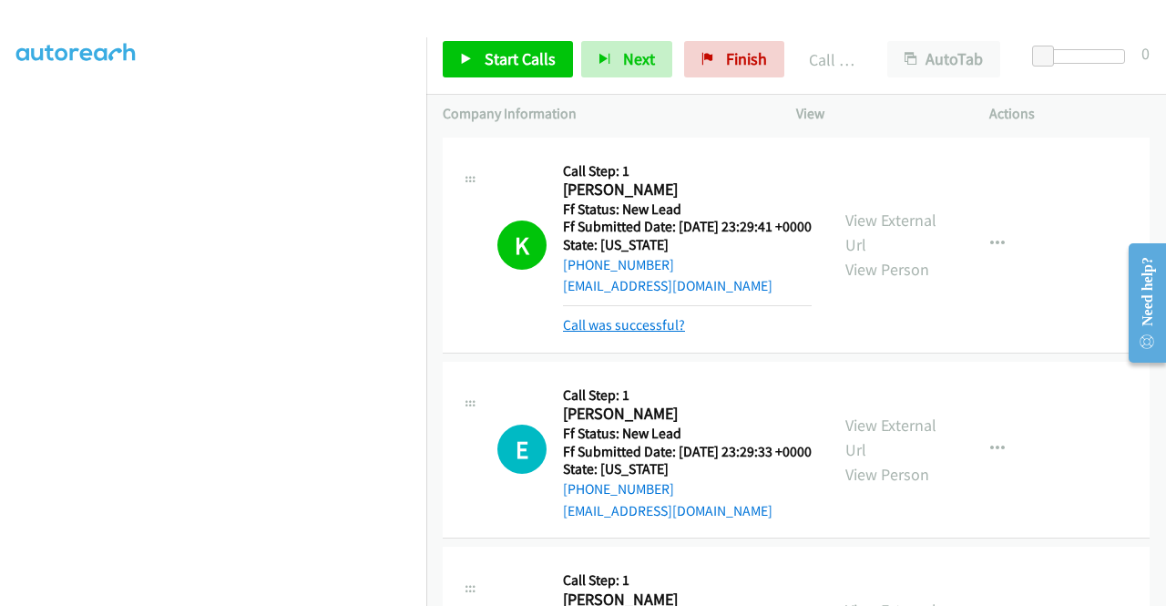
click at [636, 333] on link "Call was successful?" at bounding box center [624, 324] width 122 height 17
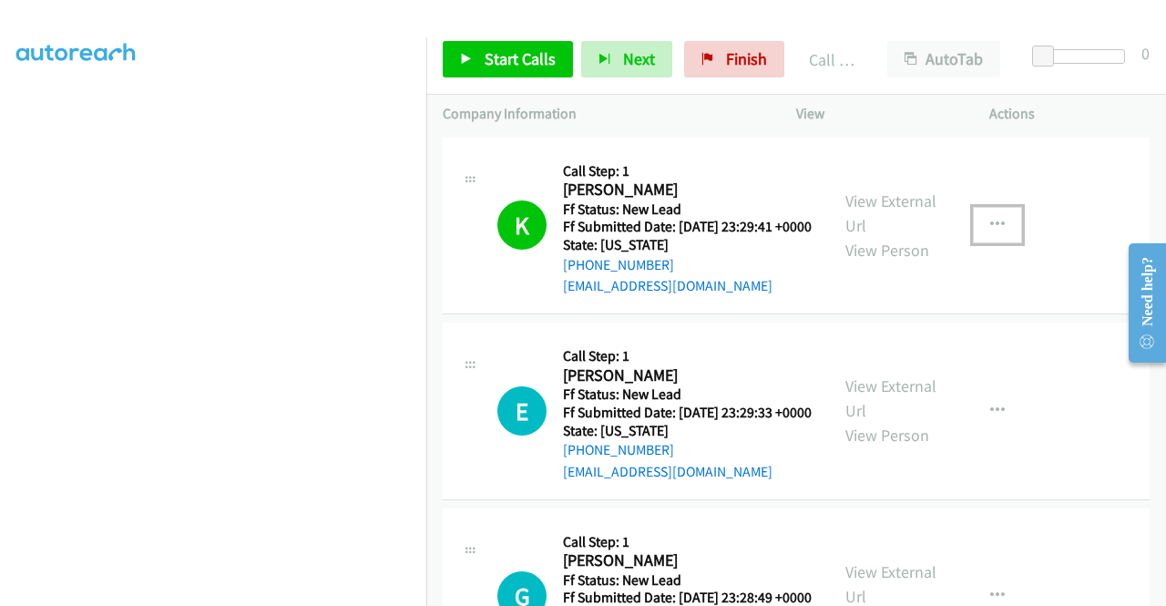
click at [988, 222] on button "button" at bounding box center [996, 225] width 49 height 36
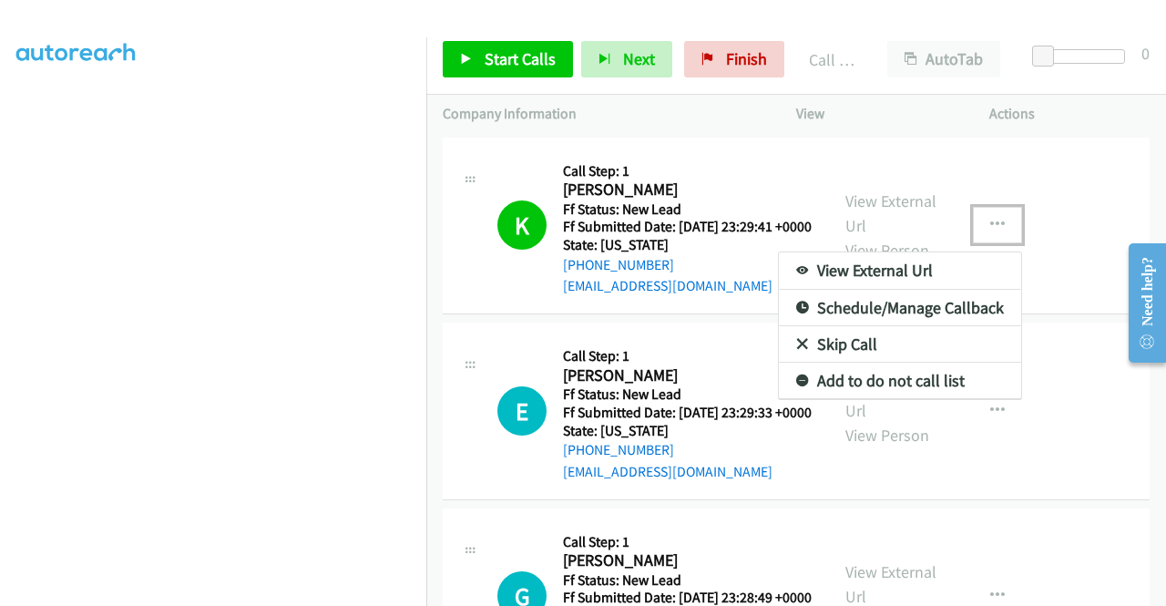
click at [923, 379] on link "Add to do not call list" at bounding box center [900, 380] width 242 height 36
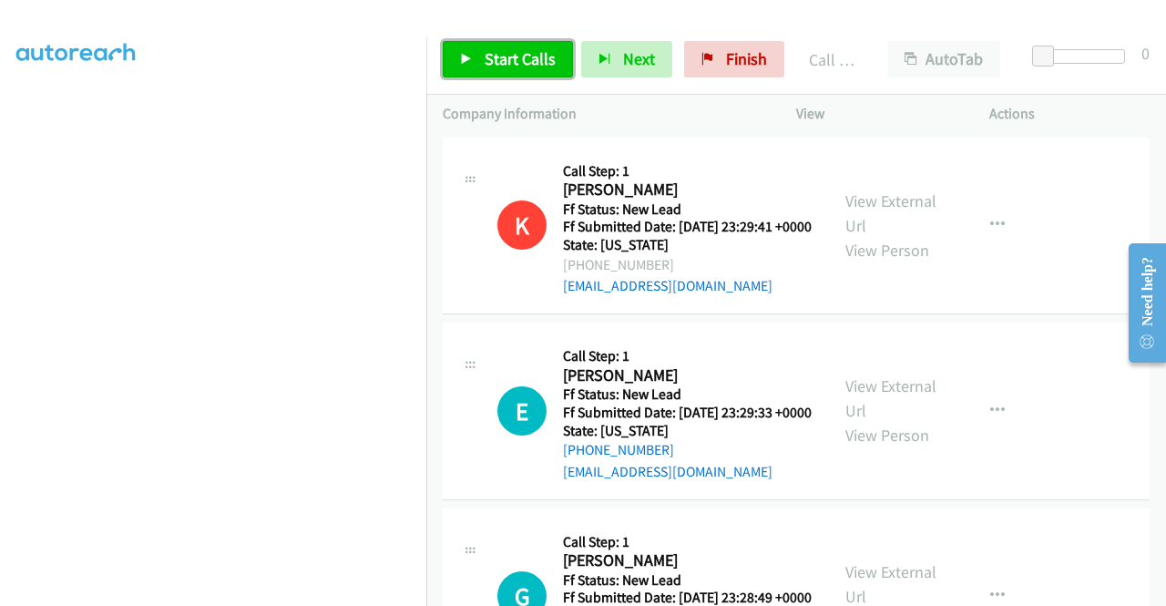
click at [512, 66] on span "Start Calls" at bounding box center [519, 58] width 71 height 21
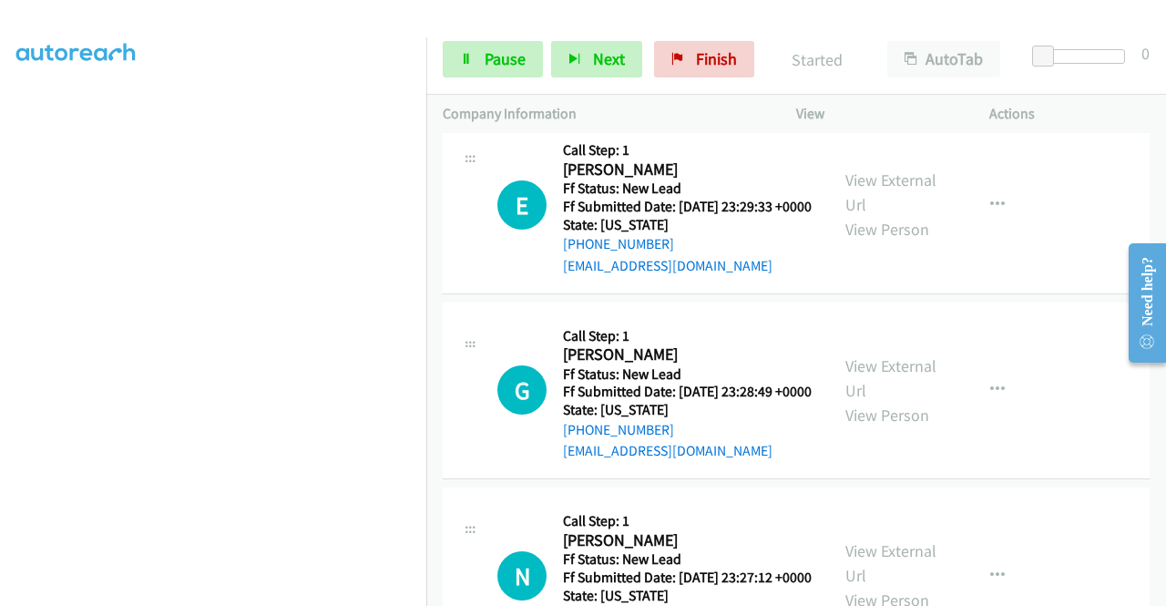
scroll to position [242, 0]
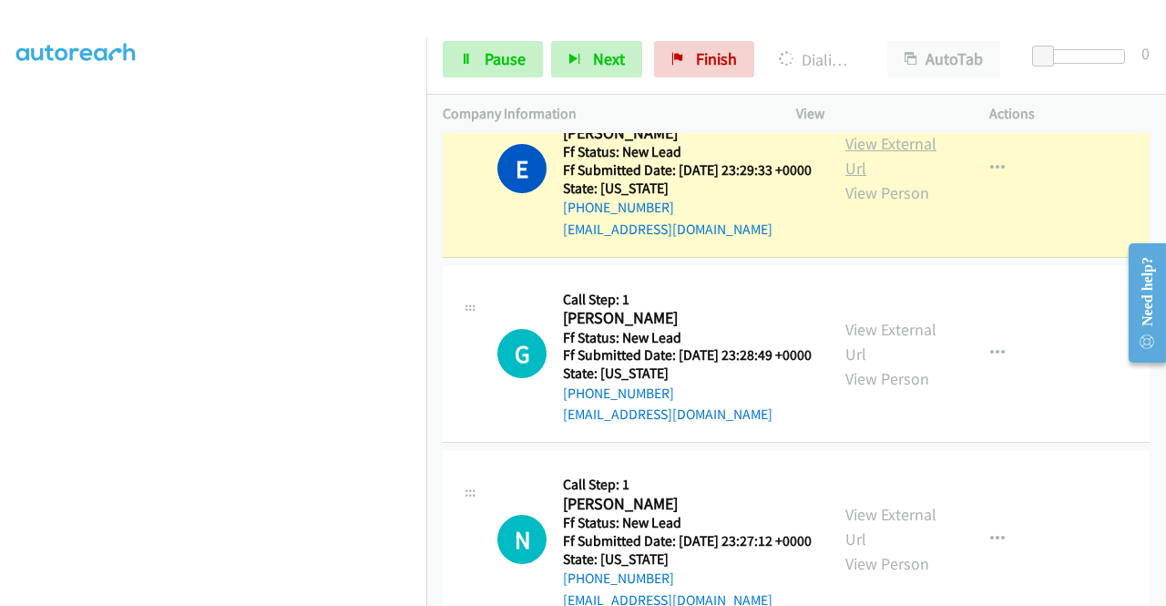
click at [861, 176] on link "View External Url" at bounding box center [890, 156] width 91 height 46
click at [477, 44] on link "Pause" at bounding box center [493, 59] width 100 height 36
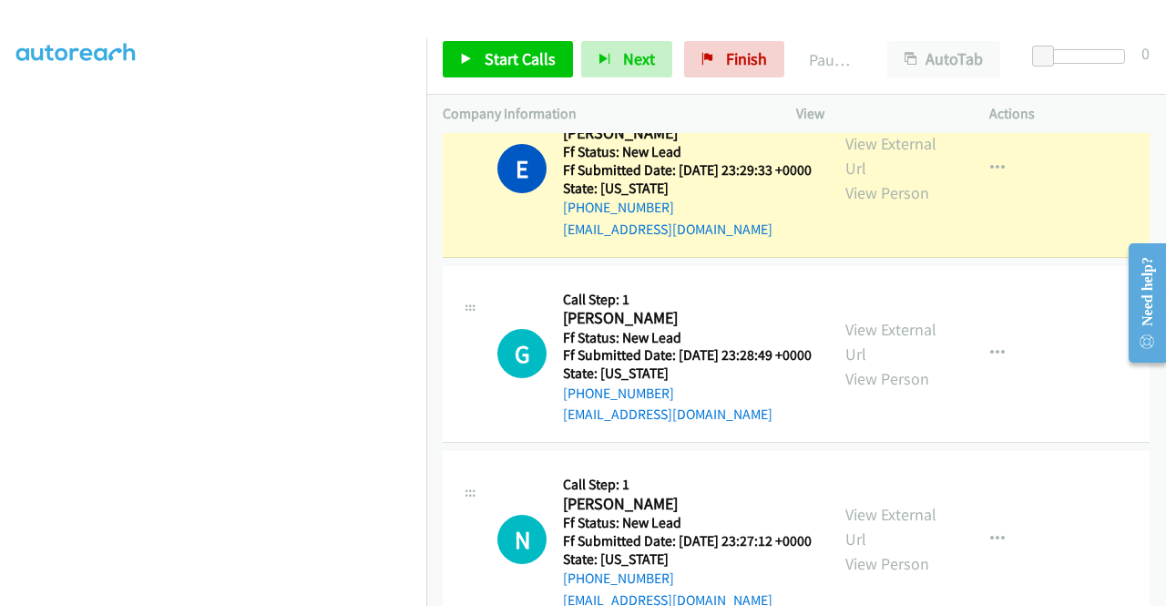
click at [0, 216] on aside "Dialing Mode: Power | Switch to Preview My Lists" at bounding box center [213, 139] width 426 height 1008
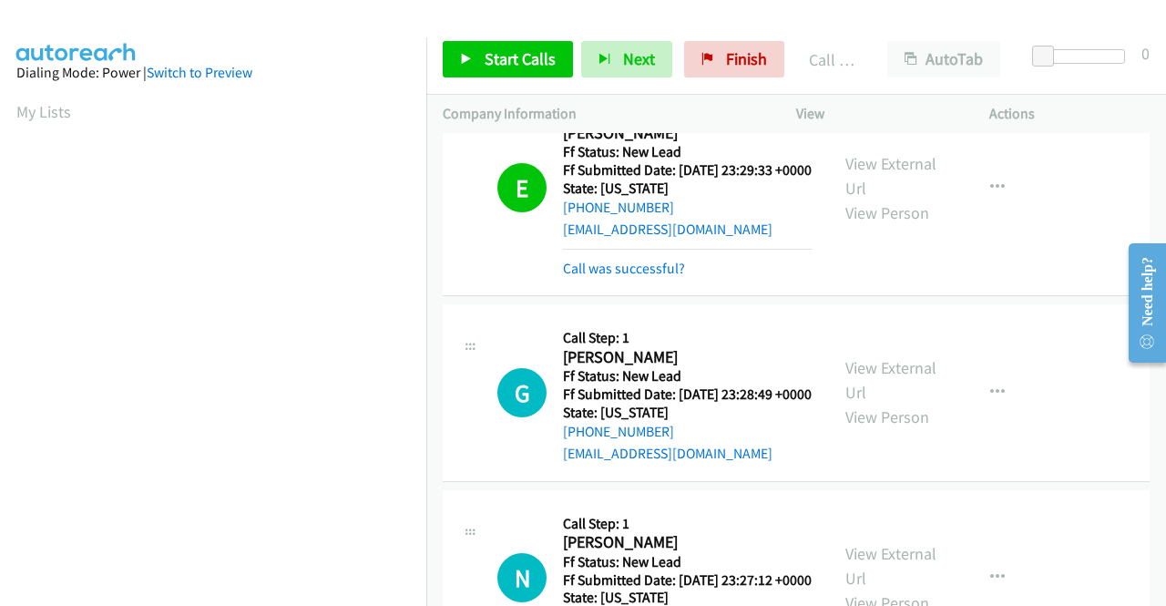
scroll to position [415, 0]
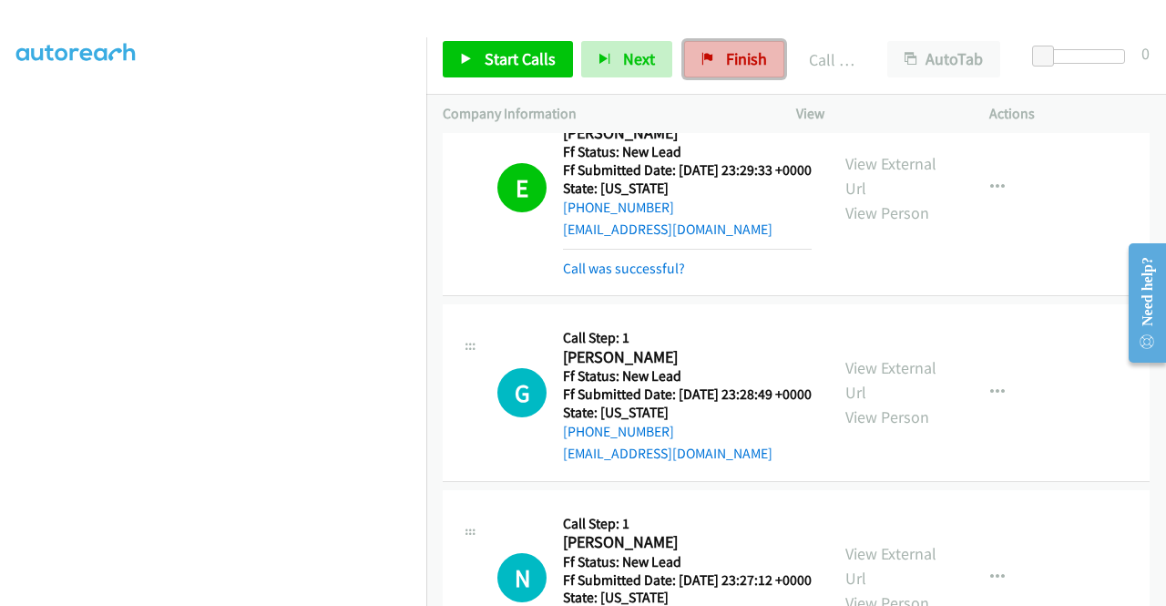
click at [728, 66] on span "Finish" at bounding box center [746, 58] width 41 height 21
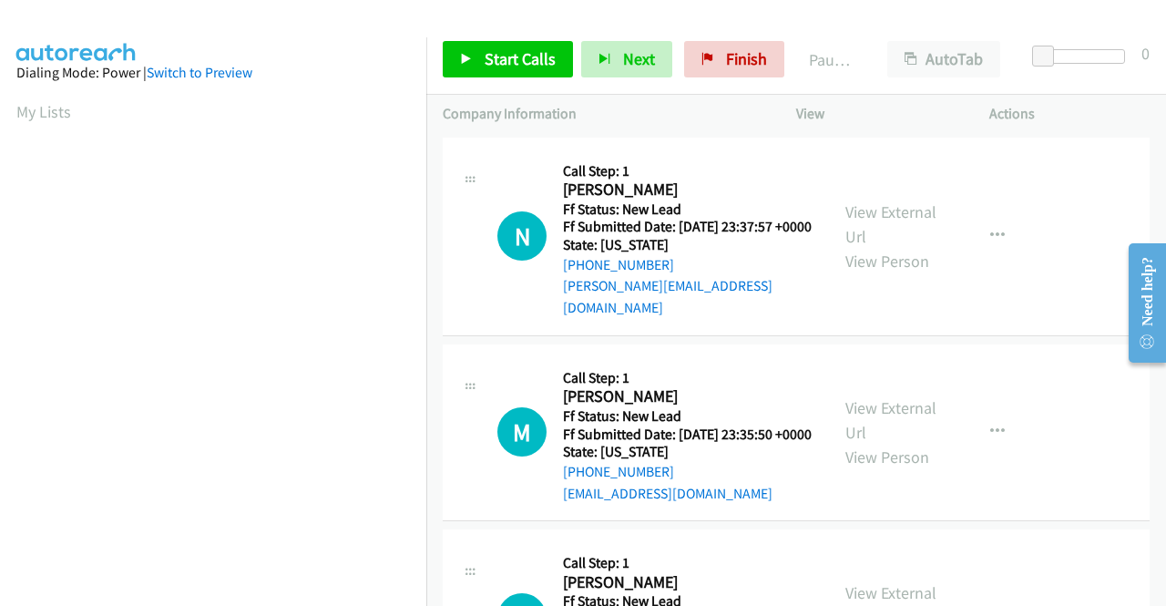
click at [484, 79] on div "Start Calls Pause Next Finish Paused AutoTab AutoTab 0" at bounding box center [795, 60] width 739 height 70
click at [493, 66] on span "Start Calls" at bounding box center [519, 58] width 71 height 21
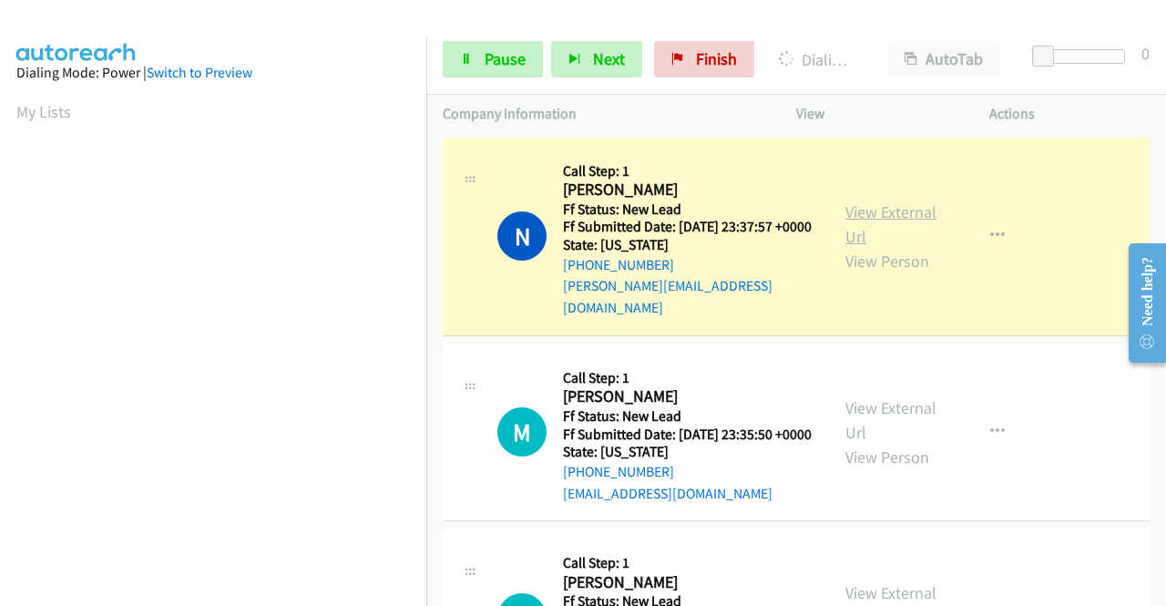
click at [886, 219] on link "View External Url" at bounding box center [890, 224] width 91 height 46
click at [0, 265] on aside "Dialing Mode: Power | Switch to Preview My Lists" at bounding box center [213, 139] width 426 height 1008
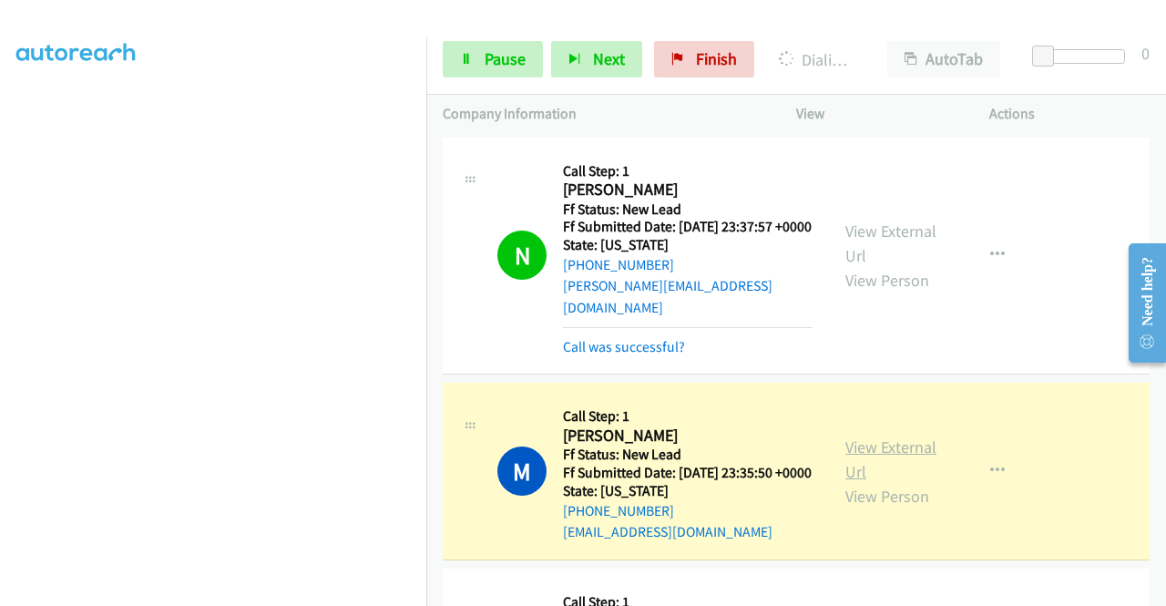
click at [881, 449] on link "View External Url" at bounding box center [890, 459] width 91 height 46
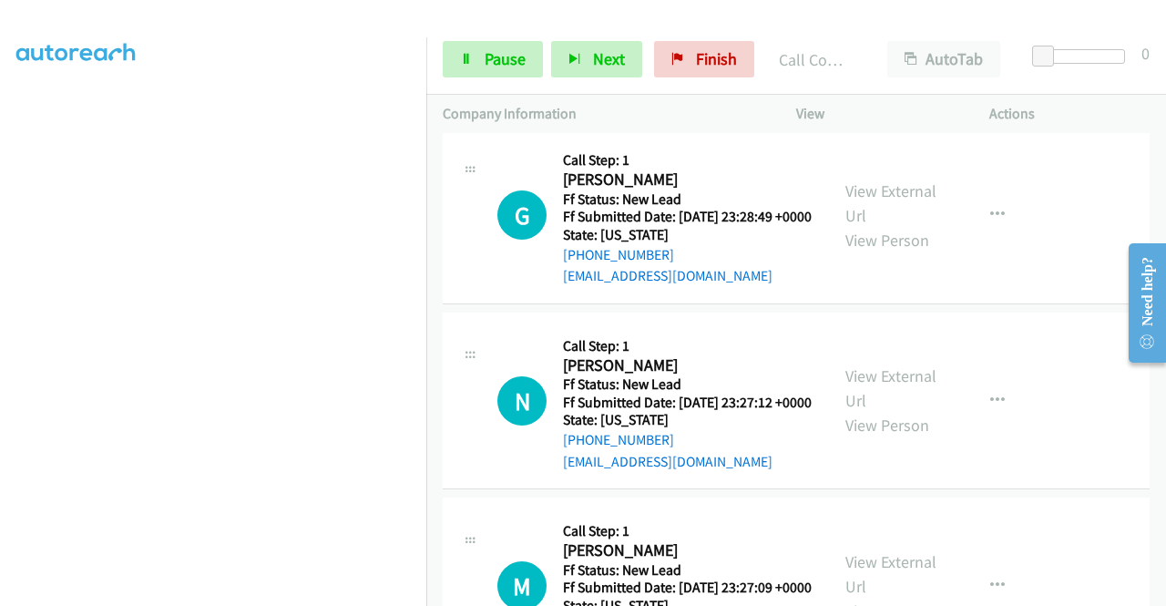
scroll to position [497, 0]
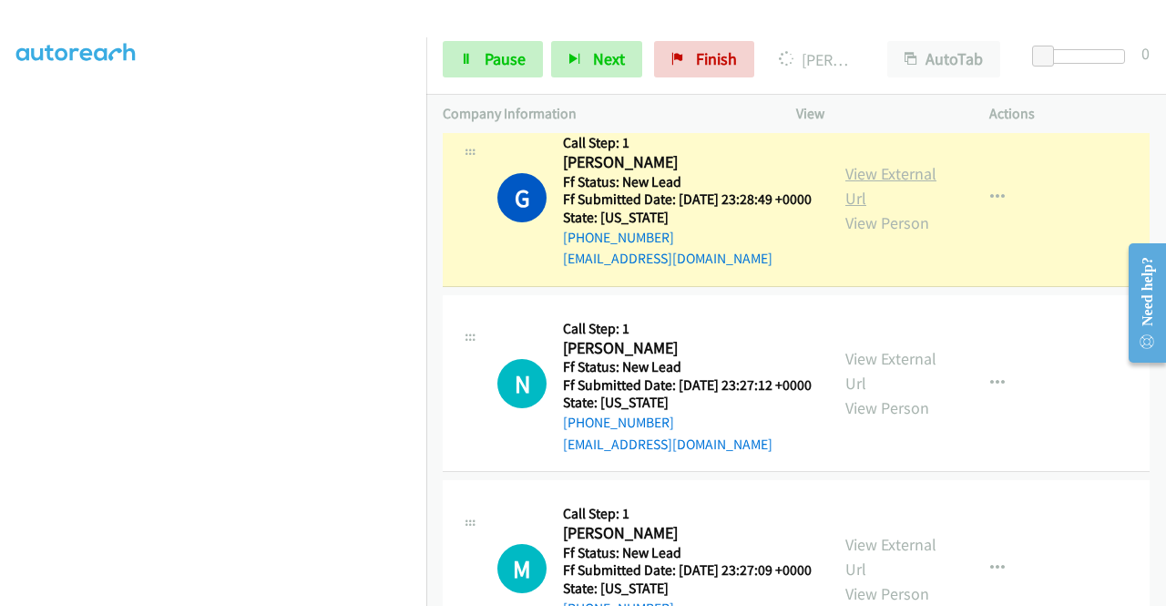
click at [888, 201] on link "View External Url" at bounding box center [890, 186] width 91 height 46
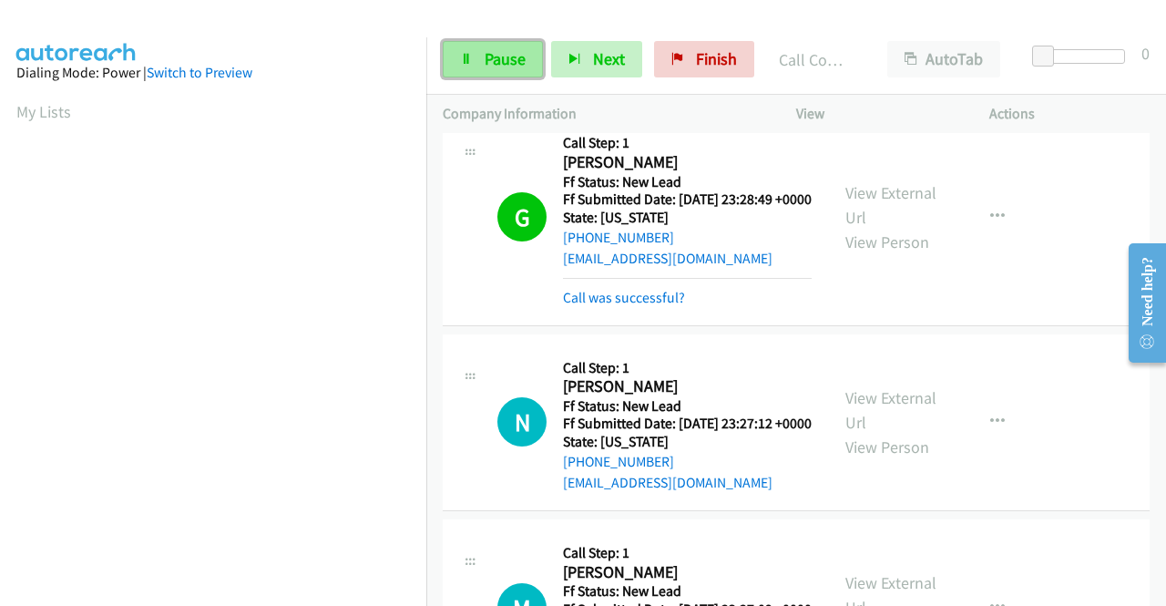
click at [508, 50] on span "Pause" at bounding box center [504, 58] width 41 height 21
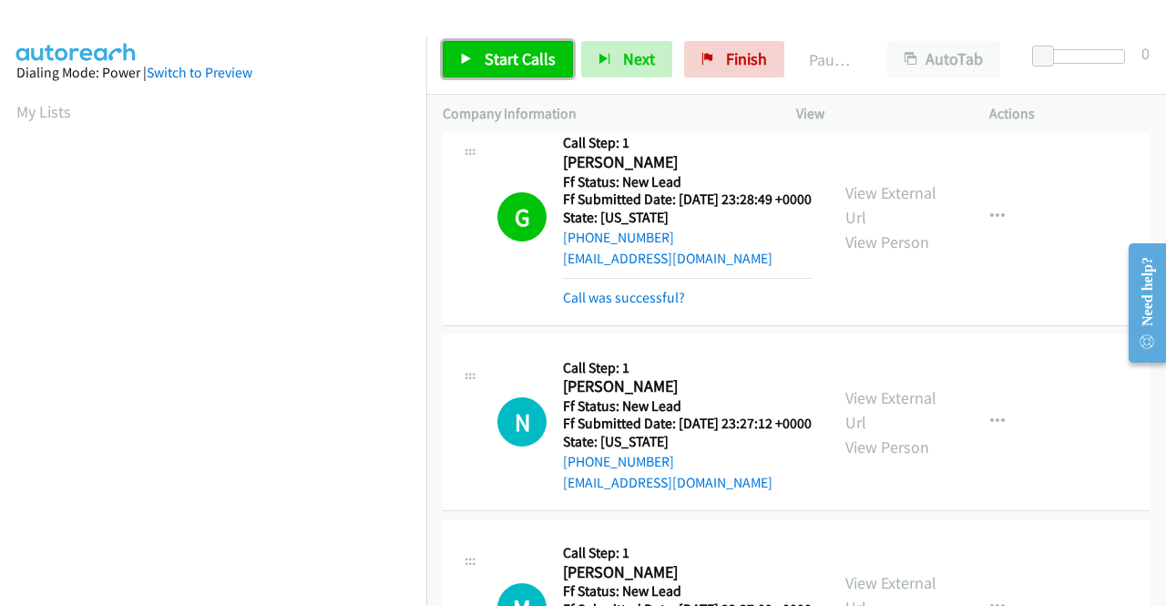
click at [487, 74] on link "Start Calls" at bounding box center [508, 59] width 130 height 36
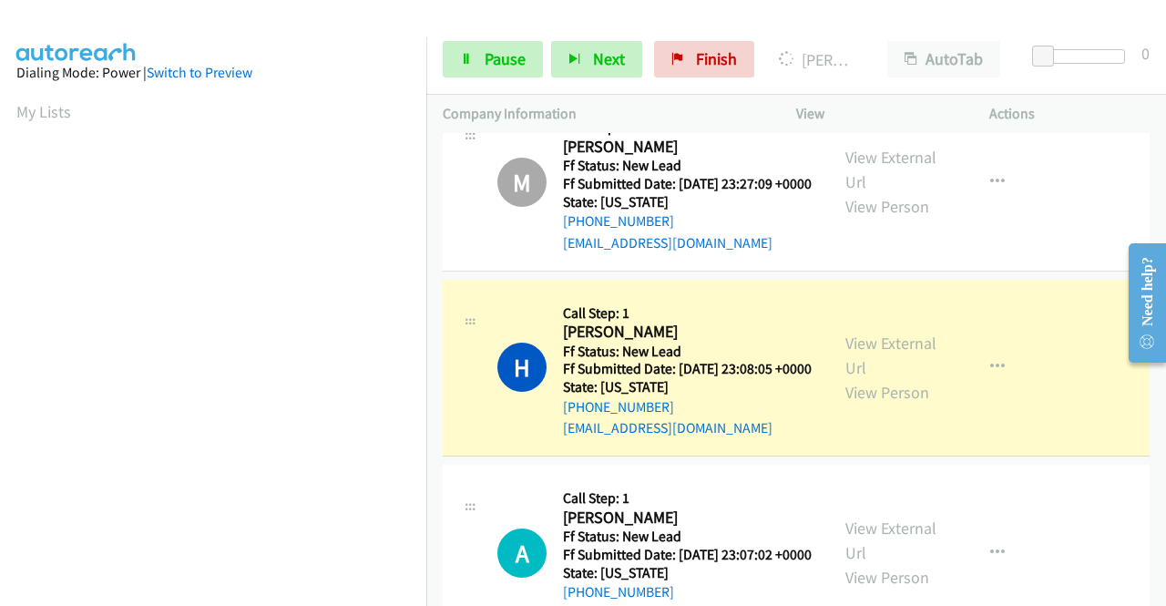
scroll to position [1007, 0]
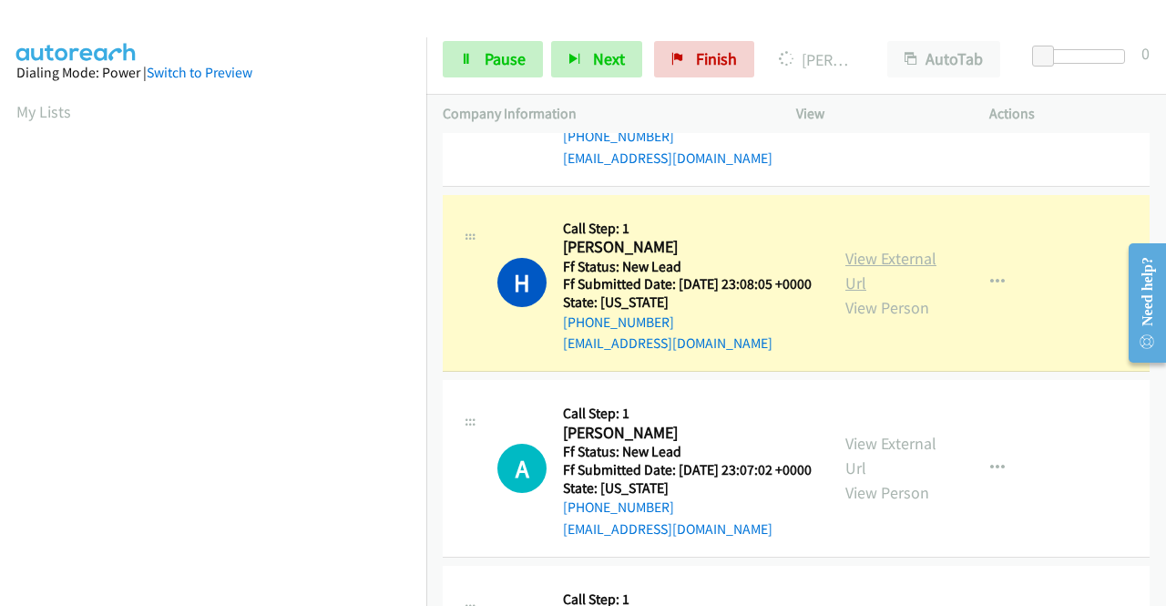
click at [863, 293] on link "View External Url" at bounding box center [890, 271] width 91 height 46
click at [0, 179] on aside "Dialing Mode: Power | Switch to Preview My Lists" at bounding box center [213, 139] width 426 height 1008
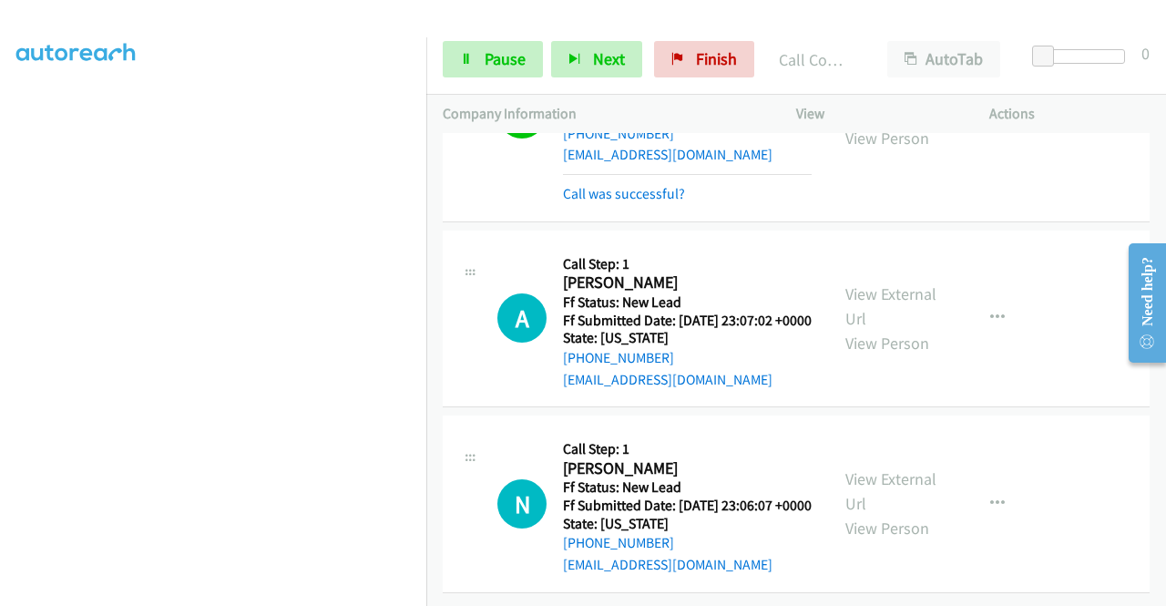
scroll to position [1323, 0]
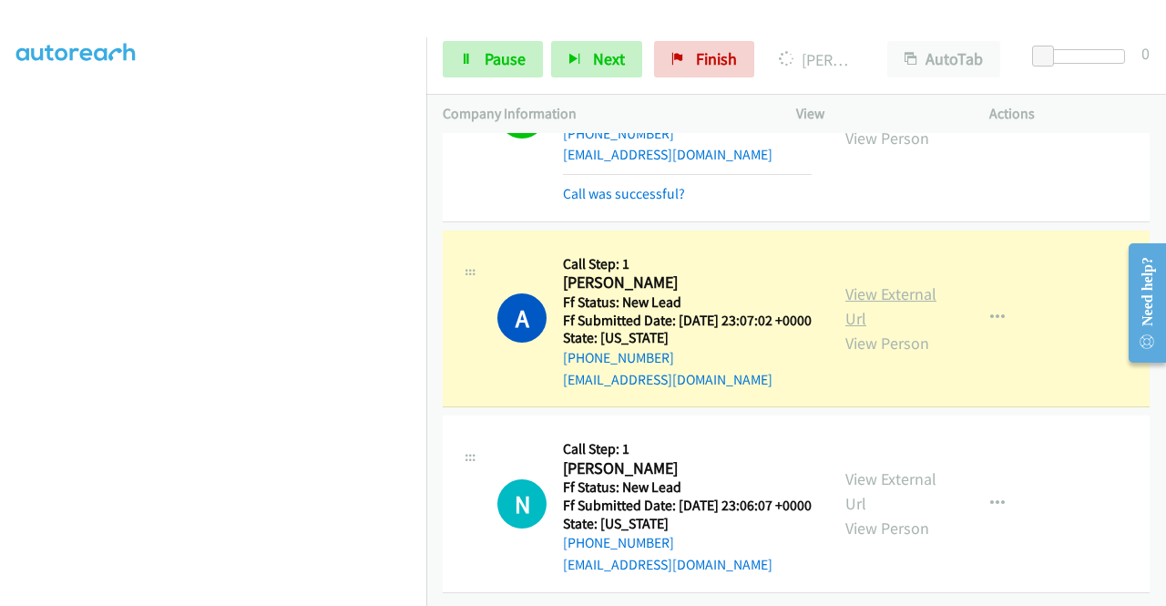
click at [869, 283] on link "View External Url" at bounding box center [890, 306] width 91 height 46
click at [0, 212] on aside "Dialing Mode: Power | Switch to Preview My Lists" at bounding box center [213, 541] width 426 height 1008
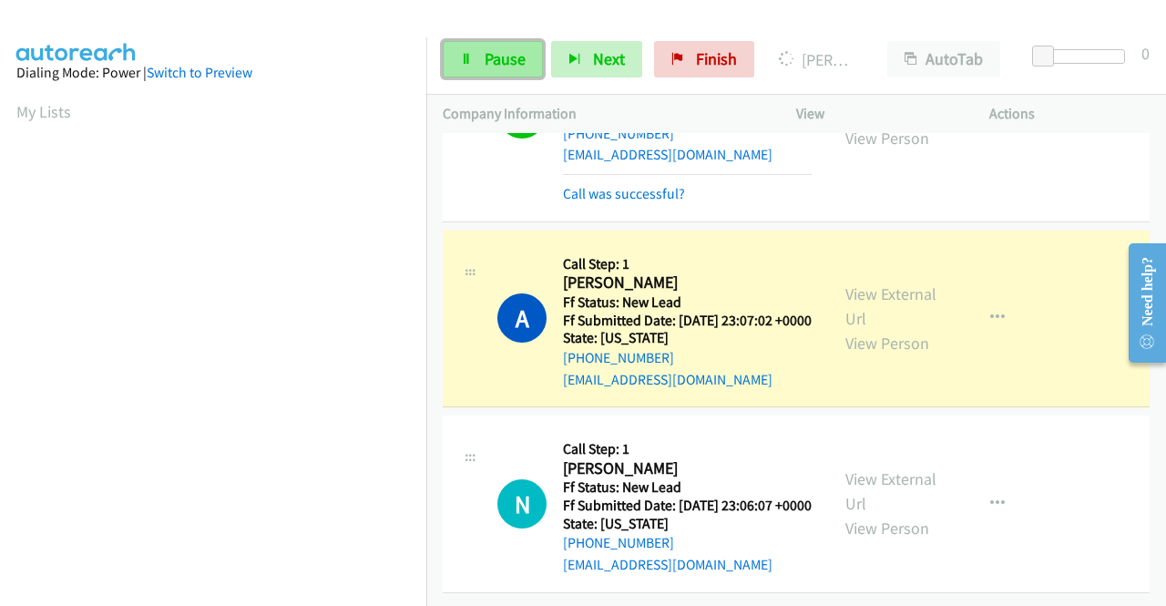
click at [498, 66] on span "Pause" at bounding box center [504, 58] width 41 height 21
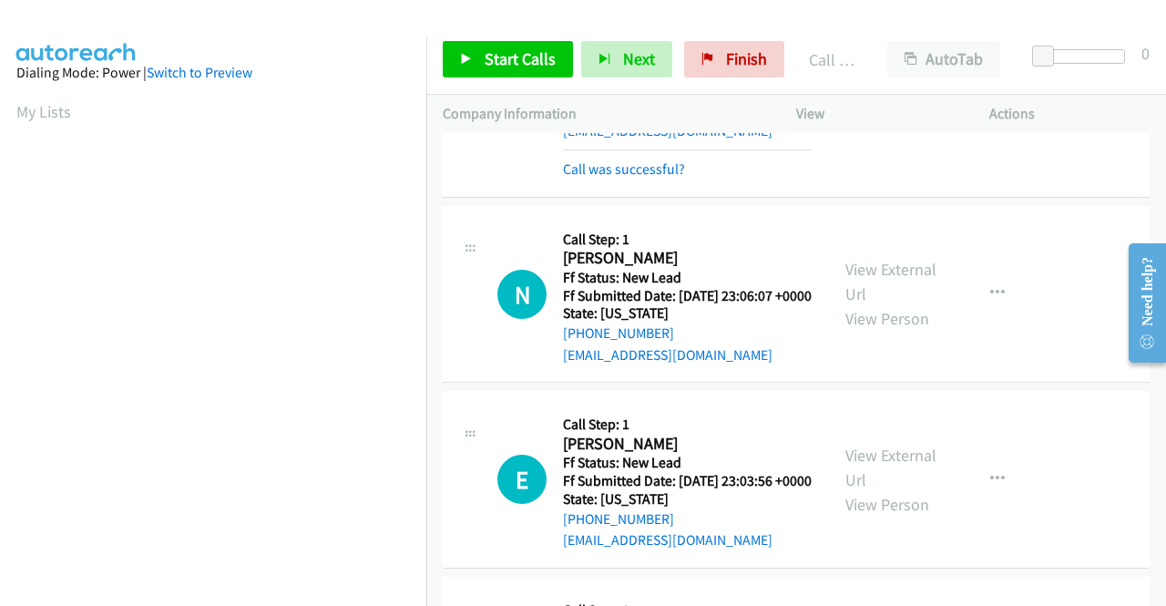
scroll to position [1505, 0]
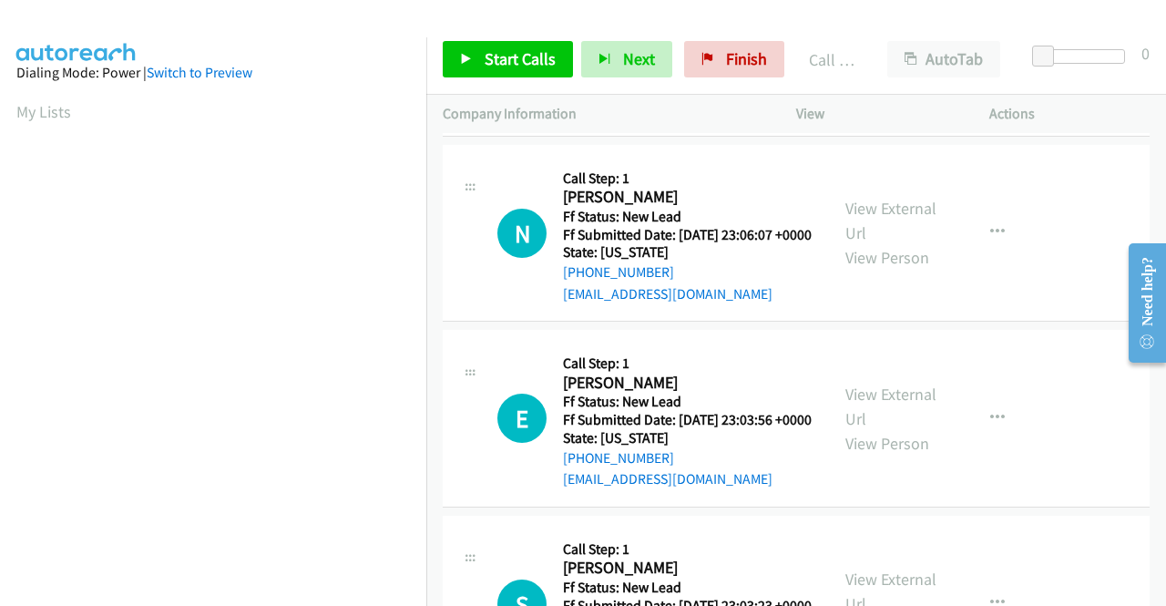
click at [661, 137] on div "A Callback Scheduled Call Step: 1 Abelardo Marrufo America/Denver Ff Status: Ne…" at bounding box center [796, 29] width 707 height 216
click at [642, 117] on link "Call was successful?" at bounding box center [624, 107] width 122 height 17
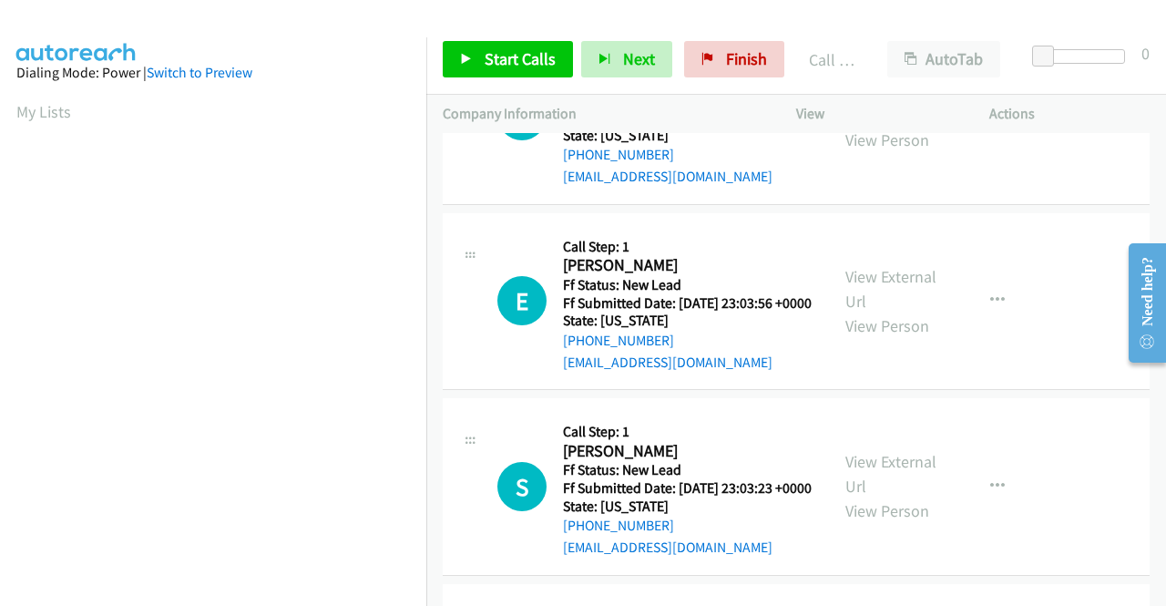
scroll to position [1620, 0]
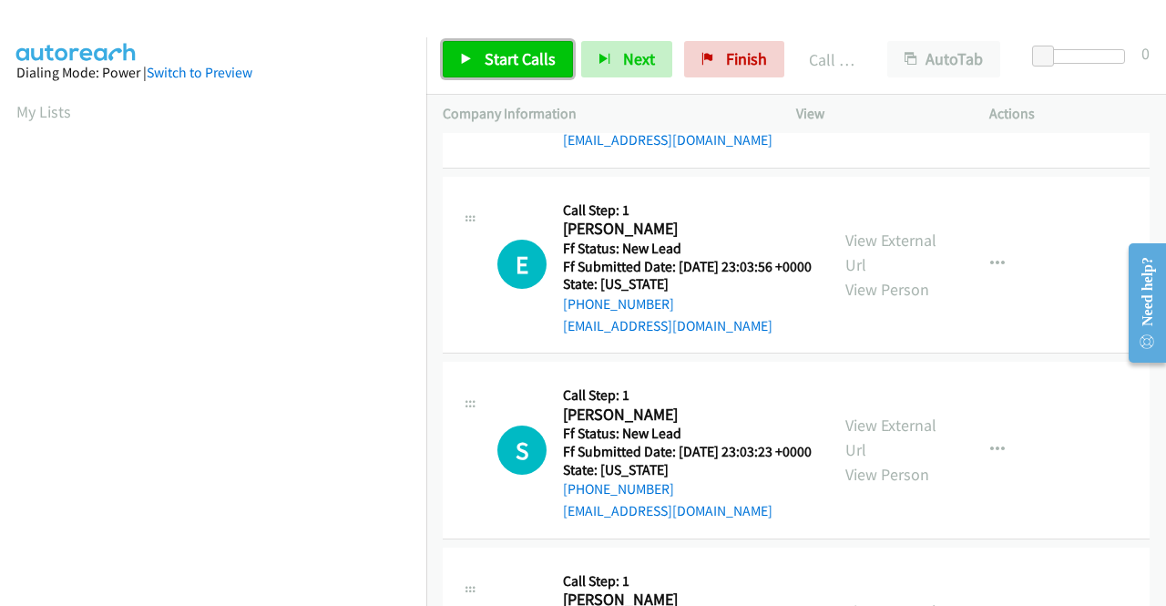
click at [506, 47] on link "Start Calls" at bounding box center [508, 59] width 130 height 36
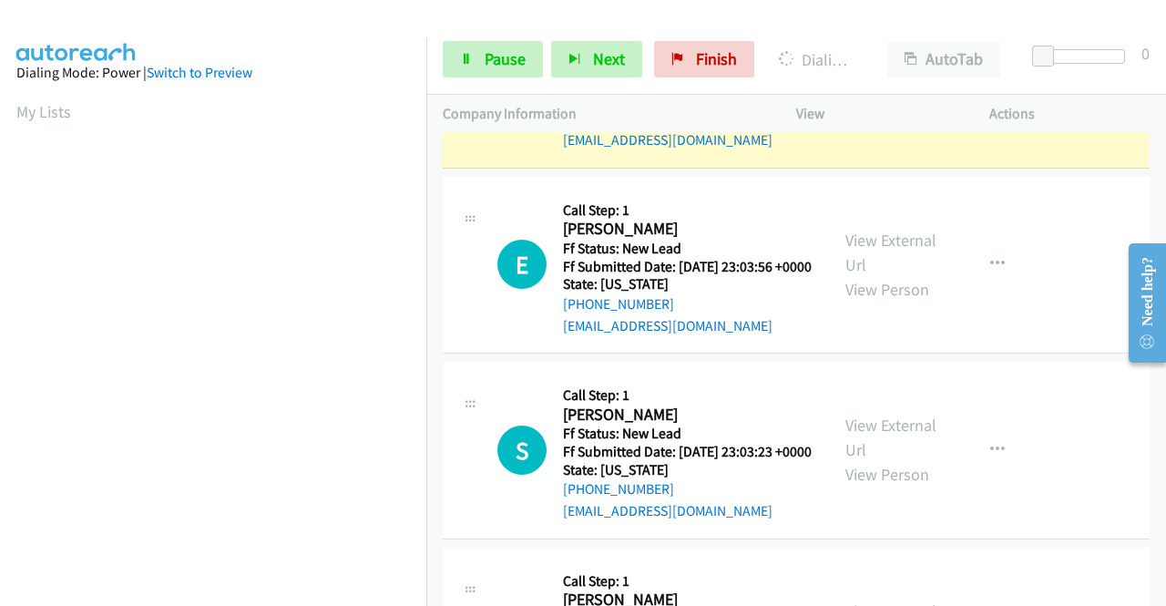
click at [881, 89] on link "View External Url" at bounding box center [890, 67] width 91 height 46
click at [0, 202] on aside "Dialing Mode: Power | Switch to Preview My Lists" at bounding box center [213, 139] width 426 height 1008
click at [427, 173] on td "N Callback Scheduled Call Step: 1 Naomi Hernandez America/Los_Angeles Ff Status…" at bounding box center [795, 80] width 739 height 186
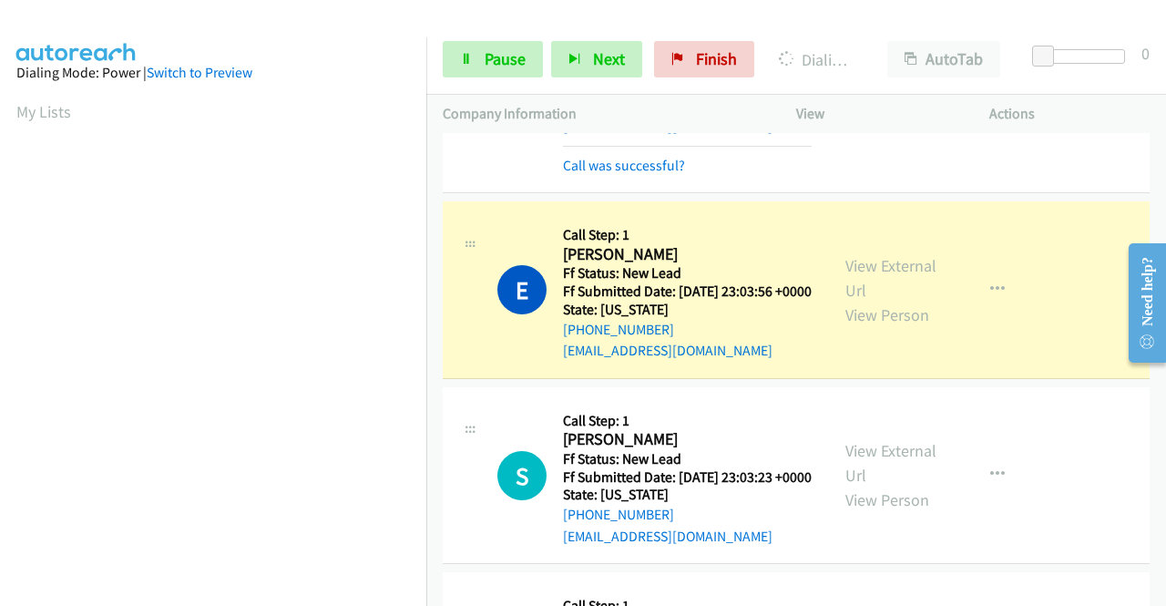
scroll to position [415, 0]
click at [882, 327] on div "View External Url View Person" at bounding box center [892, 290] width 95 height 74
click at [869, 300] on link "View External Url" at bounding box center [890, 278] width 91 height 46
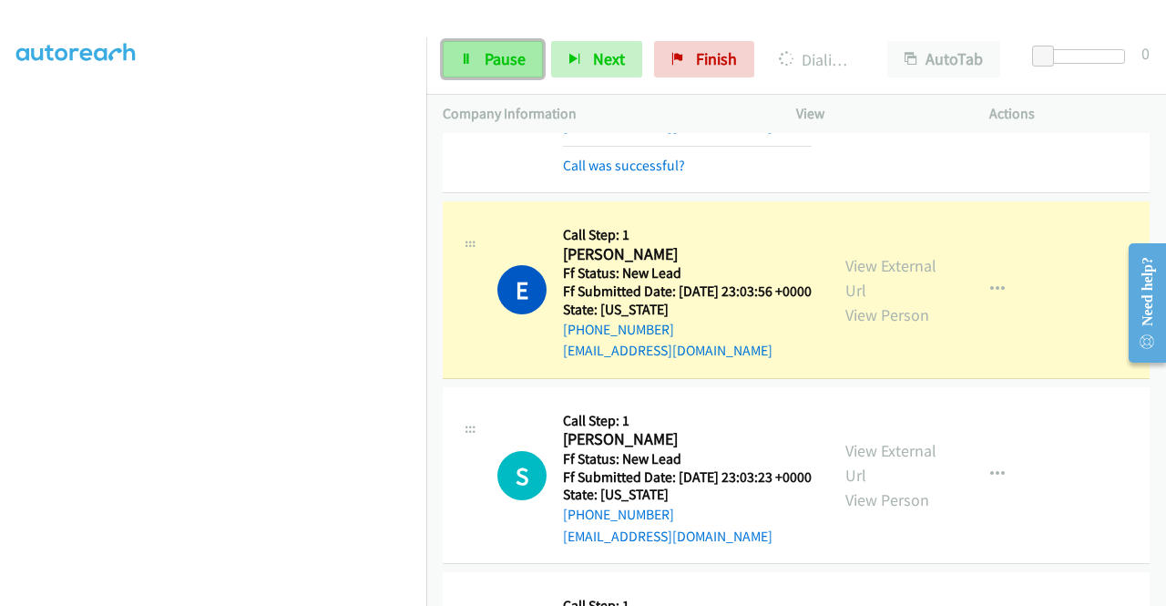
click at [460, 59] on icon at bounding box center [466, 60] width 13 height 13
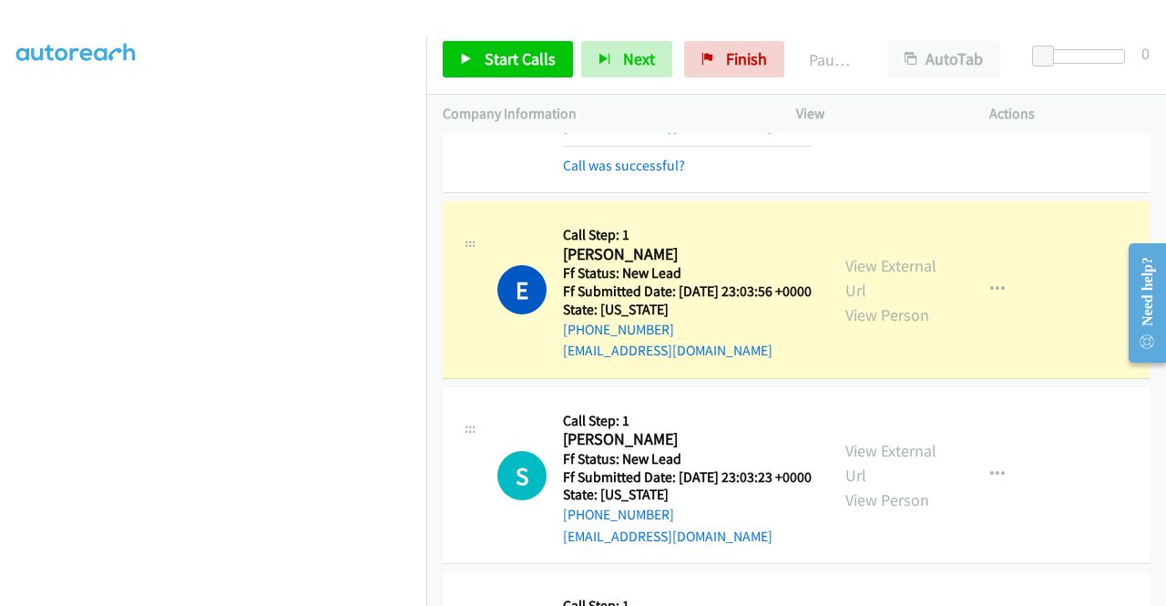
click at [0, 347] on aside "Dialing Mode: Power | Switch to Preview My Lists" at bounding box center [213, 139] width 426 height 1008
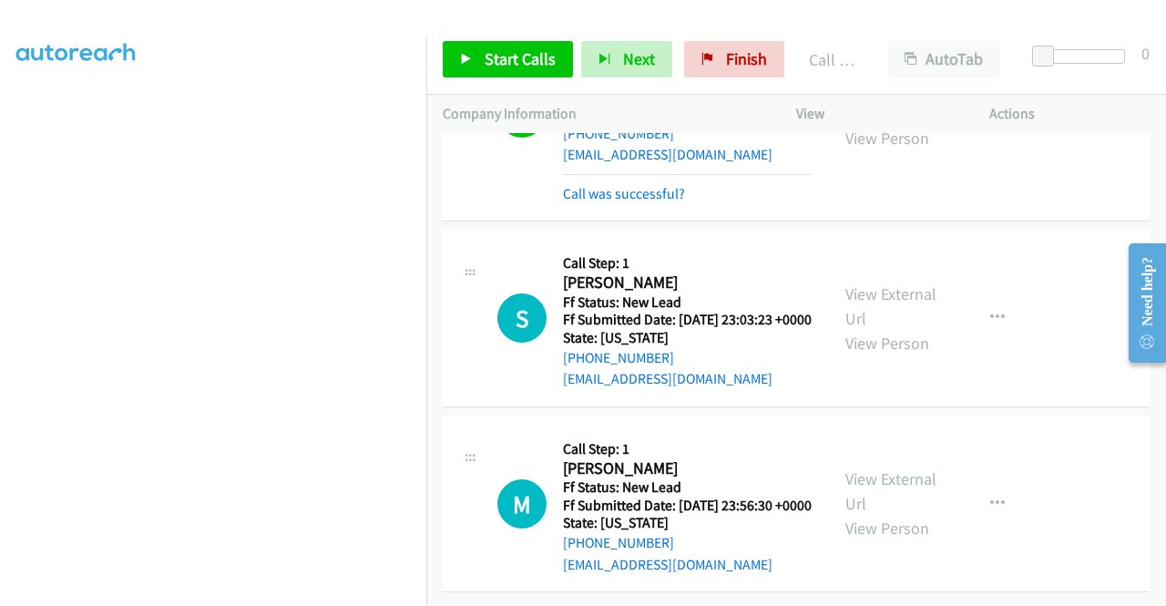
scroll to position [2013, 0]
drag, startPoint x: 1161, startPoint y: 578, endPoint x: 502, endPoint y: 70, distance: 832.3
click at [502, 70] on link "Start Calls" at bounding box center [508, 59] width 130 height 36
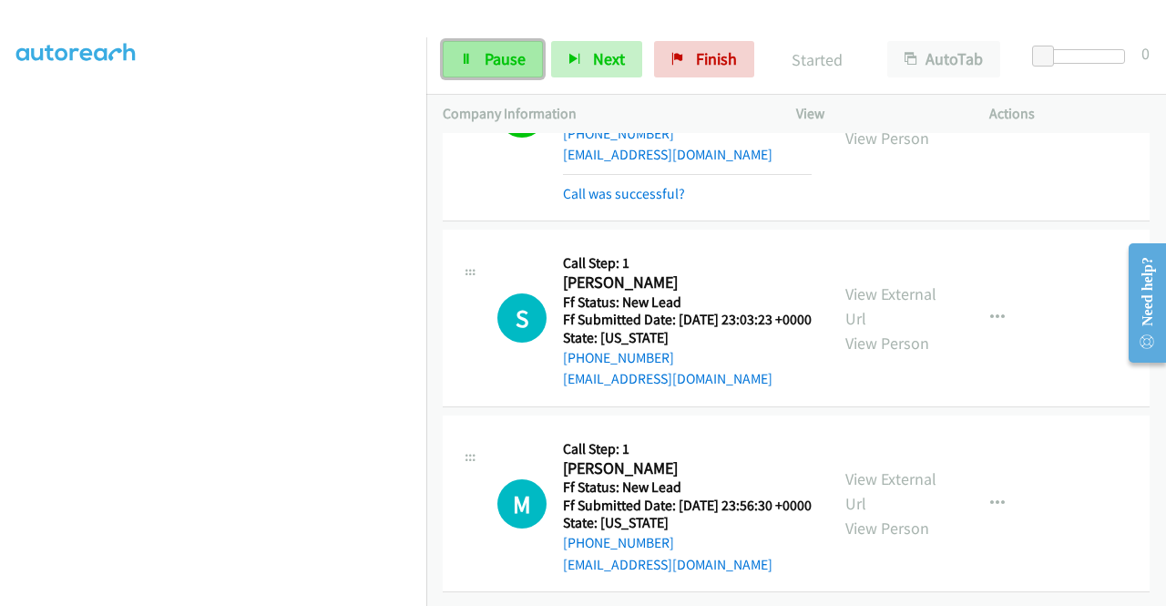
click at [521, 56] on span "Pause" at bounding box center [504, 58] width 41 height 21
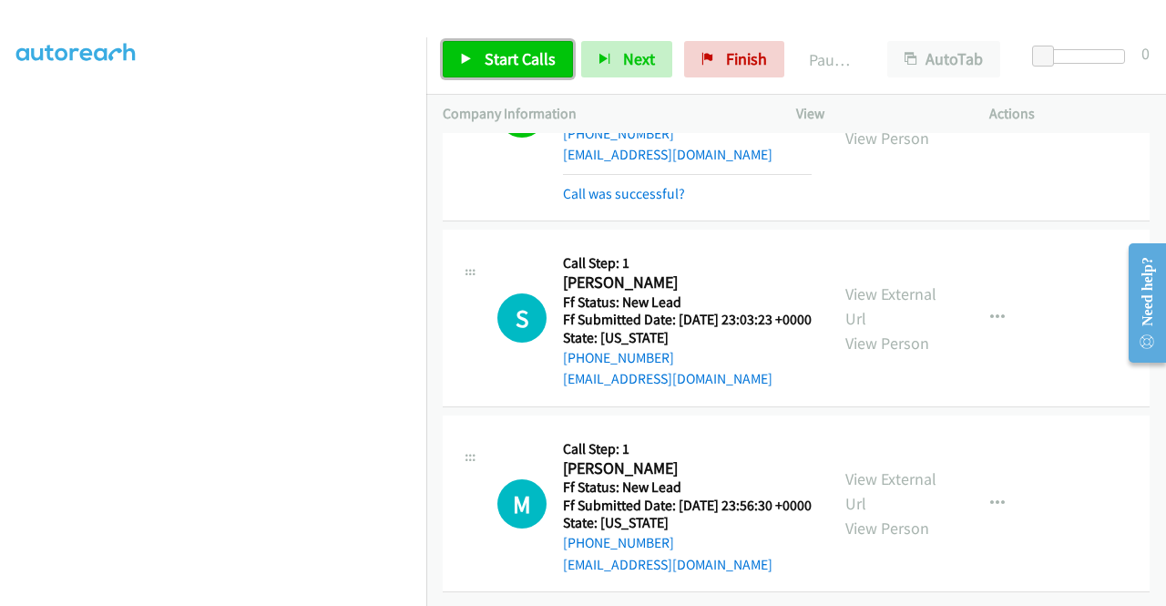
drag, startPoint x: 521, startPoint y: 56, endPoint x: 495, endPoint y: 65, distance: 26.8
click at [495, 65] on span "Start Calls" at bounding box center [519, 58] width 71 height 21
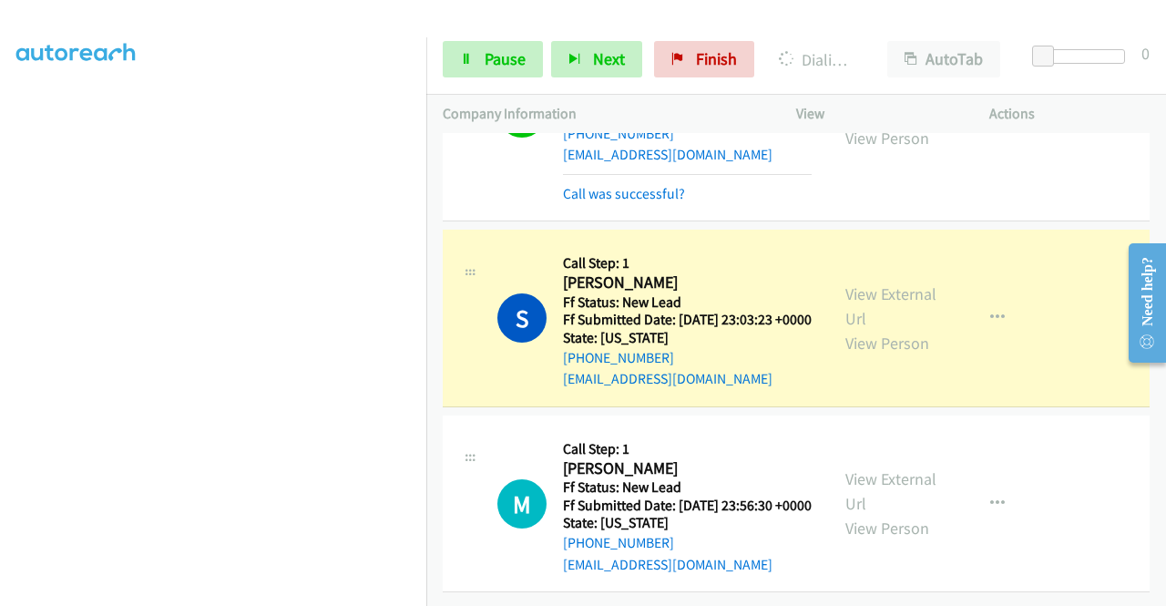
click at [849, 281] on div "View External Url View Person" at bounding box center [892, 318] width 95 height 74
click at [850, 283] on link "View External Url" at bounding box center [890, 306] width 91 height 46
click at [456, 49] on link "Pause" at bounding box center [493, 59] width 100 height 36
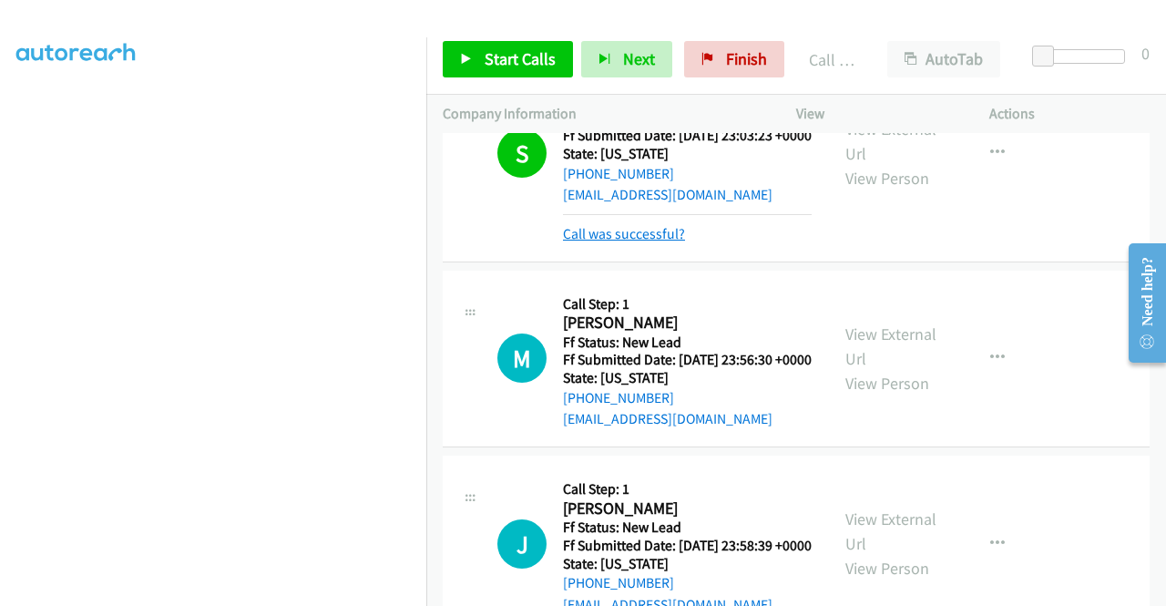
click at [612, 242] on link "Call was successful?" at bounding box center [624, 233] width 122 height 17
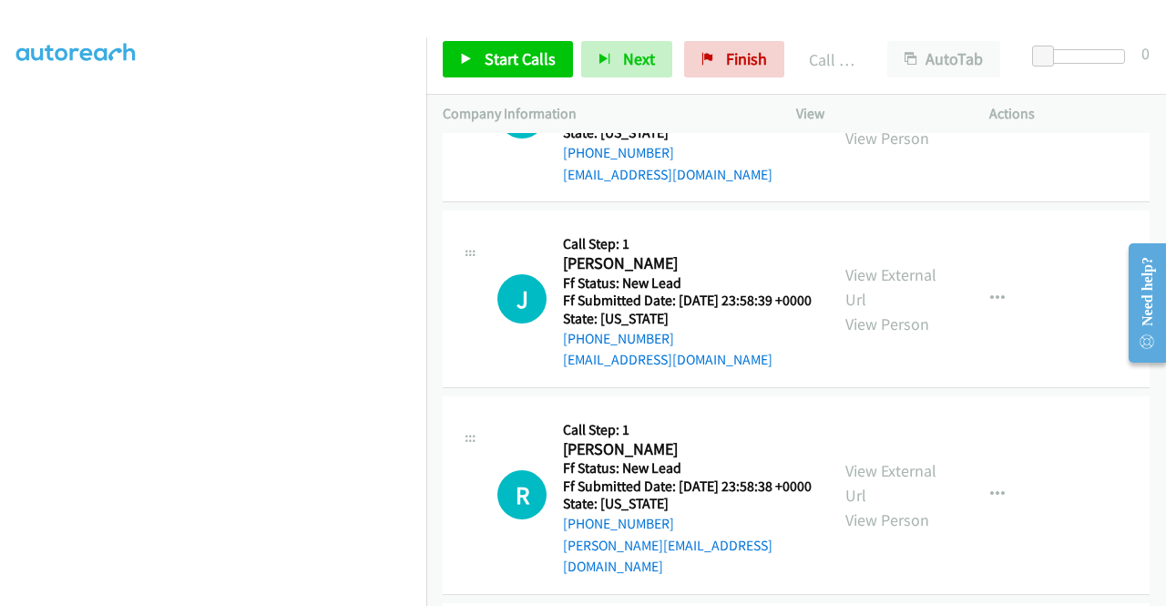
scroll to position [2220, 0]
click at [534, 54] on span "Start Calls" at bounding box center [519, 58] width 71 height 21
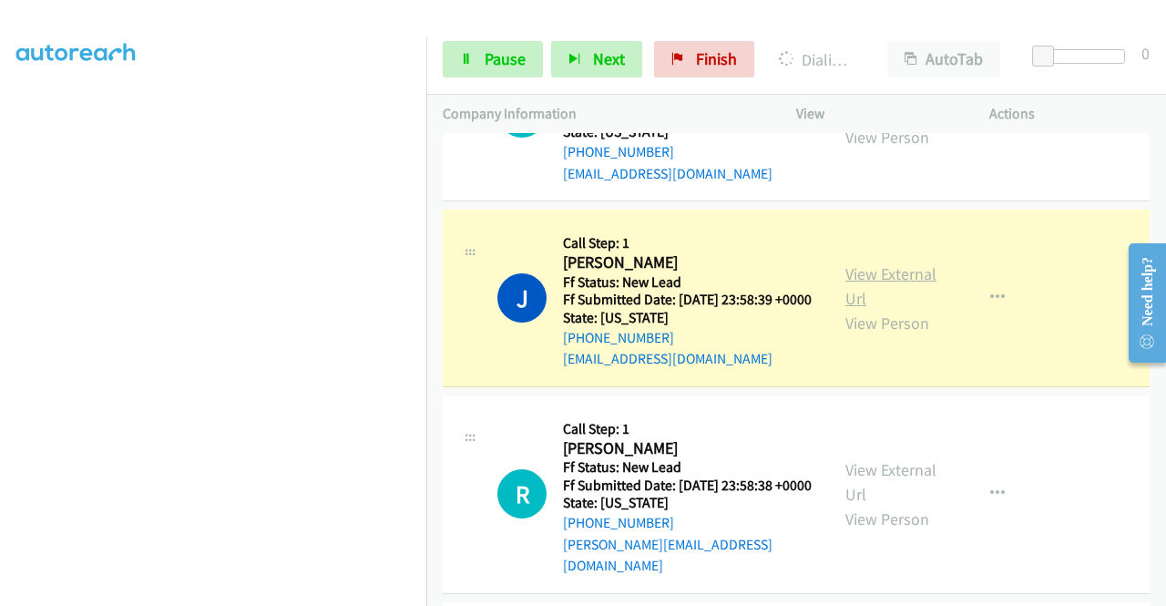
click at [913, 309] on link "View External Url" at bounding box center [890, 286] width 91 height 46
click at [0, 238] on aside "Dialing Mode: Power | Switch to Preview My Lists" at bounding box center [213, 139] width 426 height 1008
click at [490, 49] on span "Pause" at bounding box center [504, 58] width 41 height 21
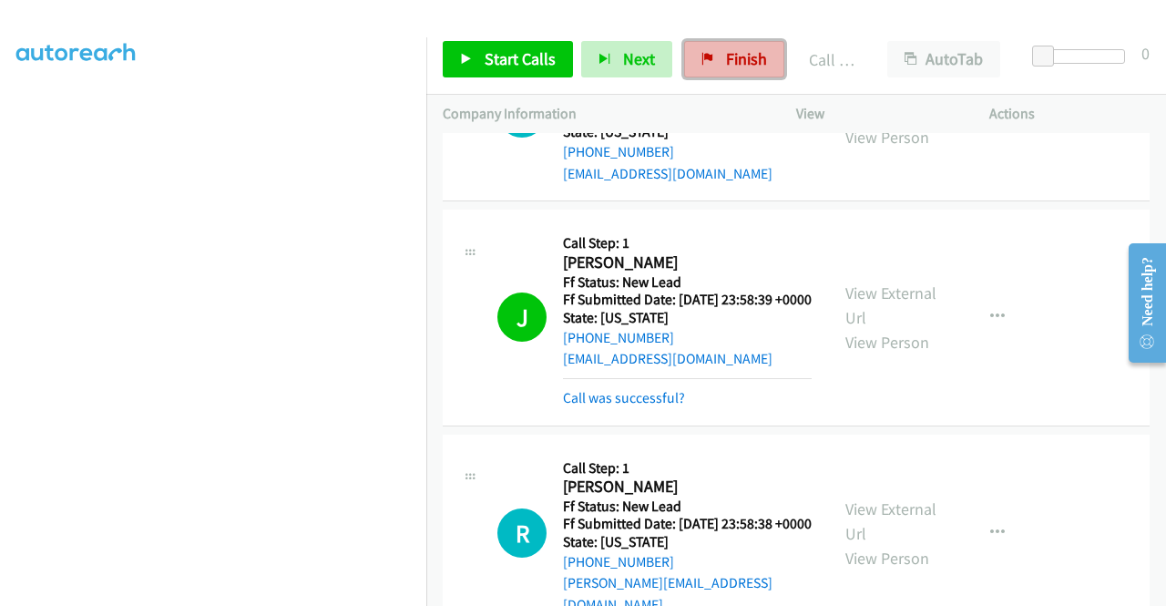
click at [740, 59] on span "Finish" at bounding box center [746, 58] width 41 height 21
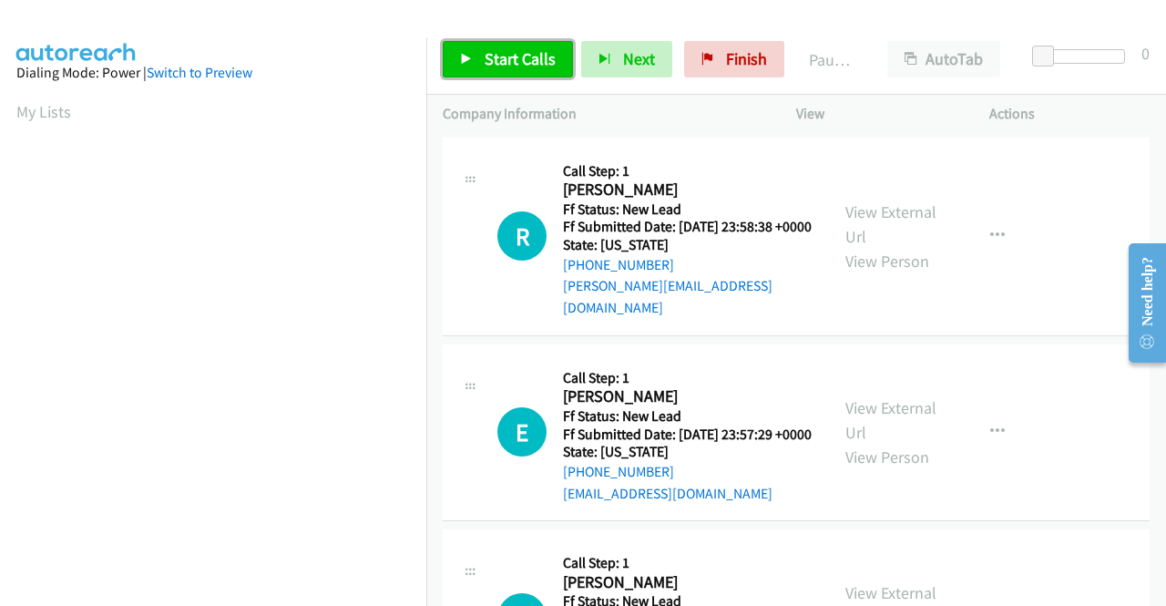
click at [474, 54] on link "Start Calls" at bounding box center [508, 59] width 130 height 36
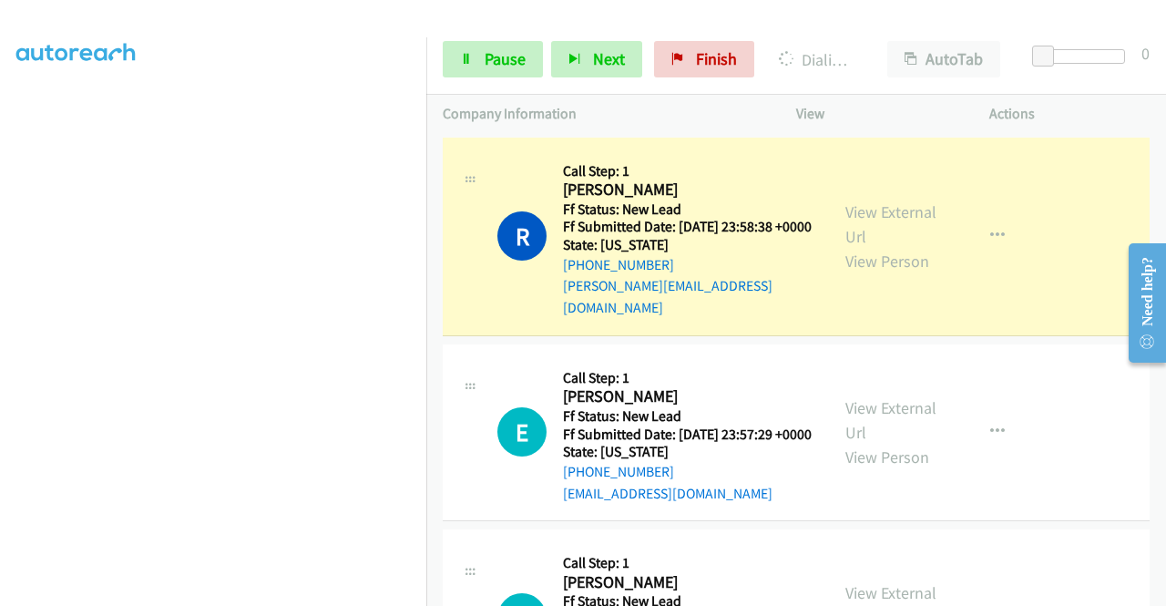
scroll to position [415, 0]
click at [0, 258] on aside "Dialing Mode: Power | Switch to Preview My Lists" at bounding box center [213, 139] width 426 height 1008
click at [859, 207] on link "View External Url" at bounding box center [890, 224] width 91 height 46
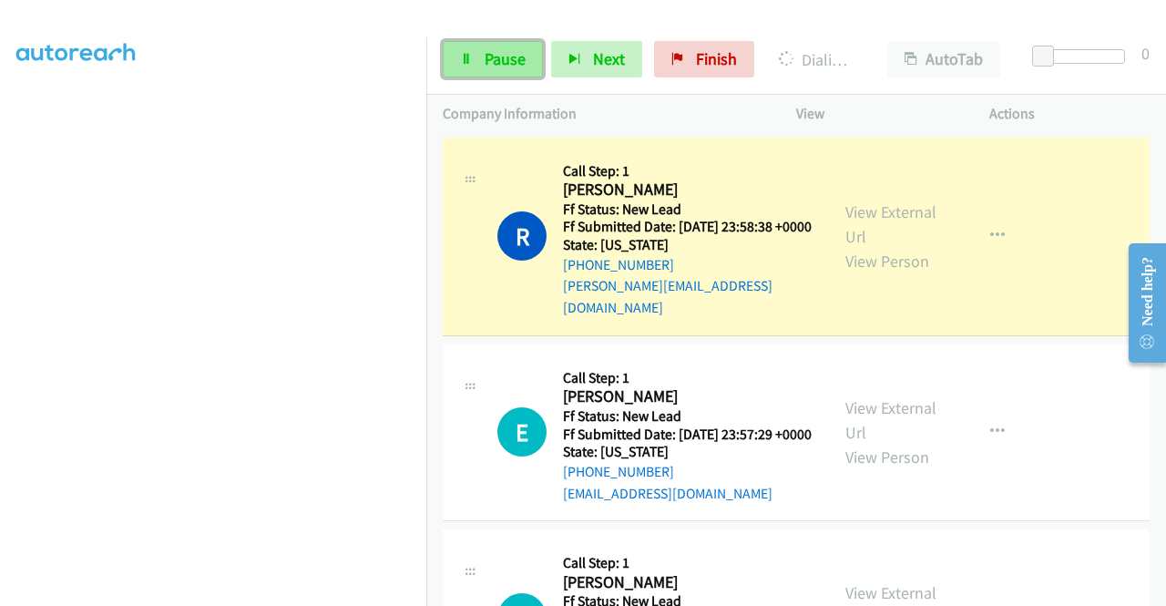
click at [455, 55] on link "Pause" at bounding box center [493, 59] width 100 height 36
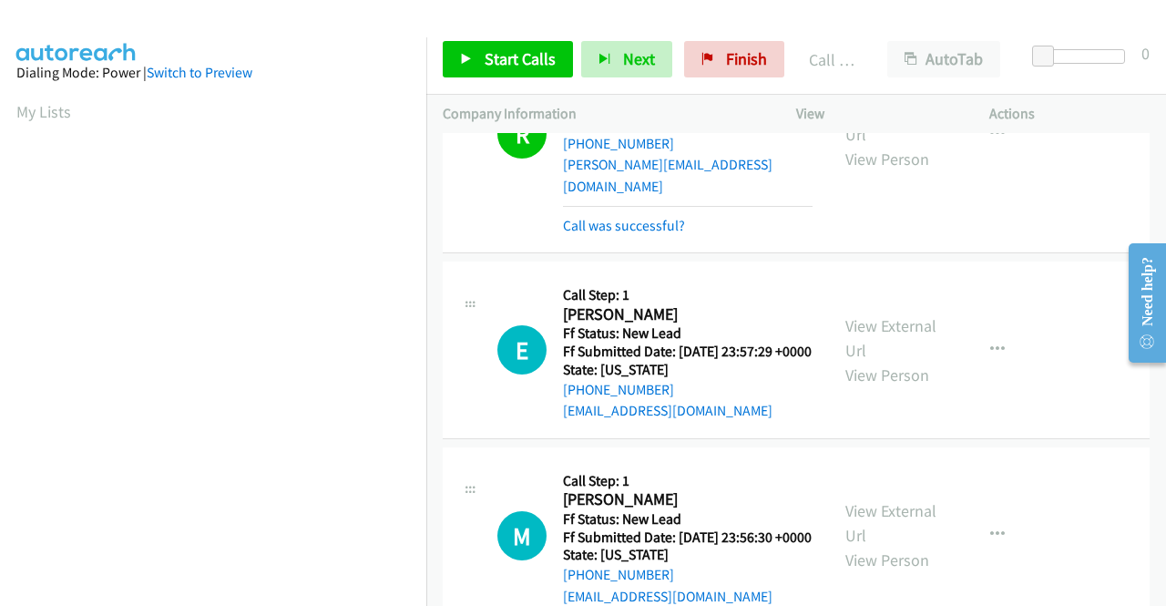
scroll to position [97, 0]
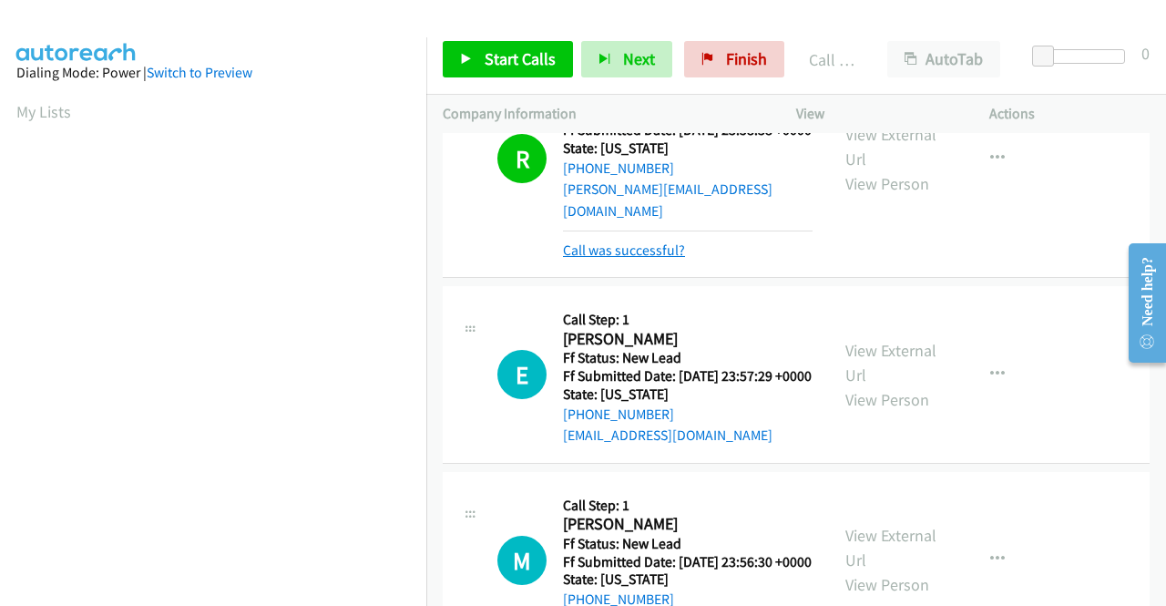
click at [654, 241] on link "Call was successful?" at bounding box center [624, 249] width 122 height 17
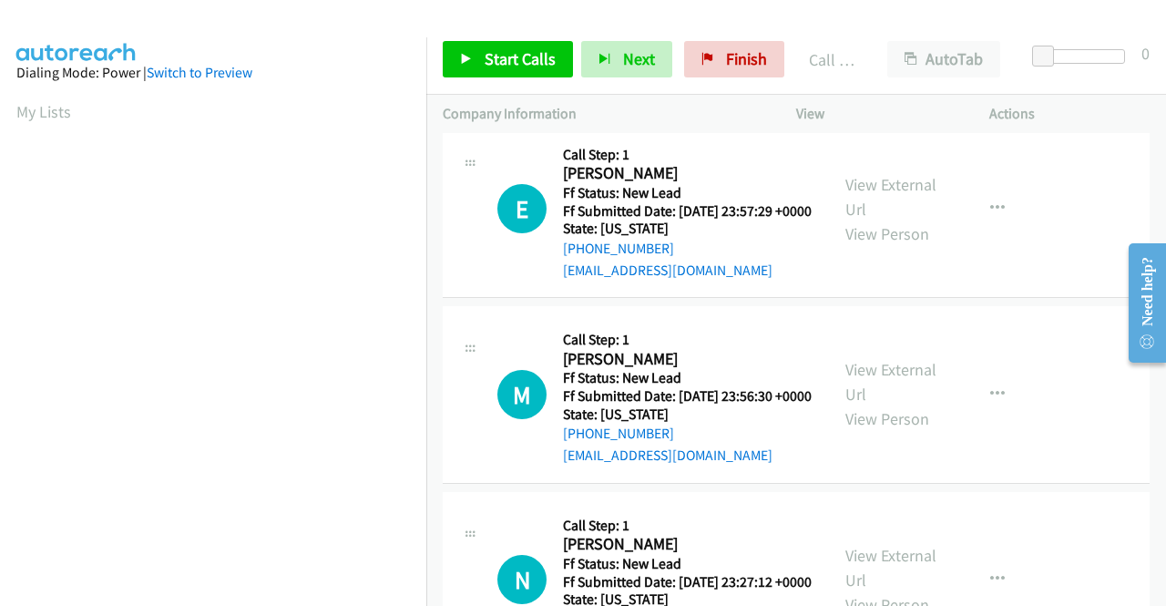
scroll to position [260, 0]
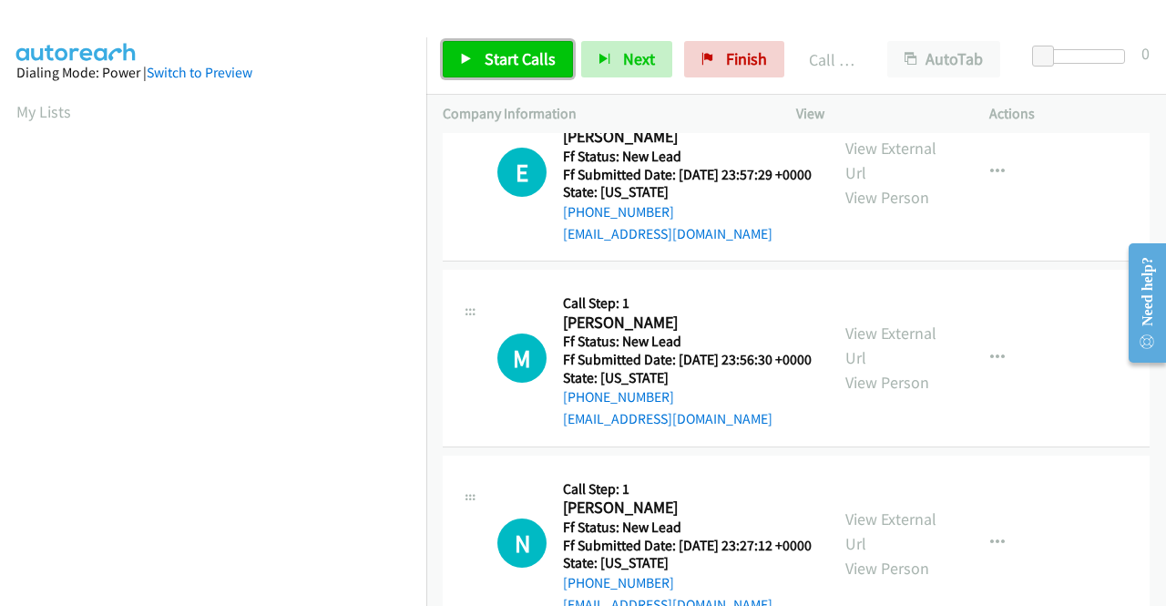
click at [545, 73] on link "Start Calls" at bounding box center [508, 59] width 130 height 36
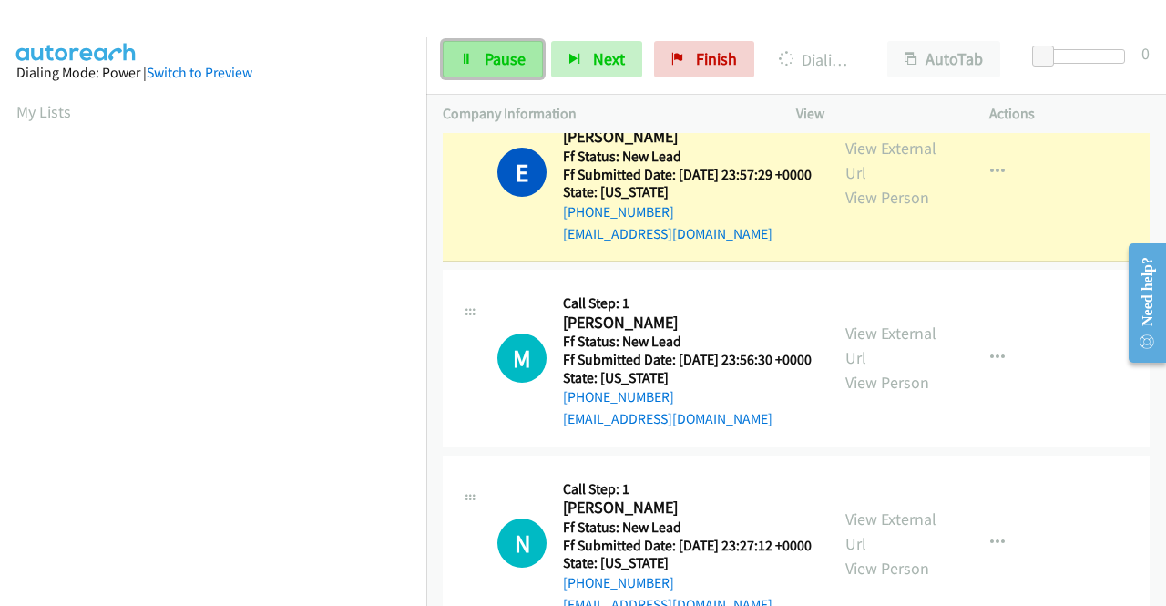
click at [470, 50] on link "Pause" at bounding box center [493, 59] width 100 height 36
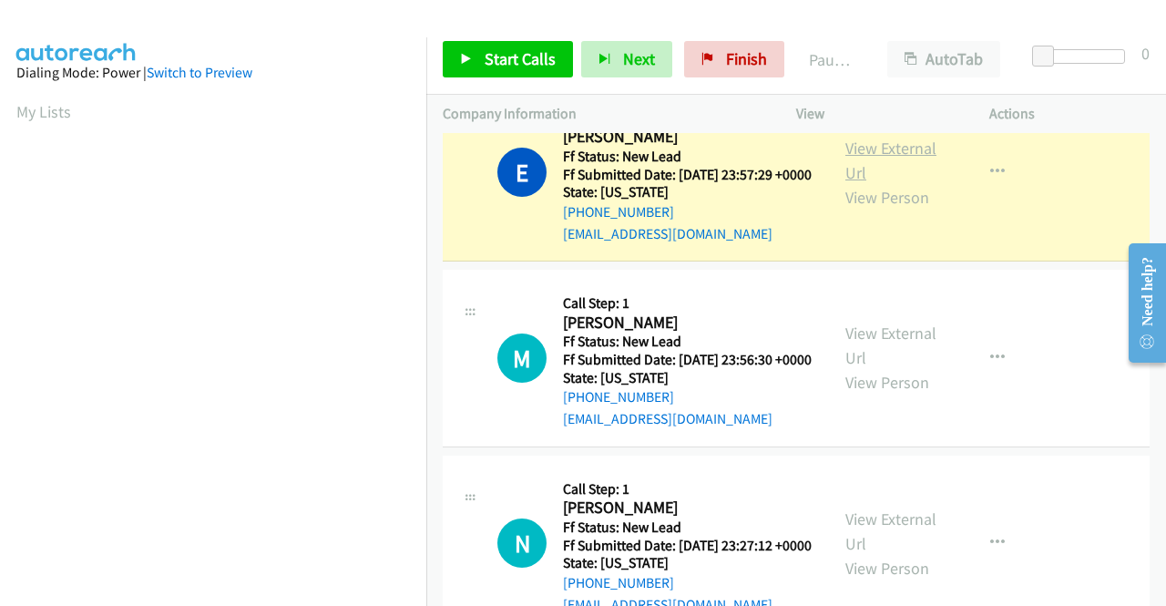
click at [881, 158] on link "View External Url" at bounding box center [890, 160] width 91 height 46
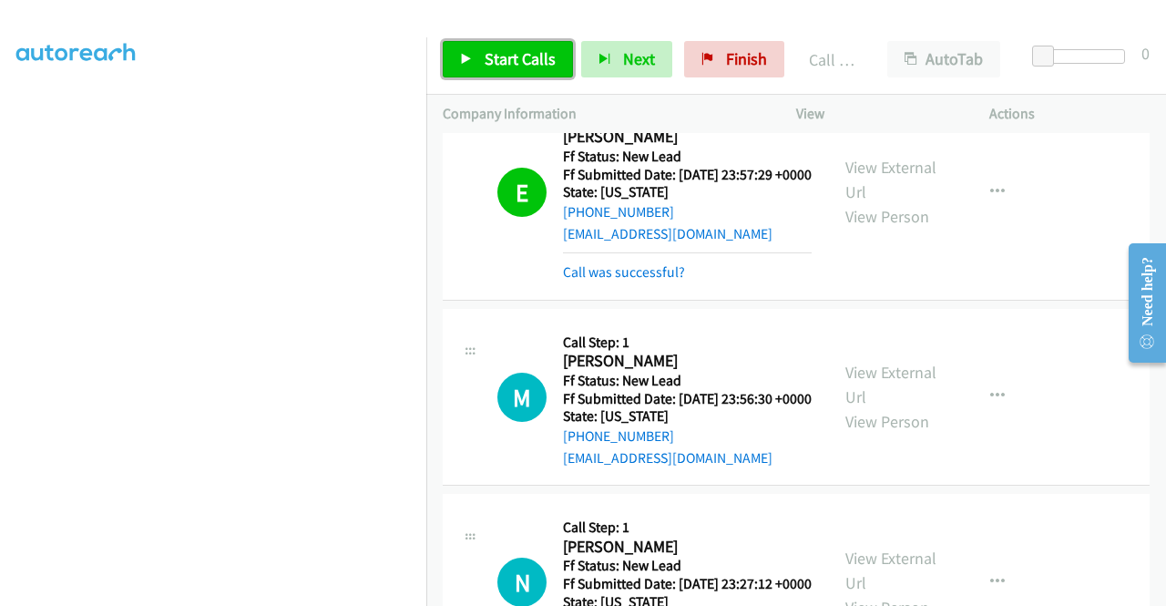
click at [496, 59] on span "Start Calls" at bounding box center [519, 58] width 71 height 21
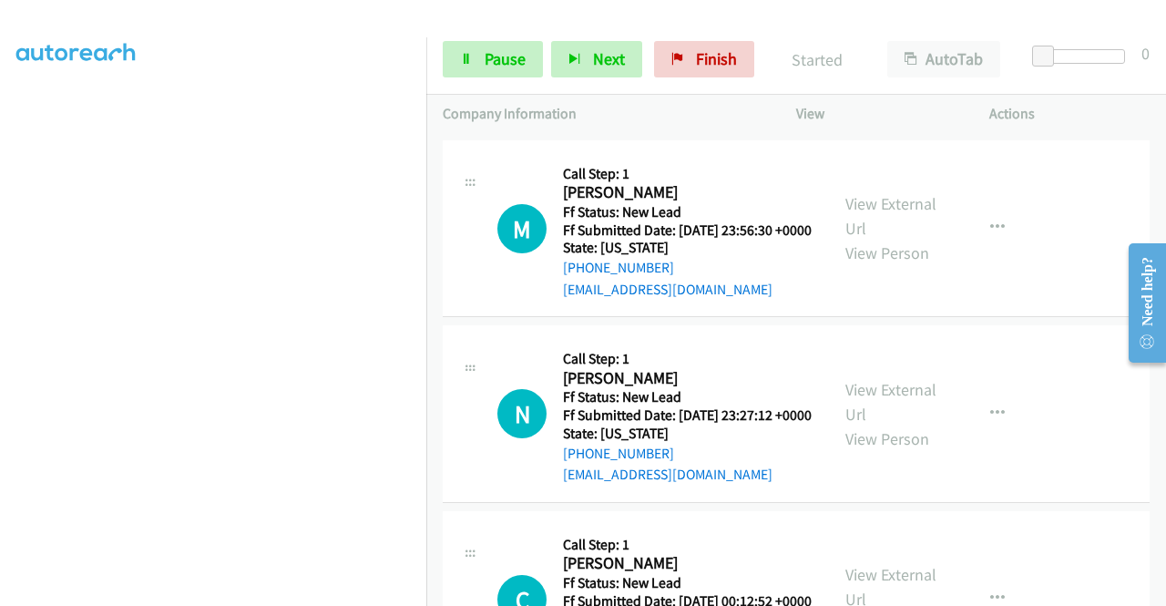
scroll to position [442, 0]
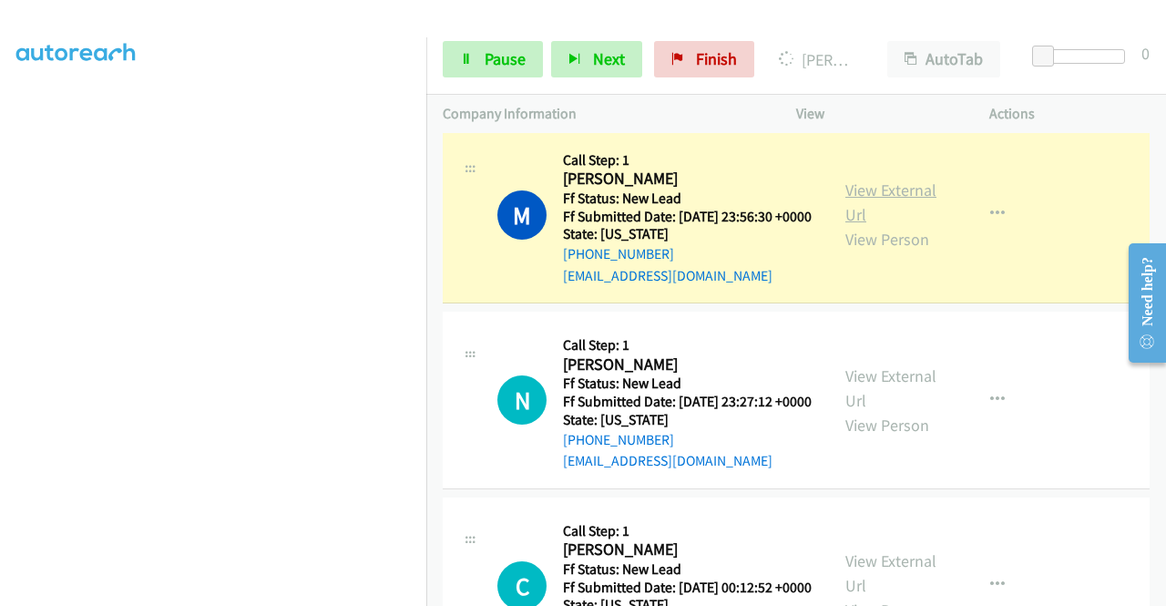
click at [849, 214] on link "View External Url" at bounding box center [890, 202] width 91 height 46
click at [0, 168] on aside "Dialing Mode: Power | Switch to Preview My Lists" at bounding box center [213, 237] width 426 height 1008
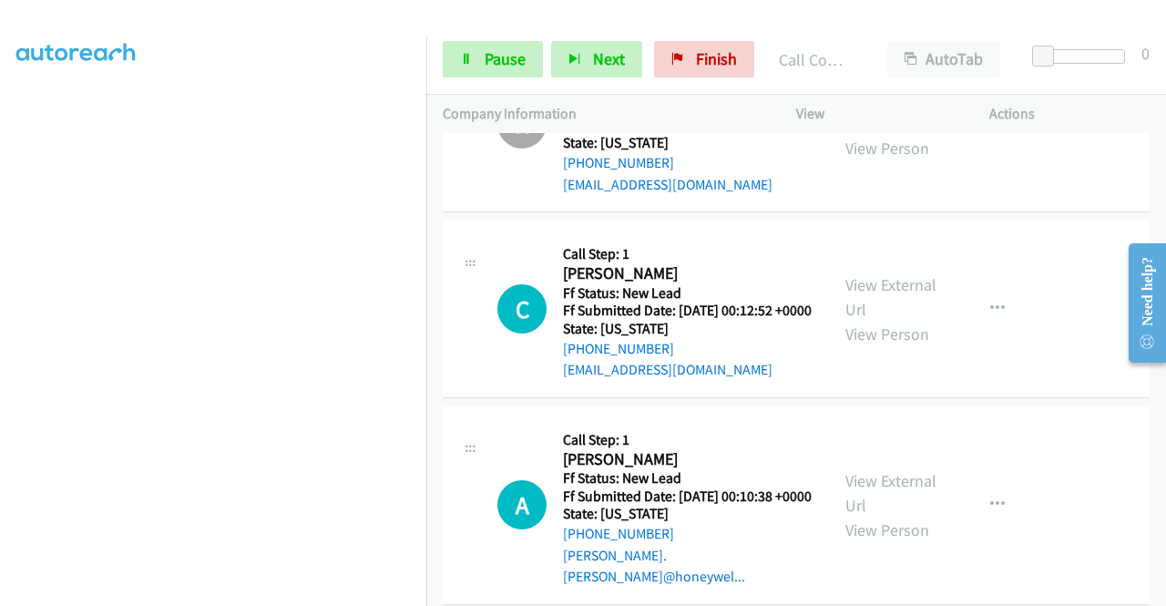
scroll to position [818, 0]
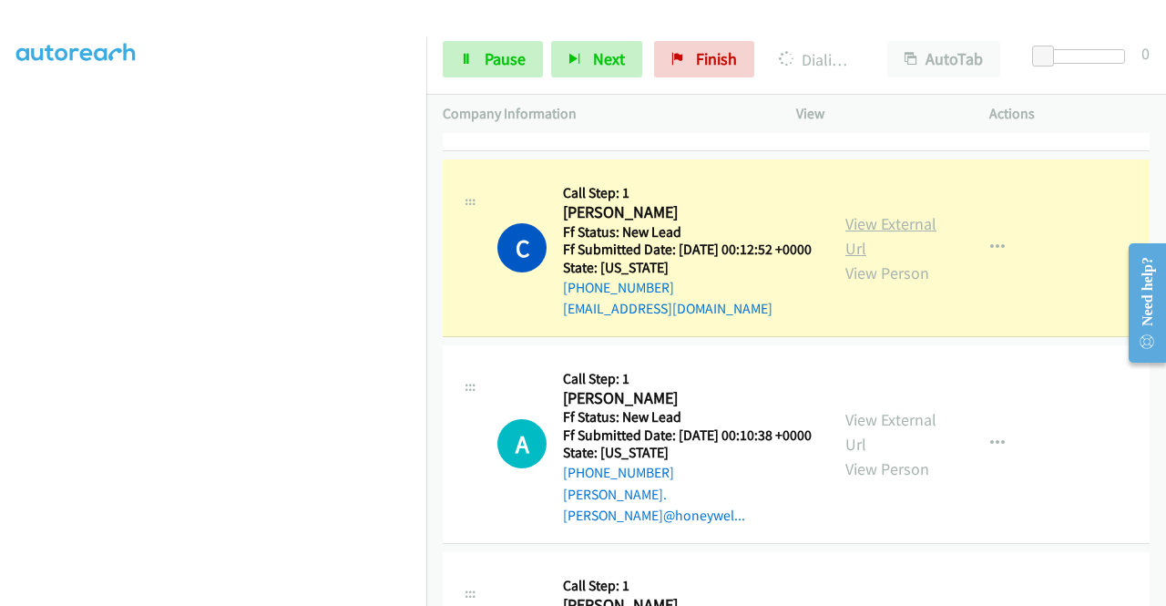
click at [864, 259] on link "View External Url" at bounding box center [890, 236] width 91 height 46
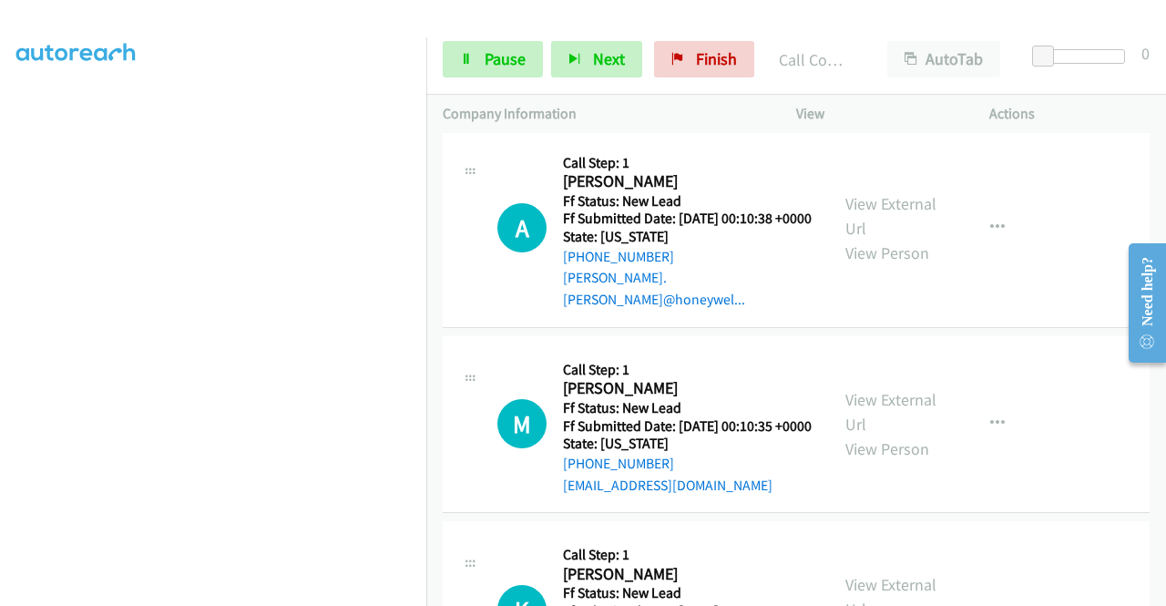
scroll to position [1109, 0]
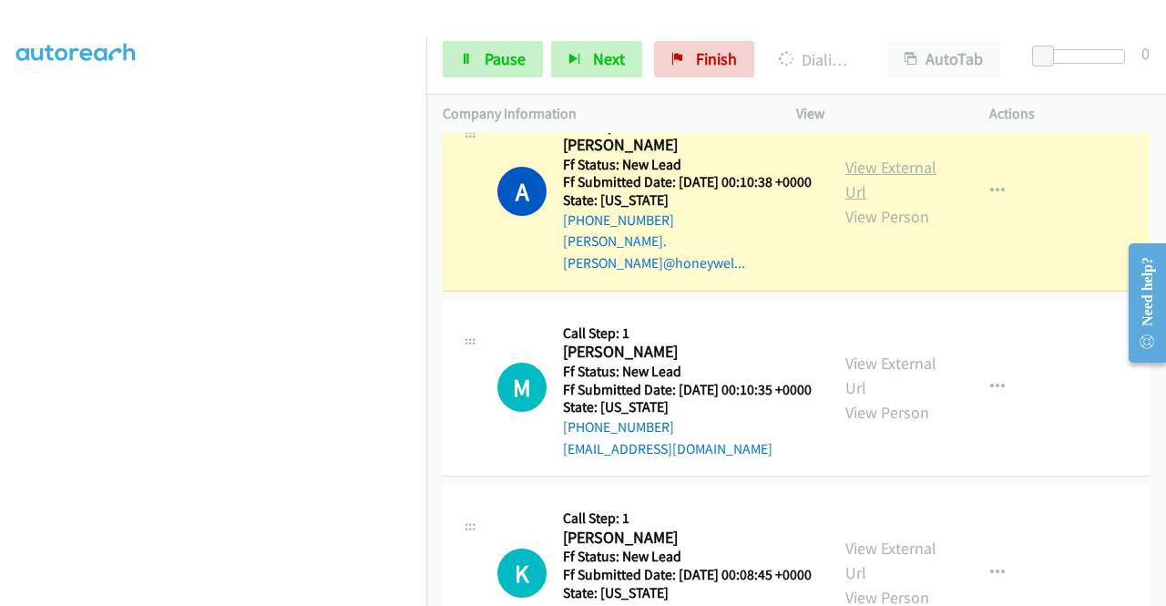
click at [860, 202] on link "View External Url" at bounding box center [890, 180] width 91 height 46
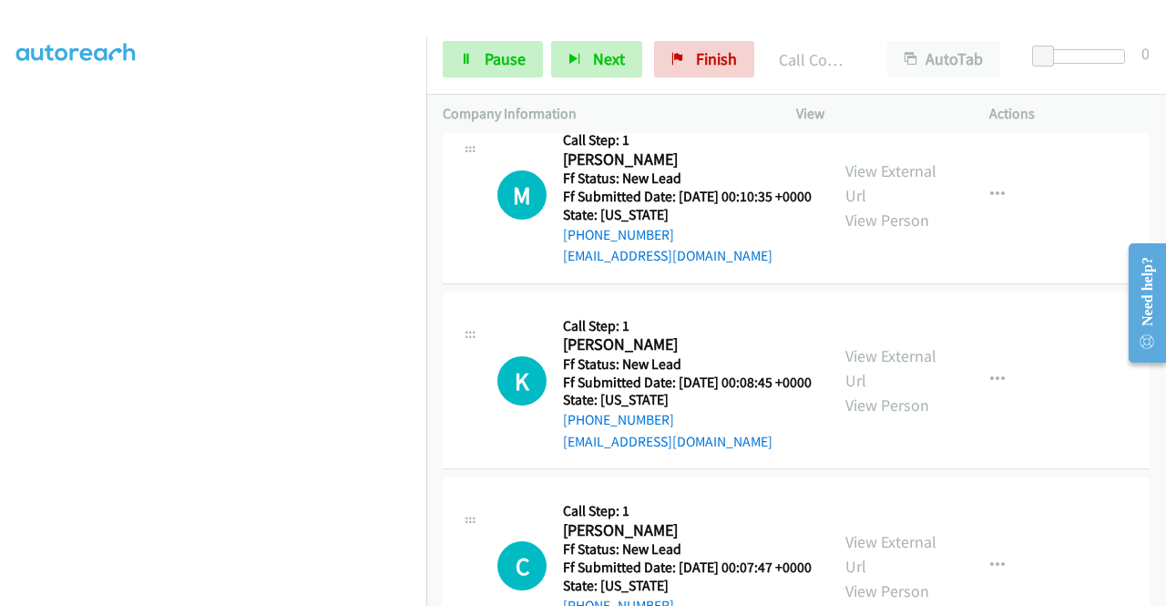
scroll to position [1389, 0]
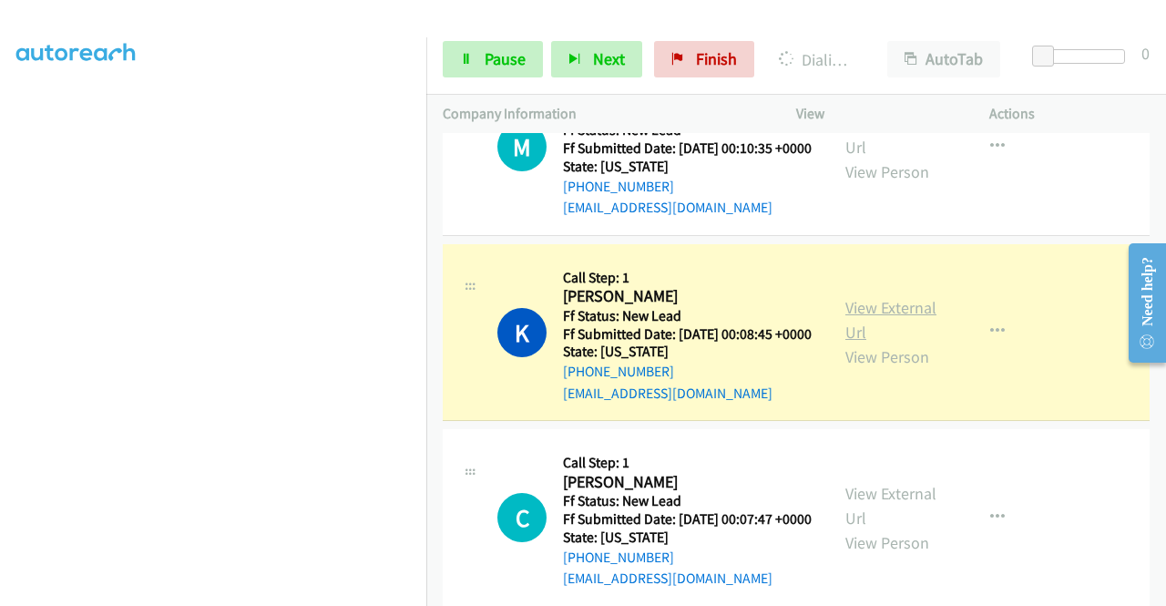
click at [860, 342] on link "View External Url" at bounding box center [890, 320] width 91 height 46
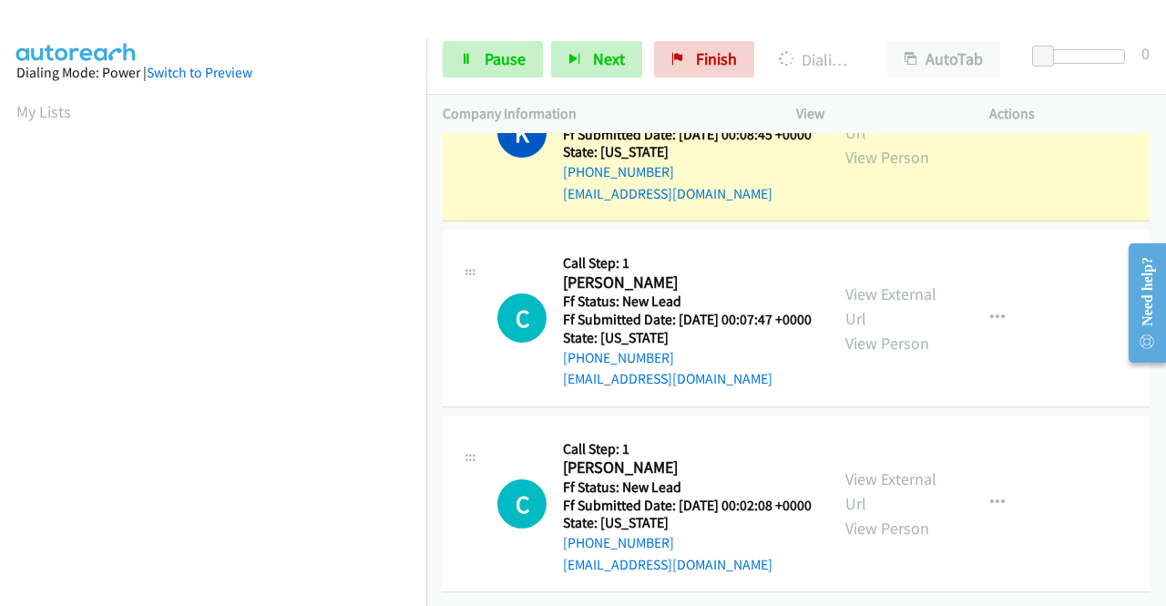
scroll to position [1734, 0]
click at [515, 62] on span "Pause" at bounding box center [504, 58] width 41 height 21
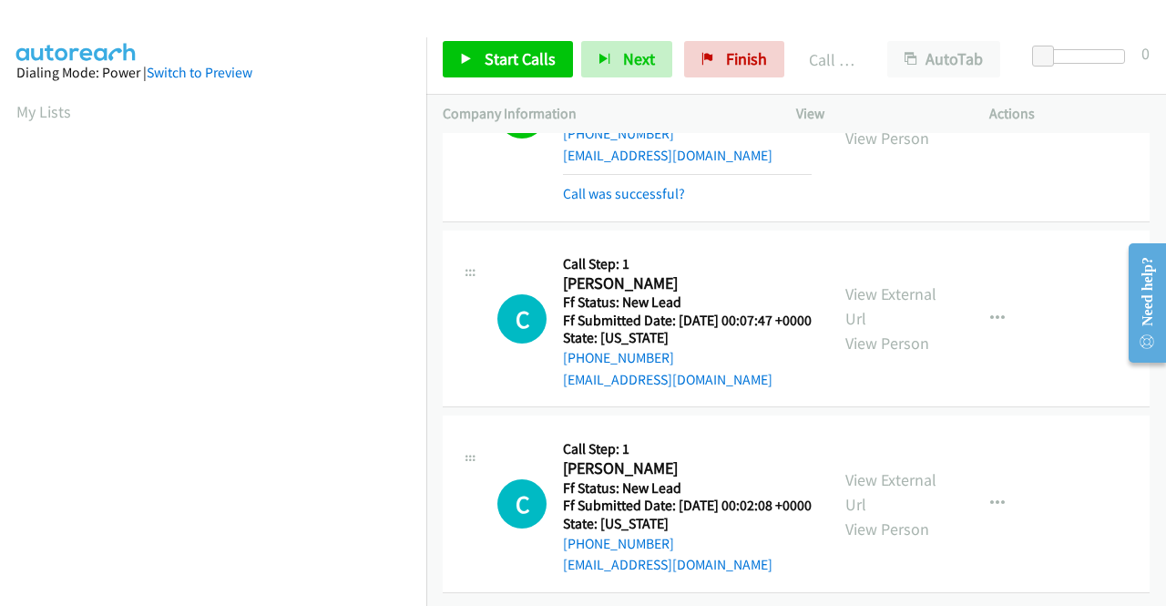
click at [724, 39] on div "Start Calls Pause Next Finish Call Completed AutoTab AutoTab 0" at bounding box center [795, 60] width 739 height 70
click at [726, 57] on span "Finish" at bounding box center [746, 58] width 41 height 21
